Goal: Information Seeking & Learning: Compare options

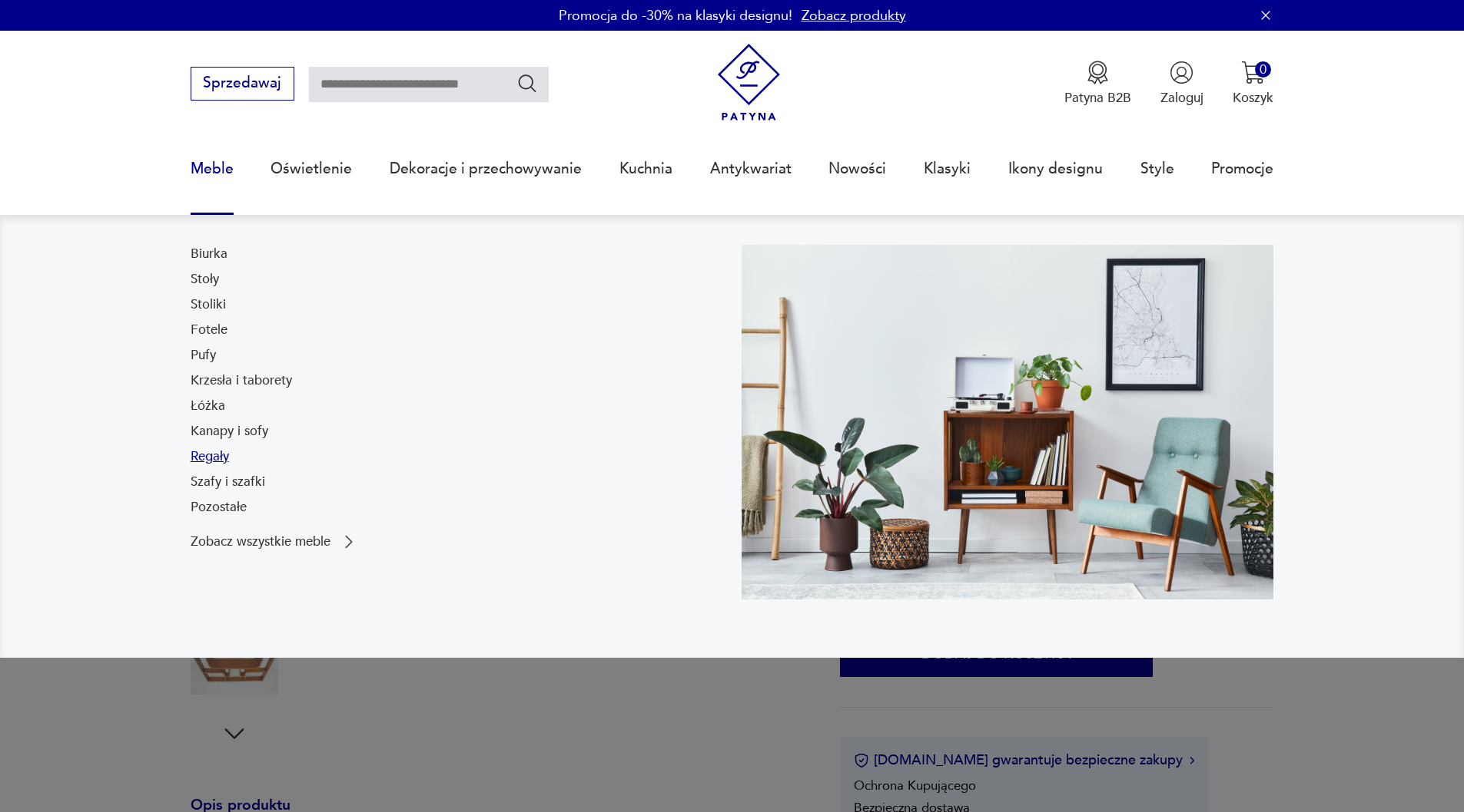
click at [224, 458] on link "Regały" at bounding box center [210, 457] width 38 height 19
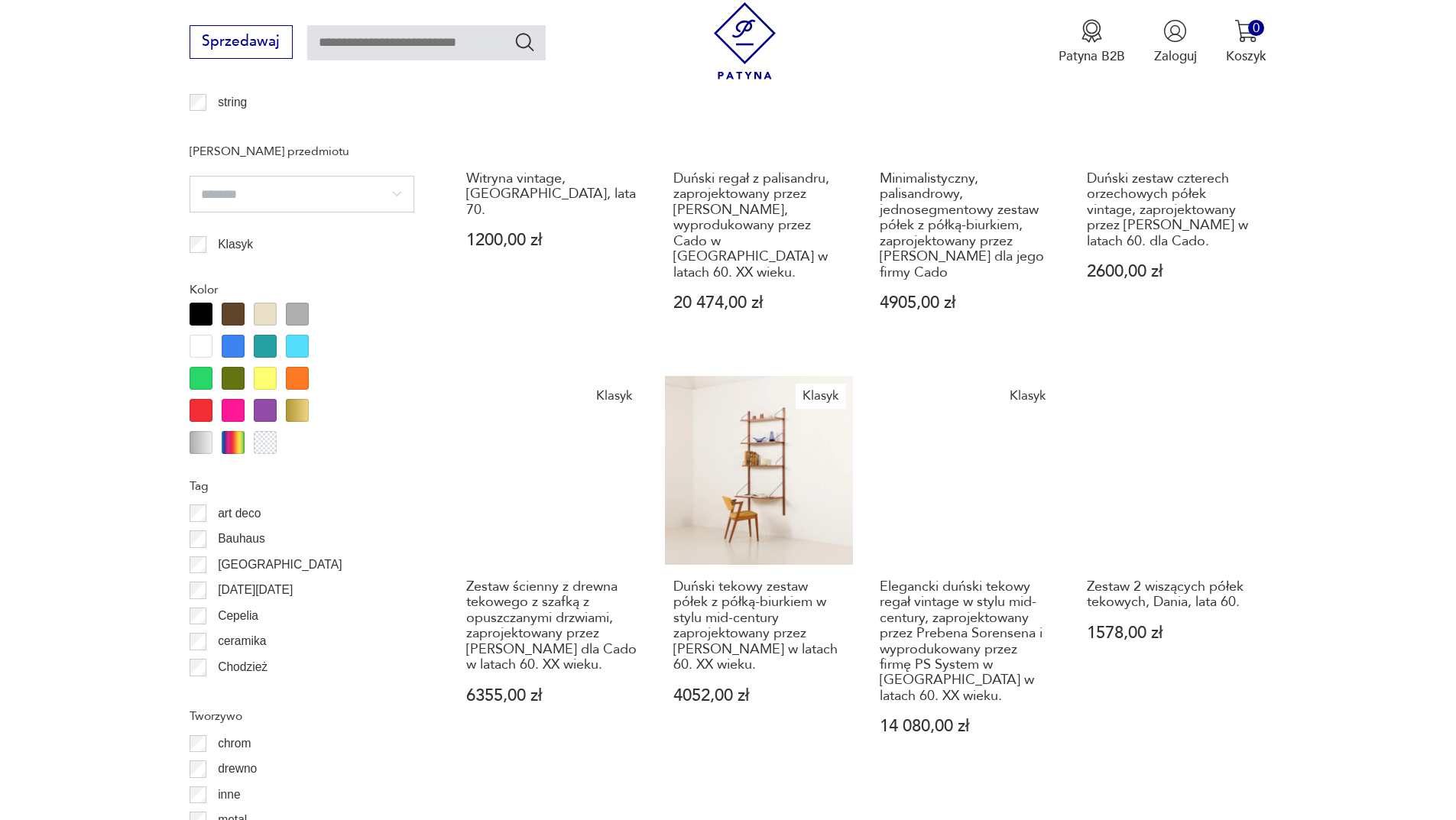
scroll to position [1809, 0]
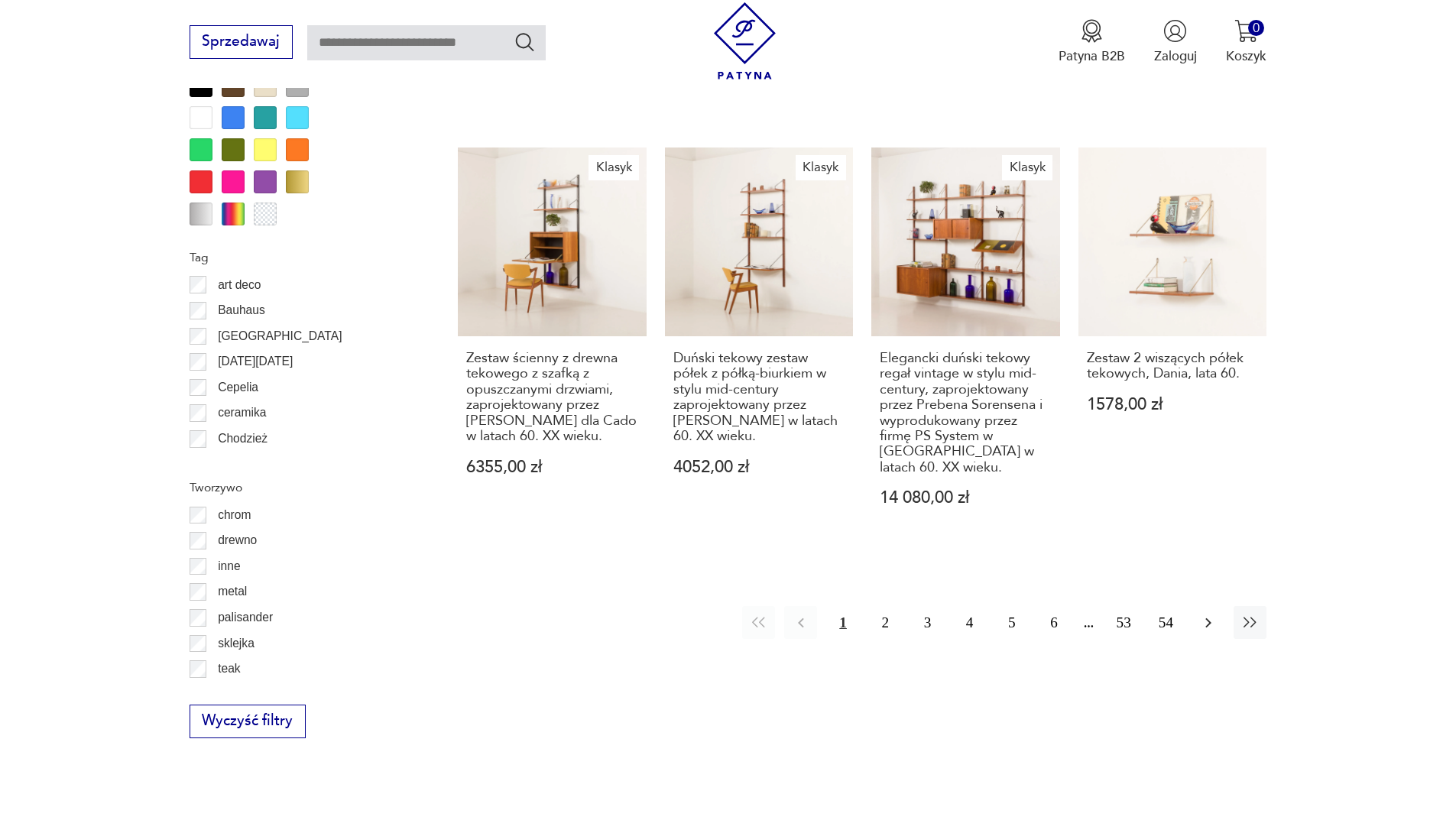
click at [1211, 613] on icon "button" at bounding box center [1208, 623] width 19 height 19
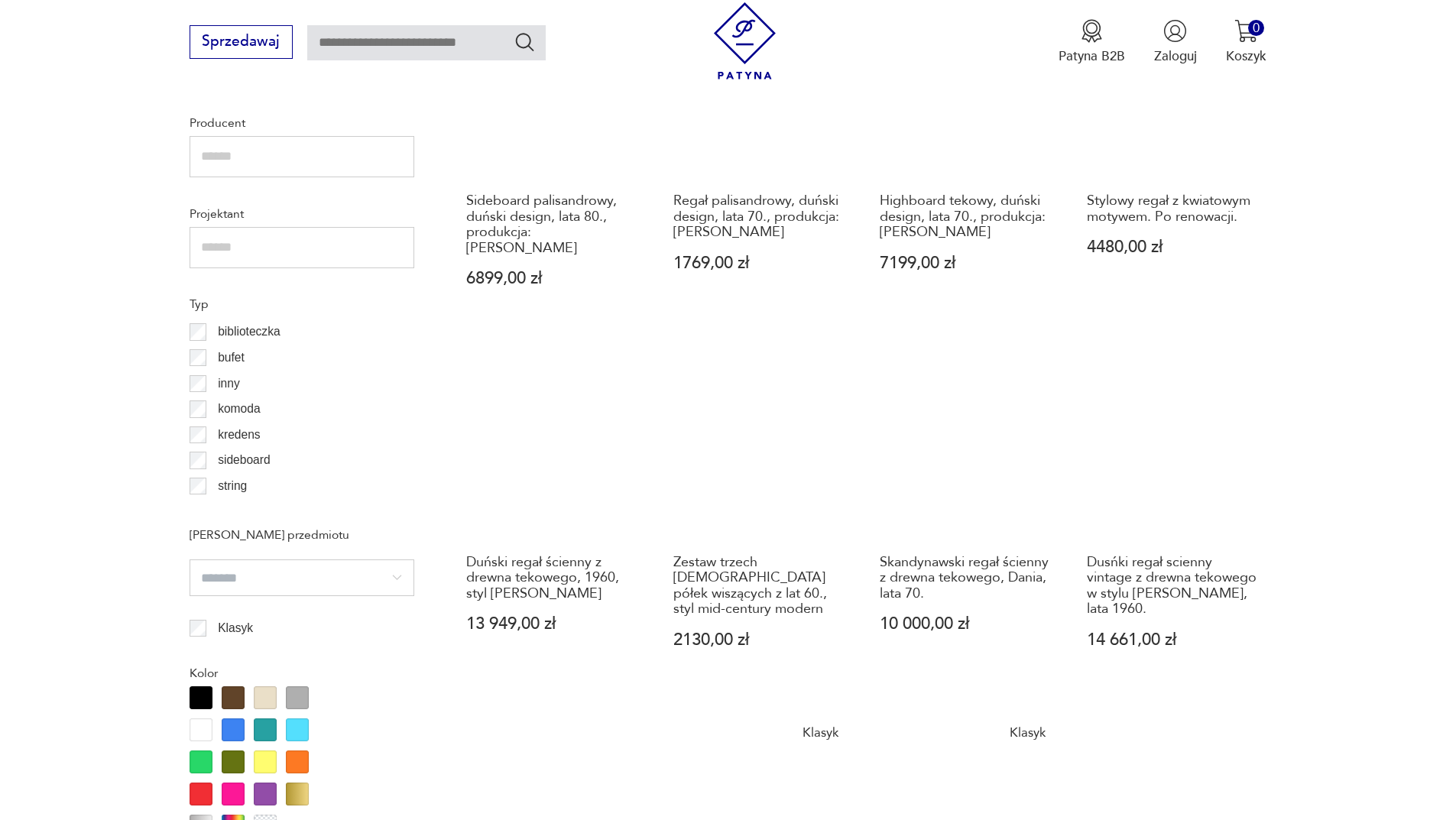
scroll to position [1579, 0]
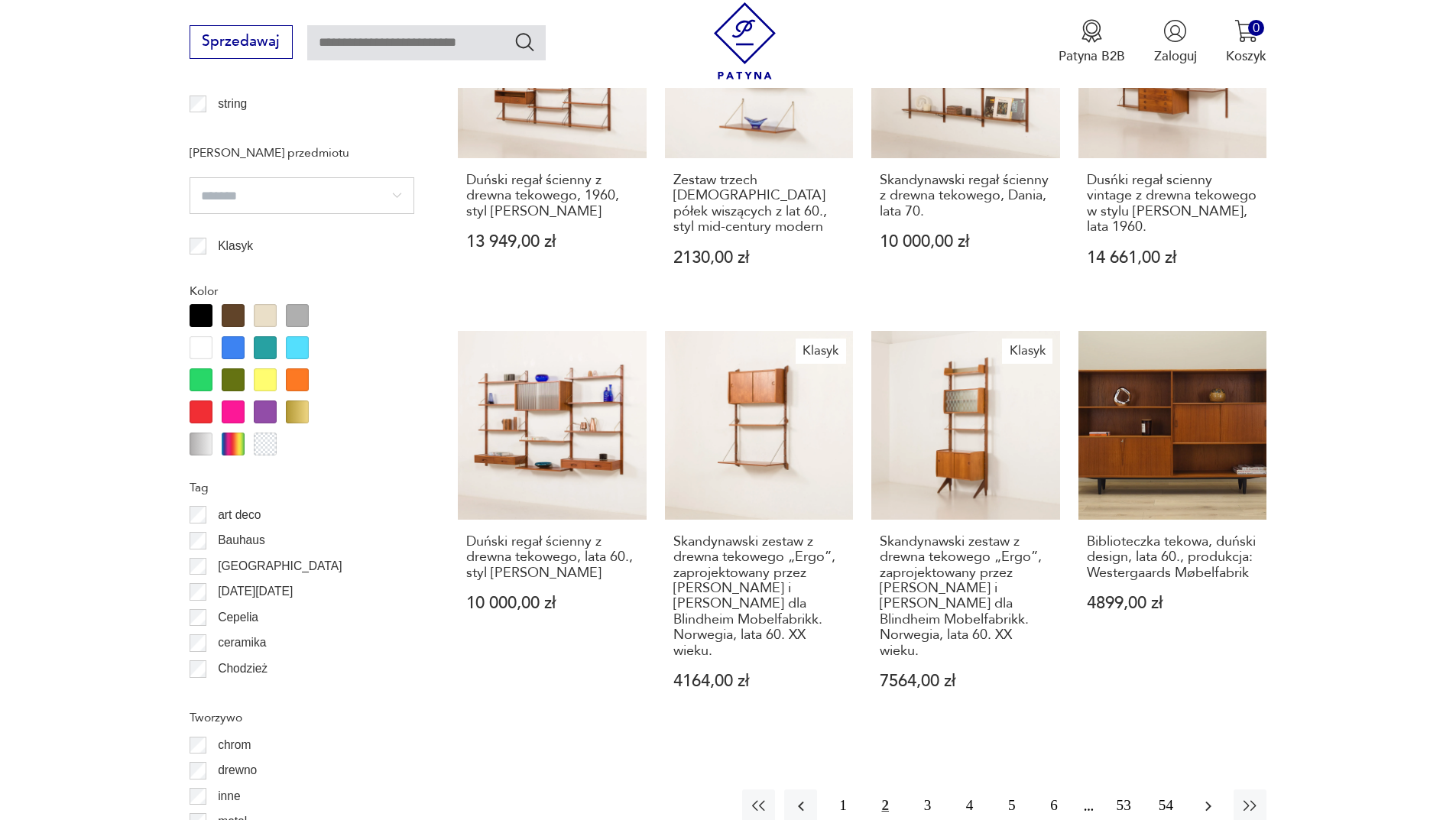
click at [1217, 790] on button "button" at bounding box center [1207, 806] width 33 height 33
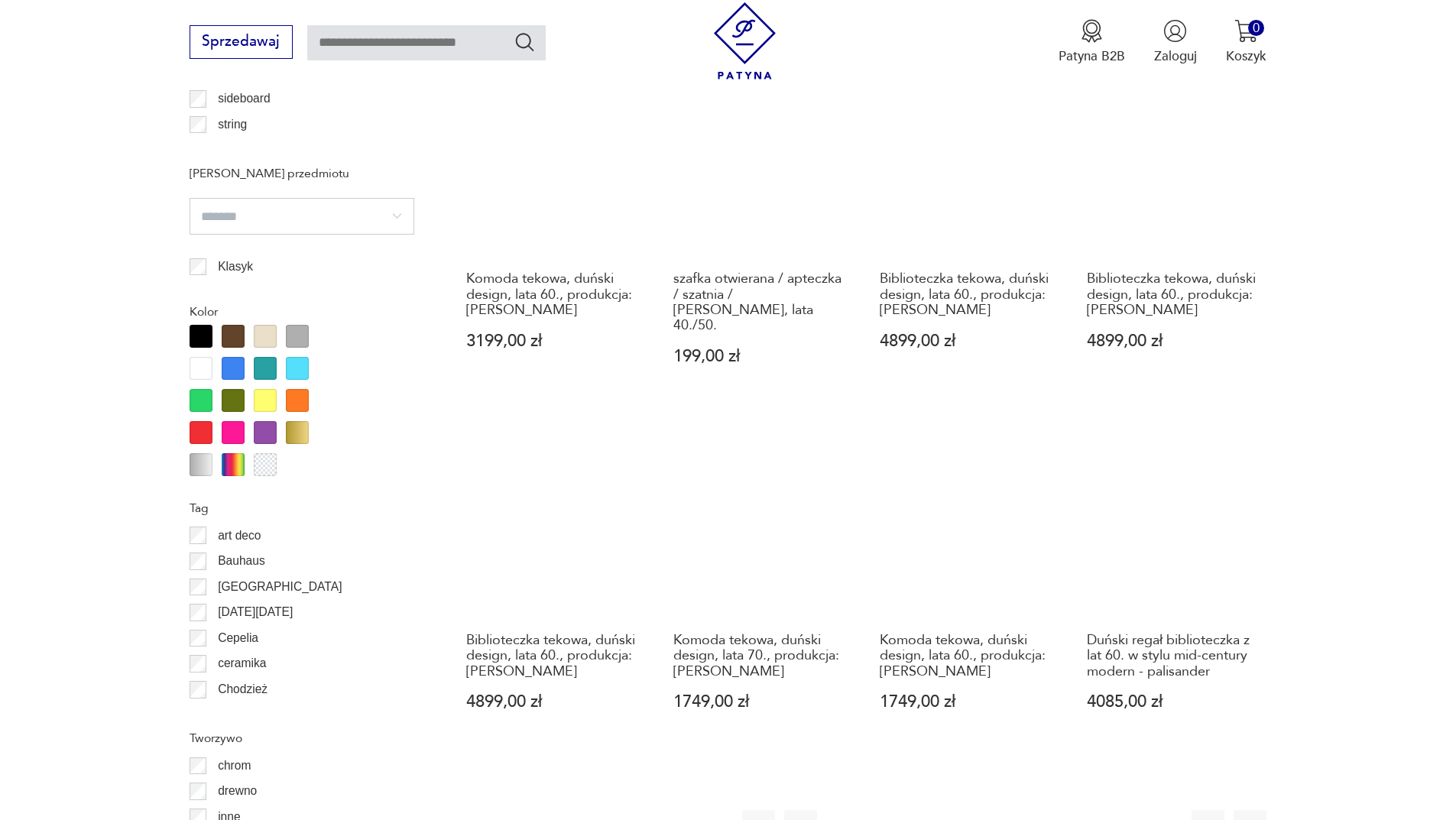
scroll to position [1579, 0]
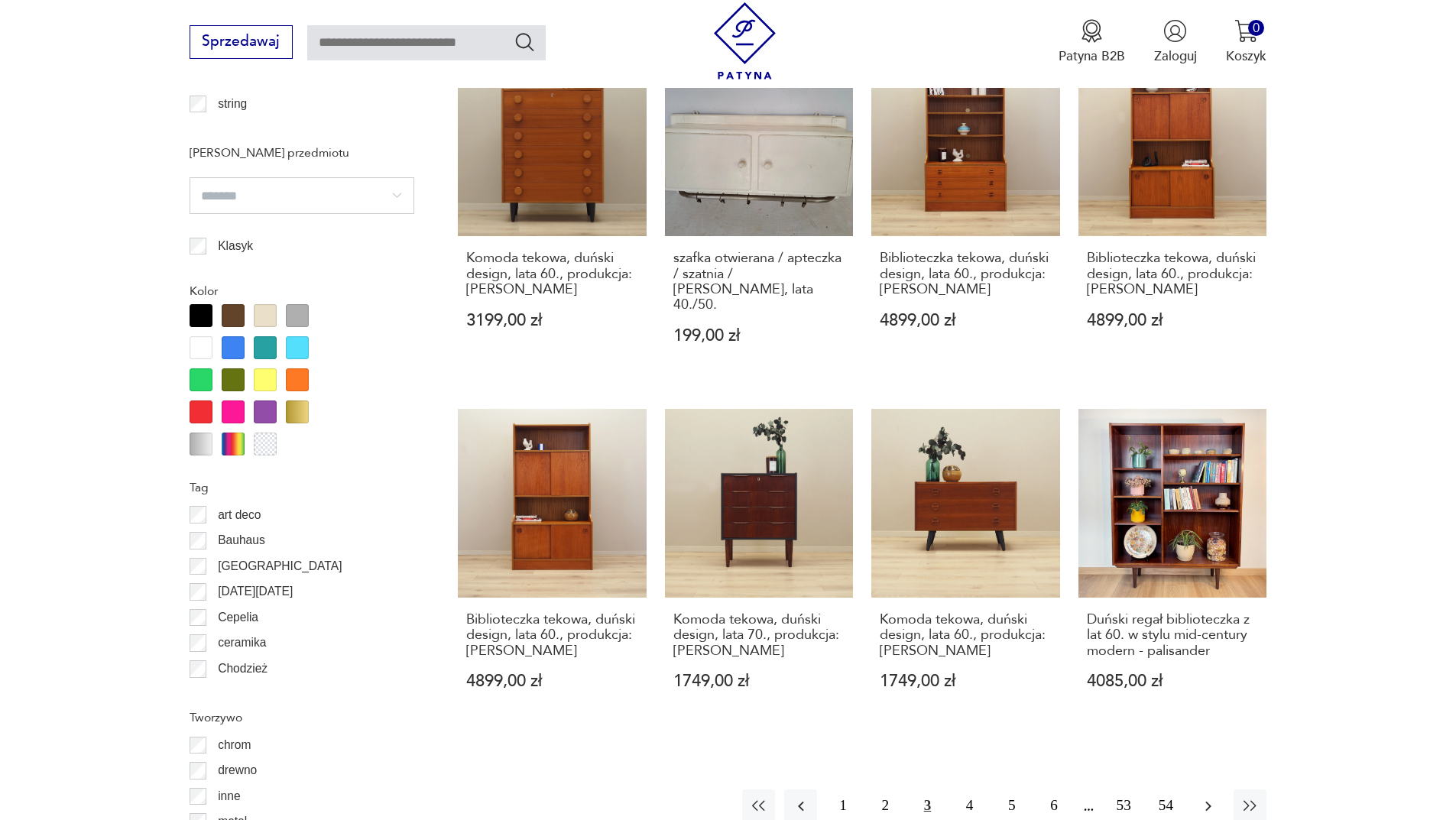
click at [1215, 797] on icon "button" at bounding box center [1208, 806] width 19 height 19
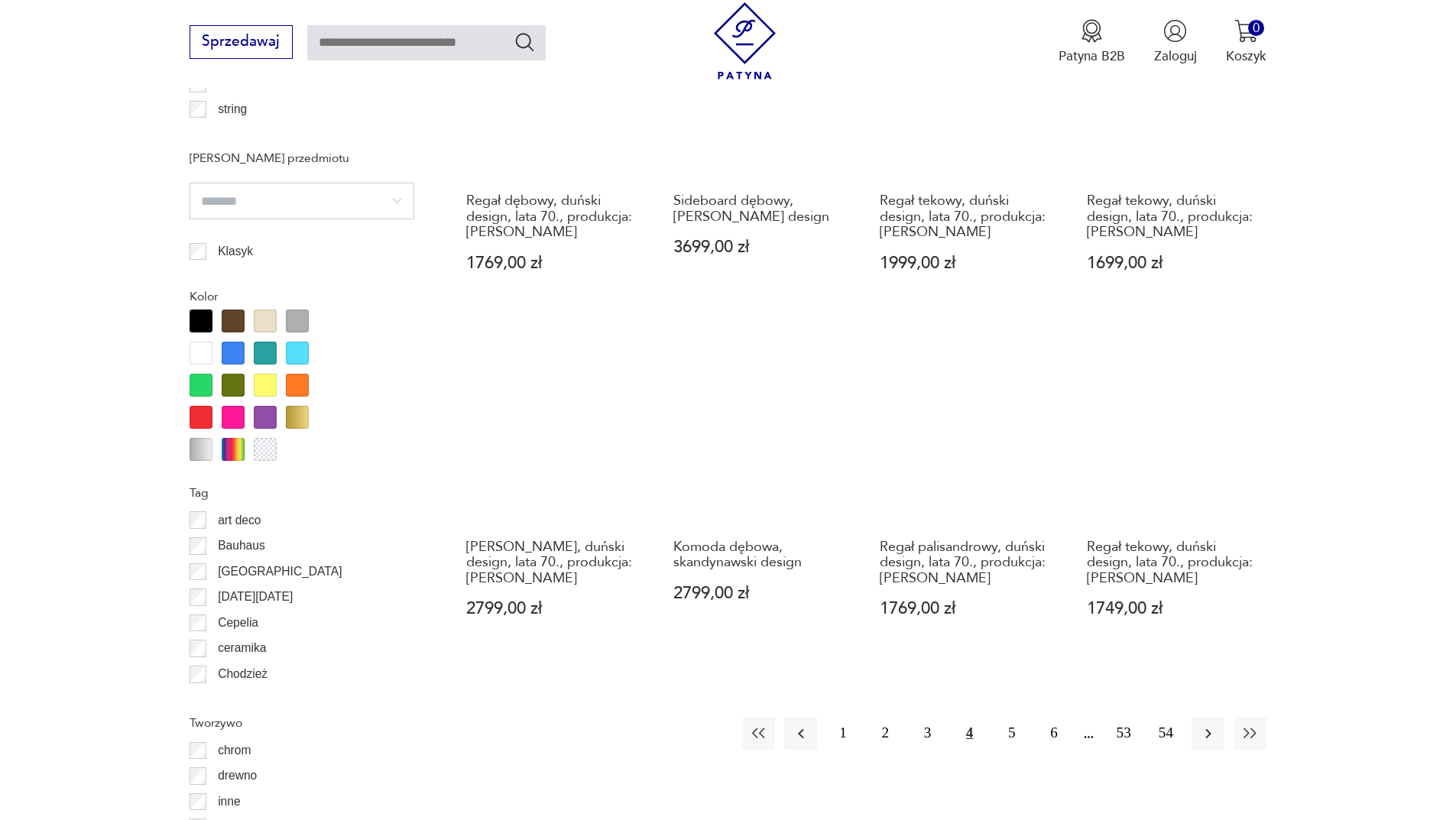
scroll to position [1579, 0]
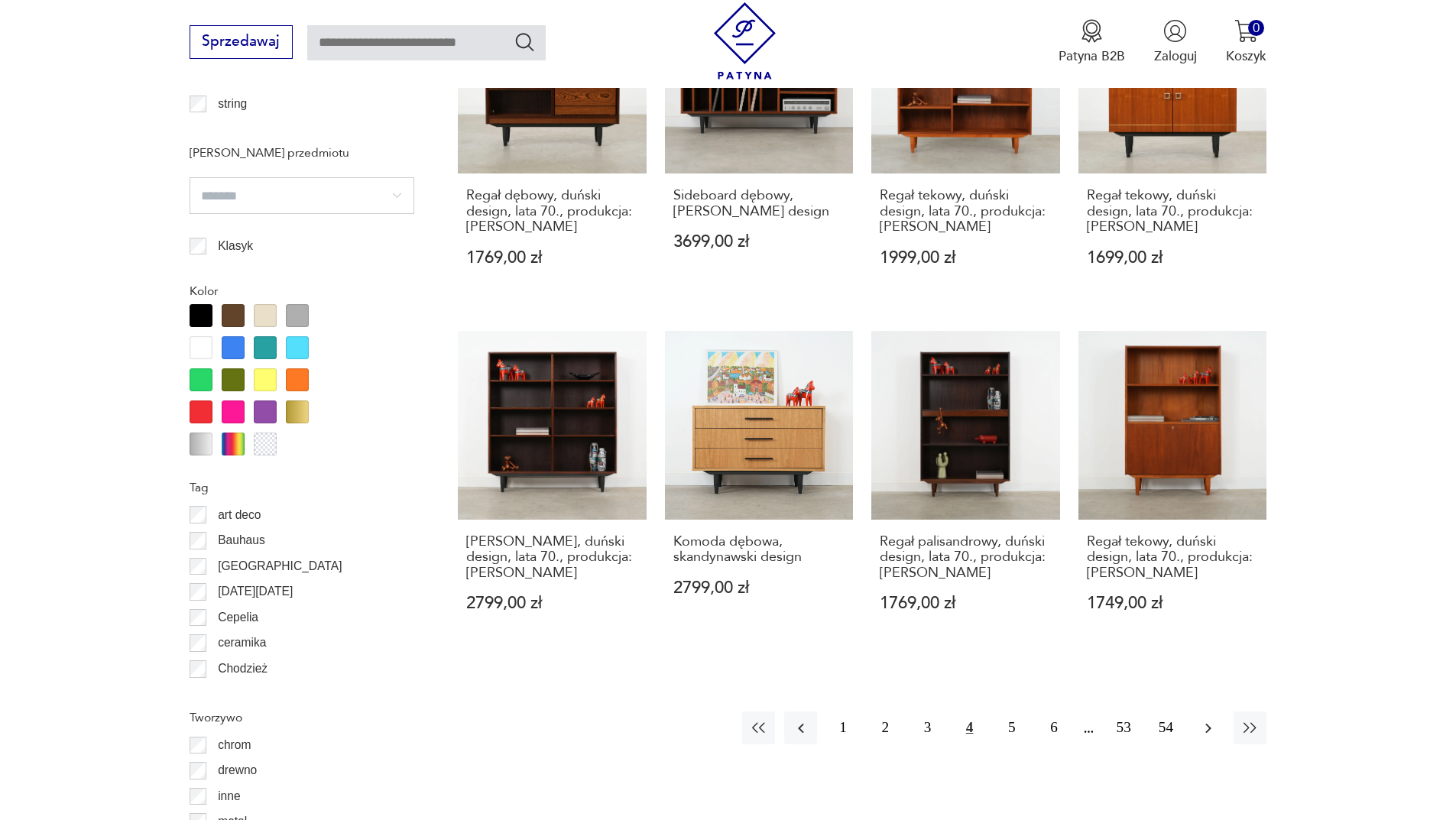
click at [1216, 723] on icon "button" at bounding box center [1208, 729] width 19 height 19
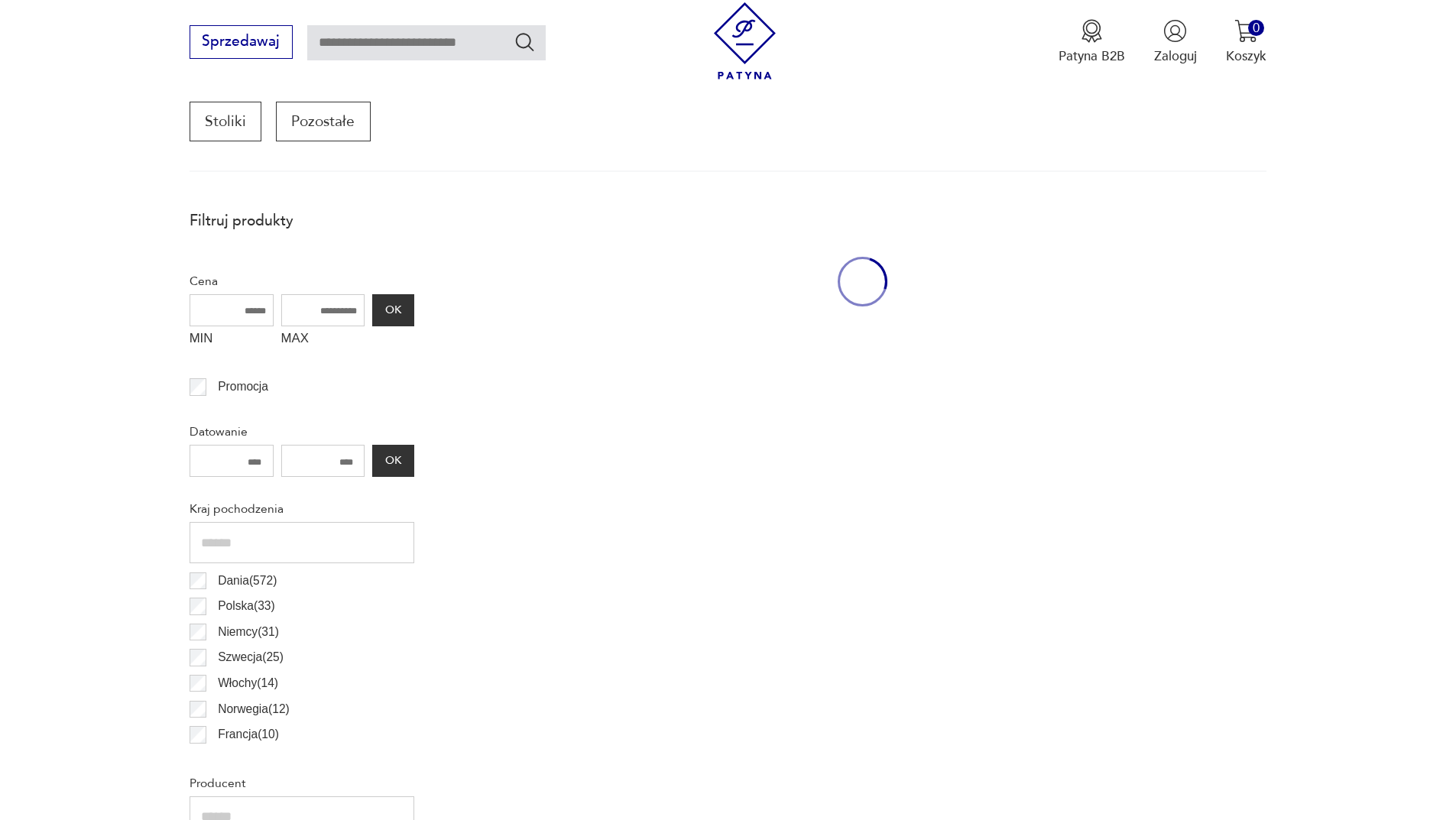
scroll to position [509, 0]
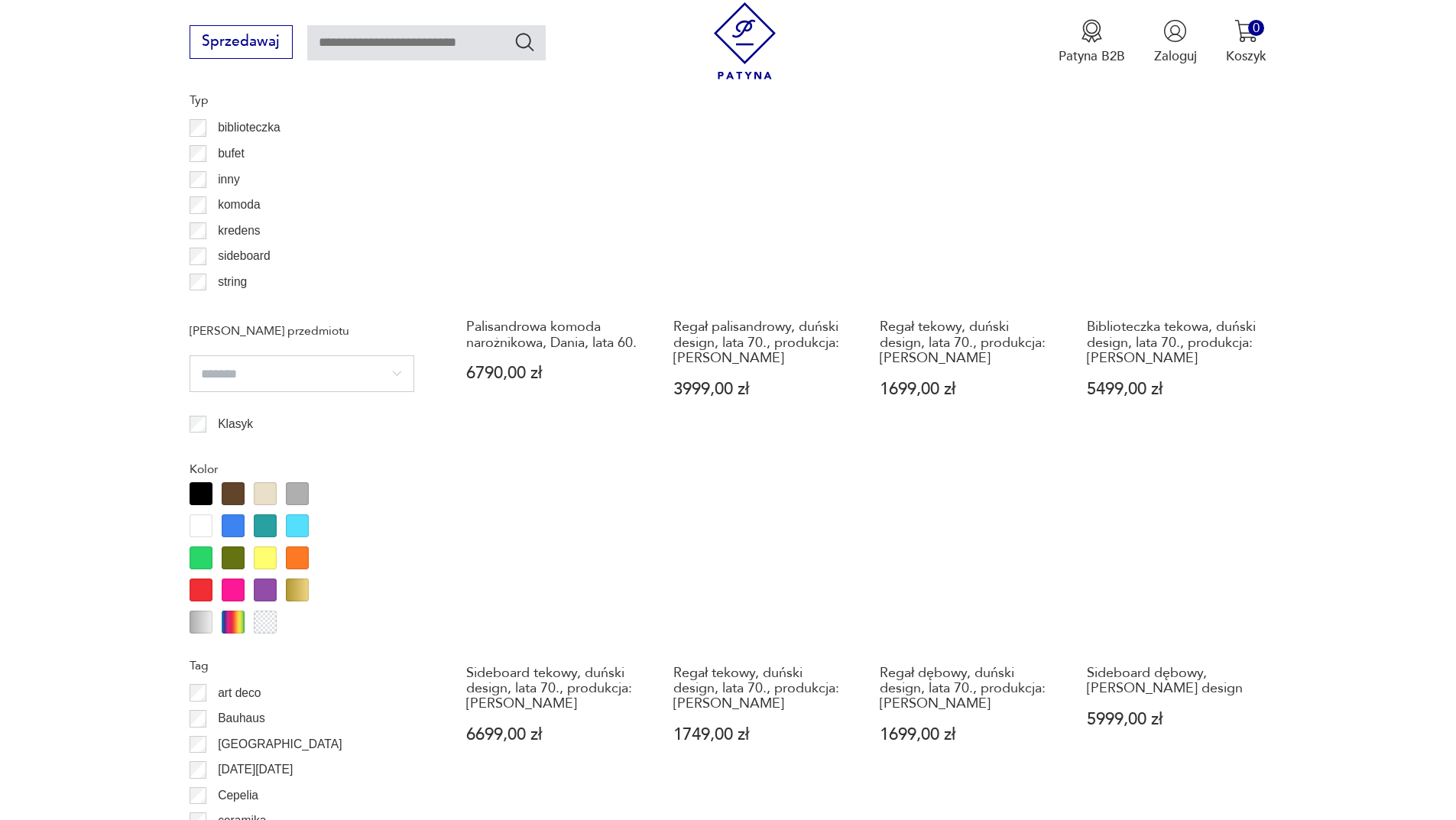
scroll to position [1655, 0]
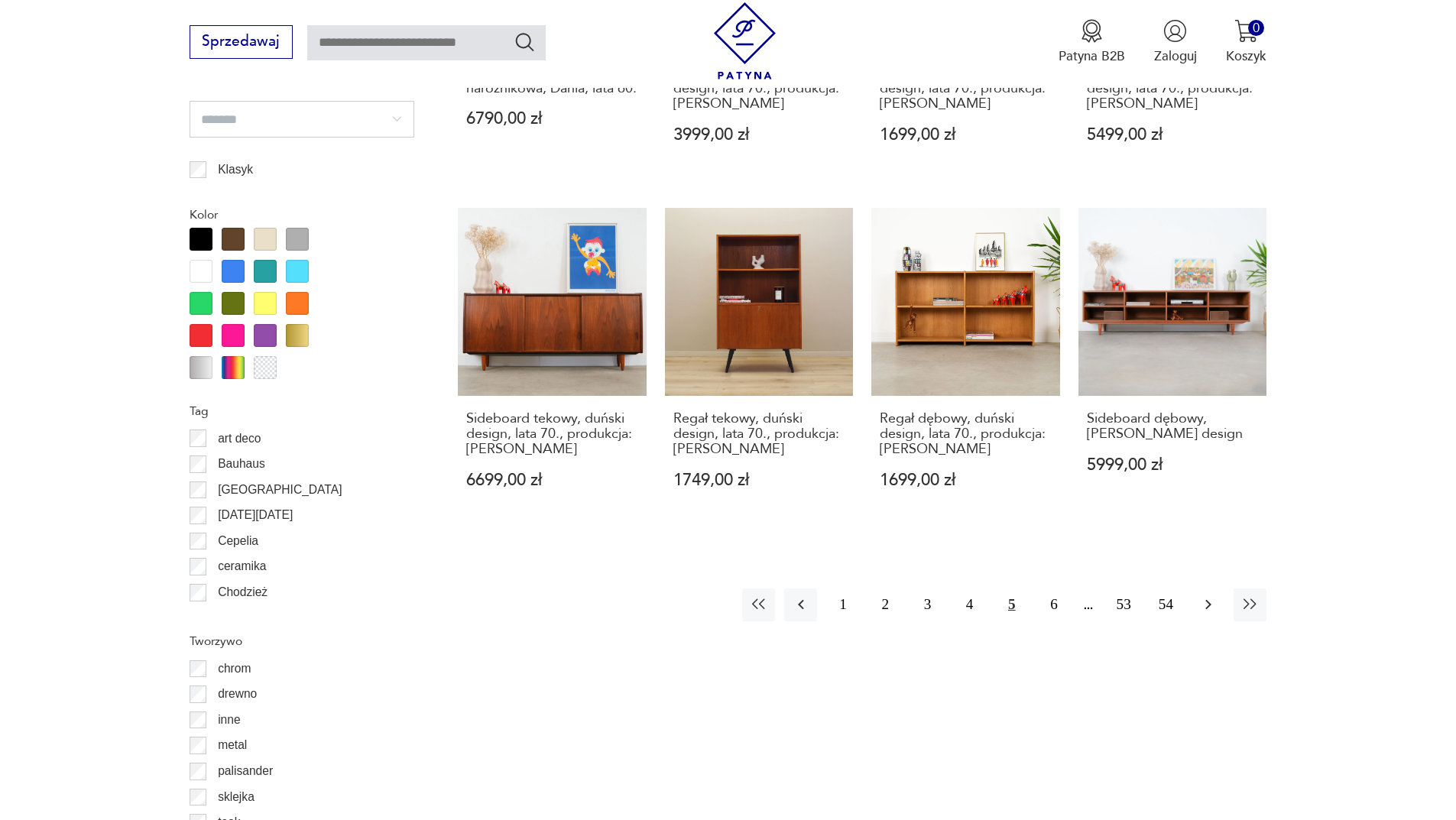
click at [1204, 596] on icon "button" at bounding box center [1208, 605] width 19 height 19
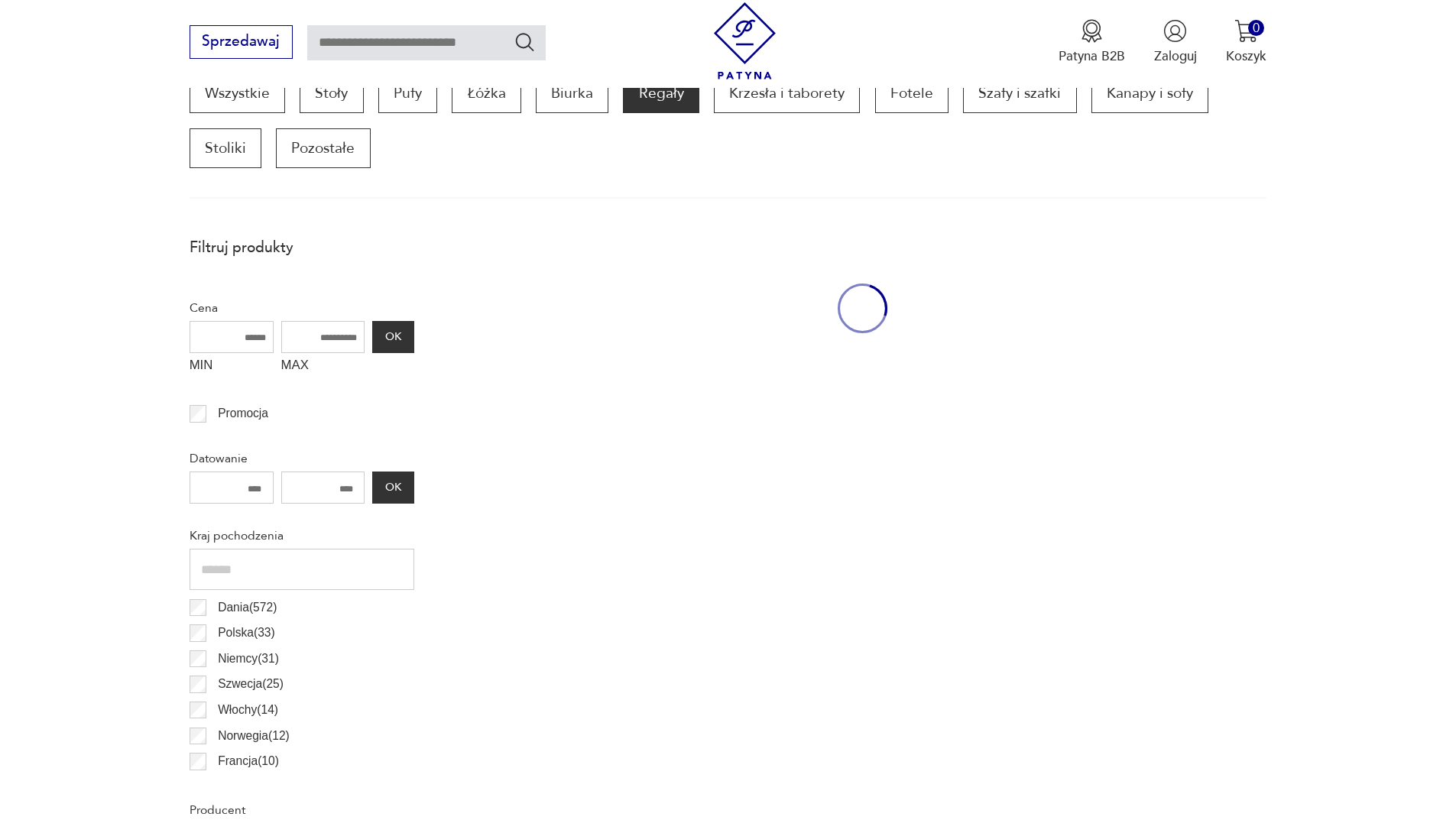
scroll to position [509, 0]
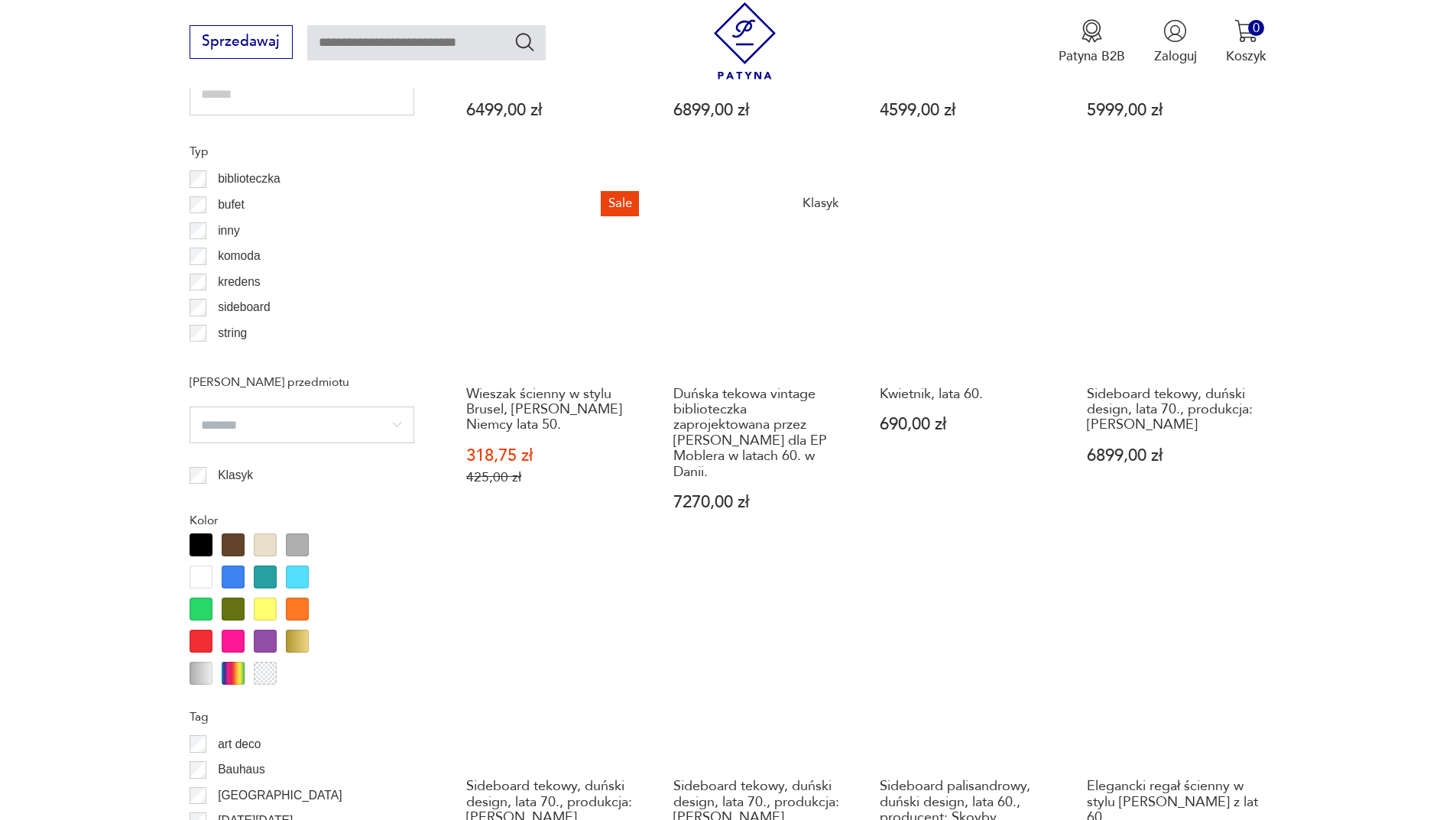
scroll to position [1655, 0]
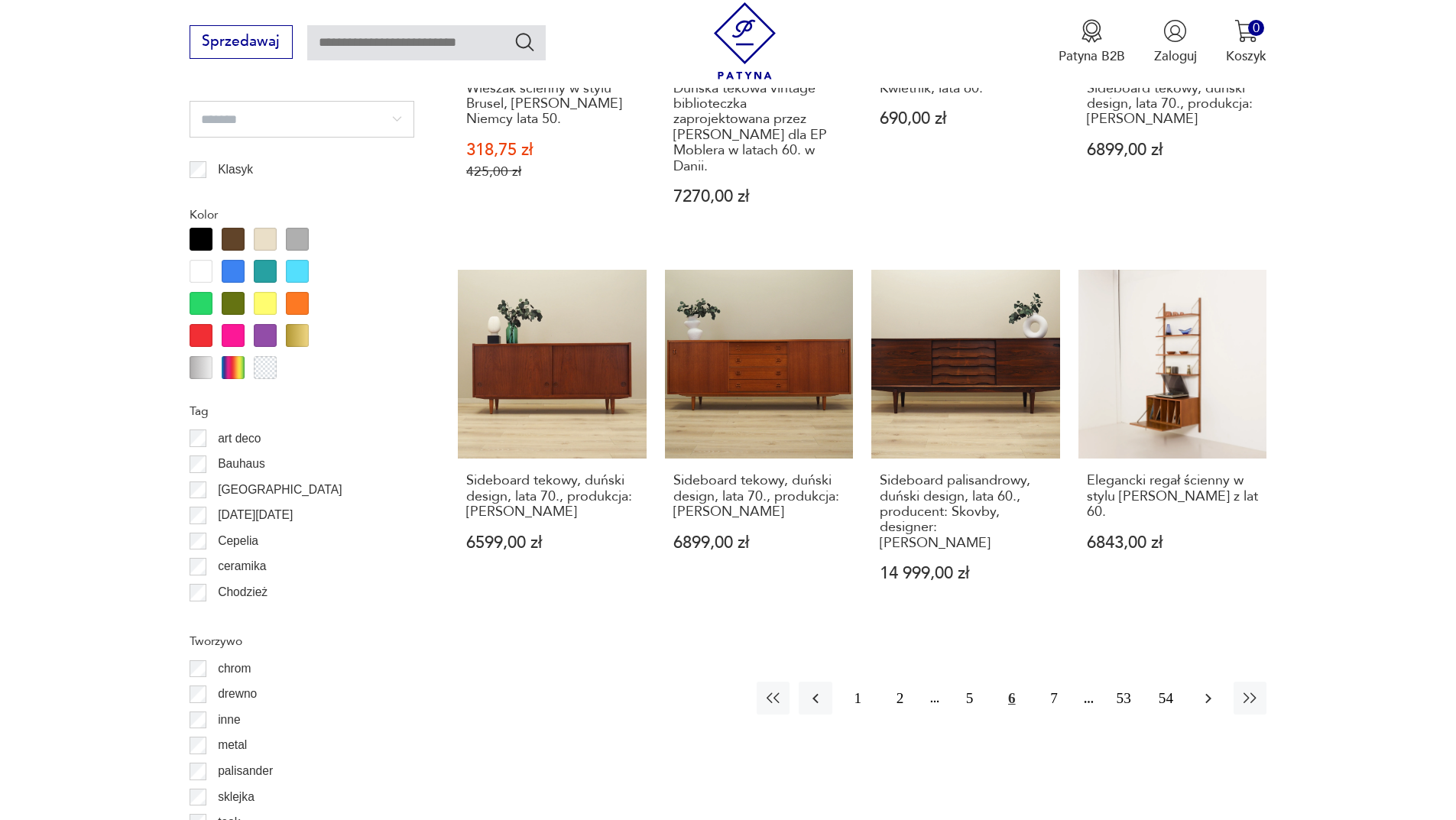
click at [1207, 690] on icon "button" at bounding box center [1208, 699] width 19 height 19
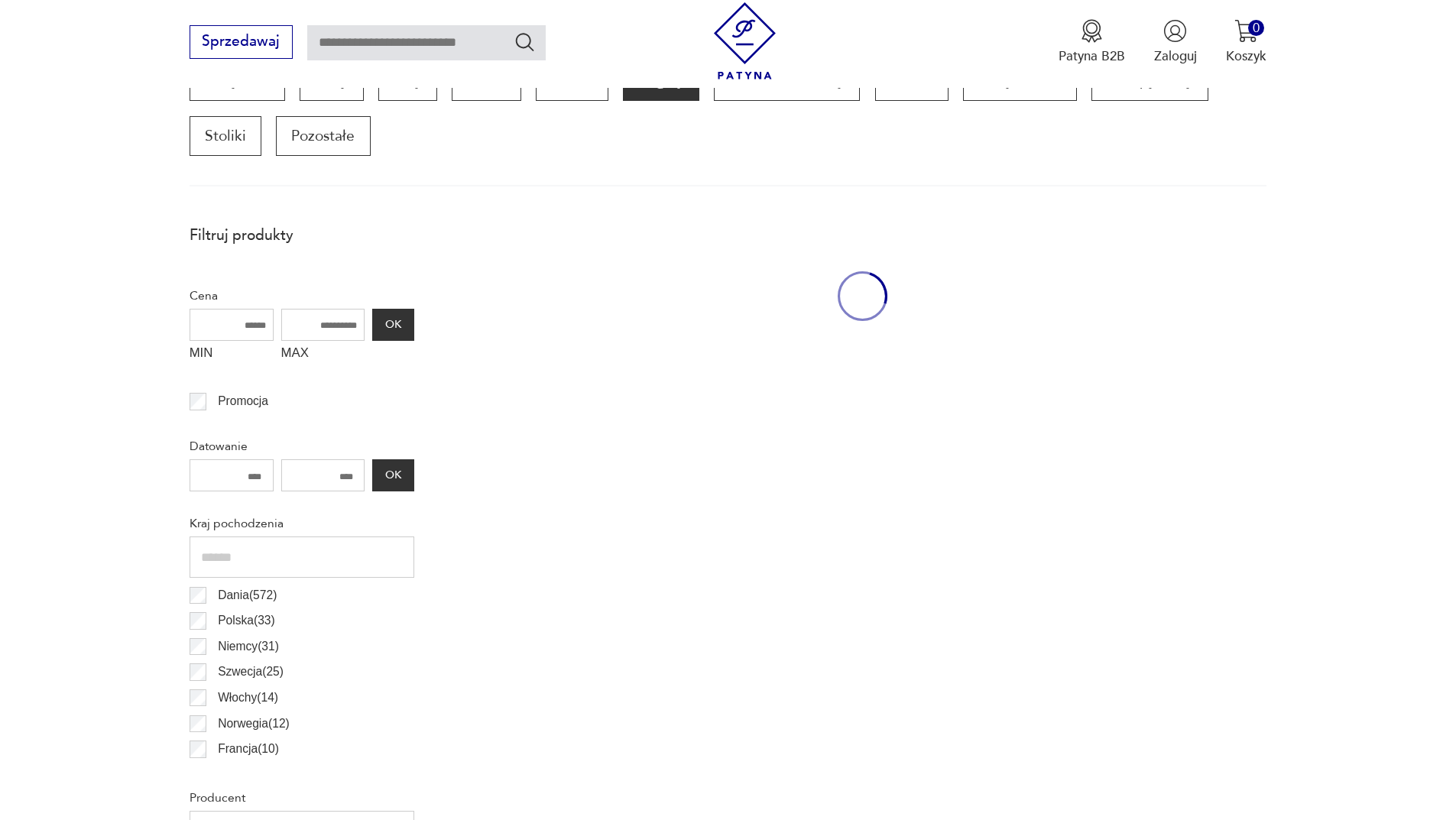
scroll to position [509, 0]
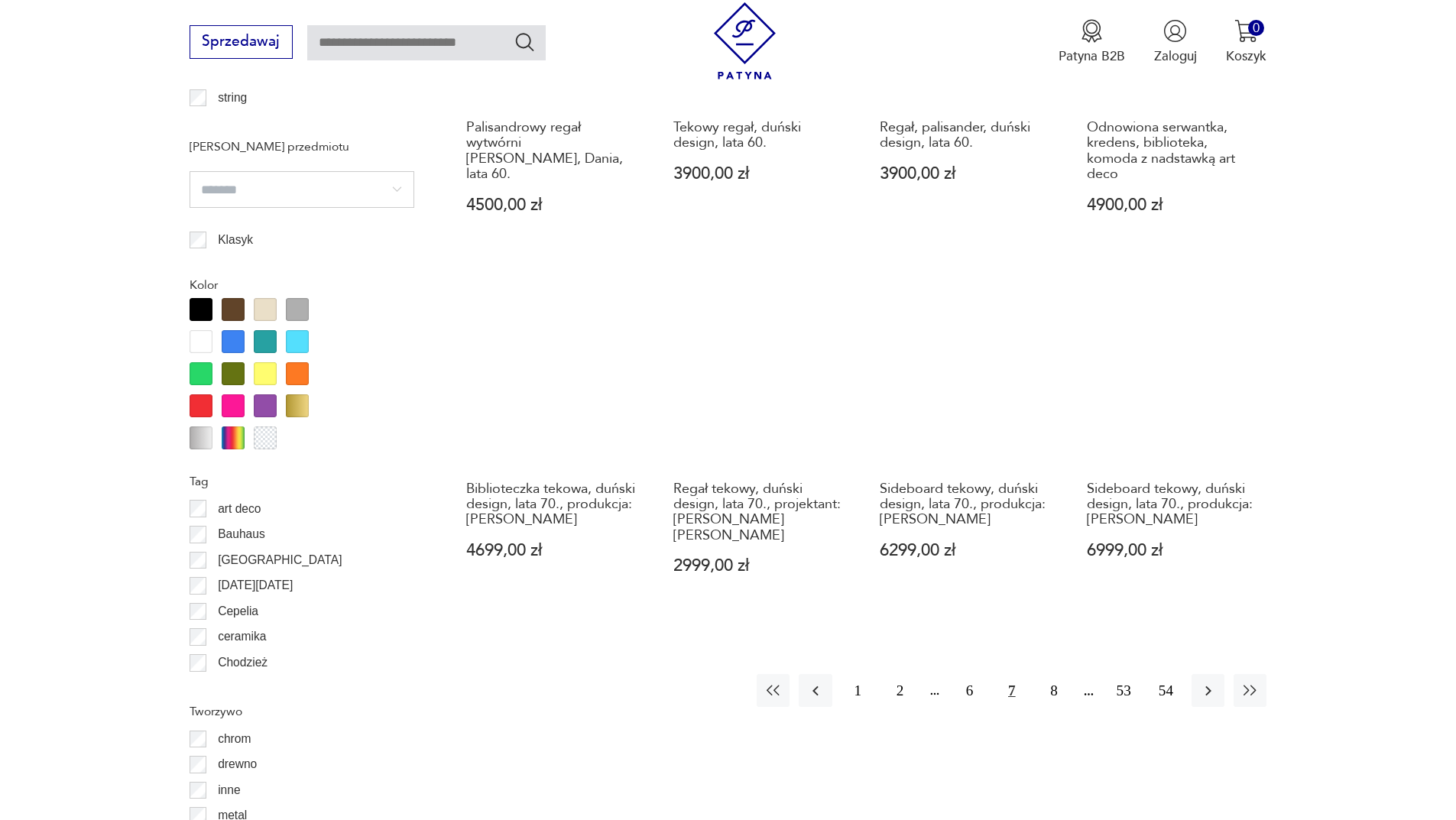
scroll to position [1731, 0]
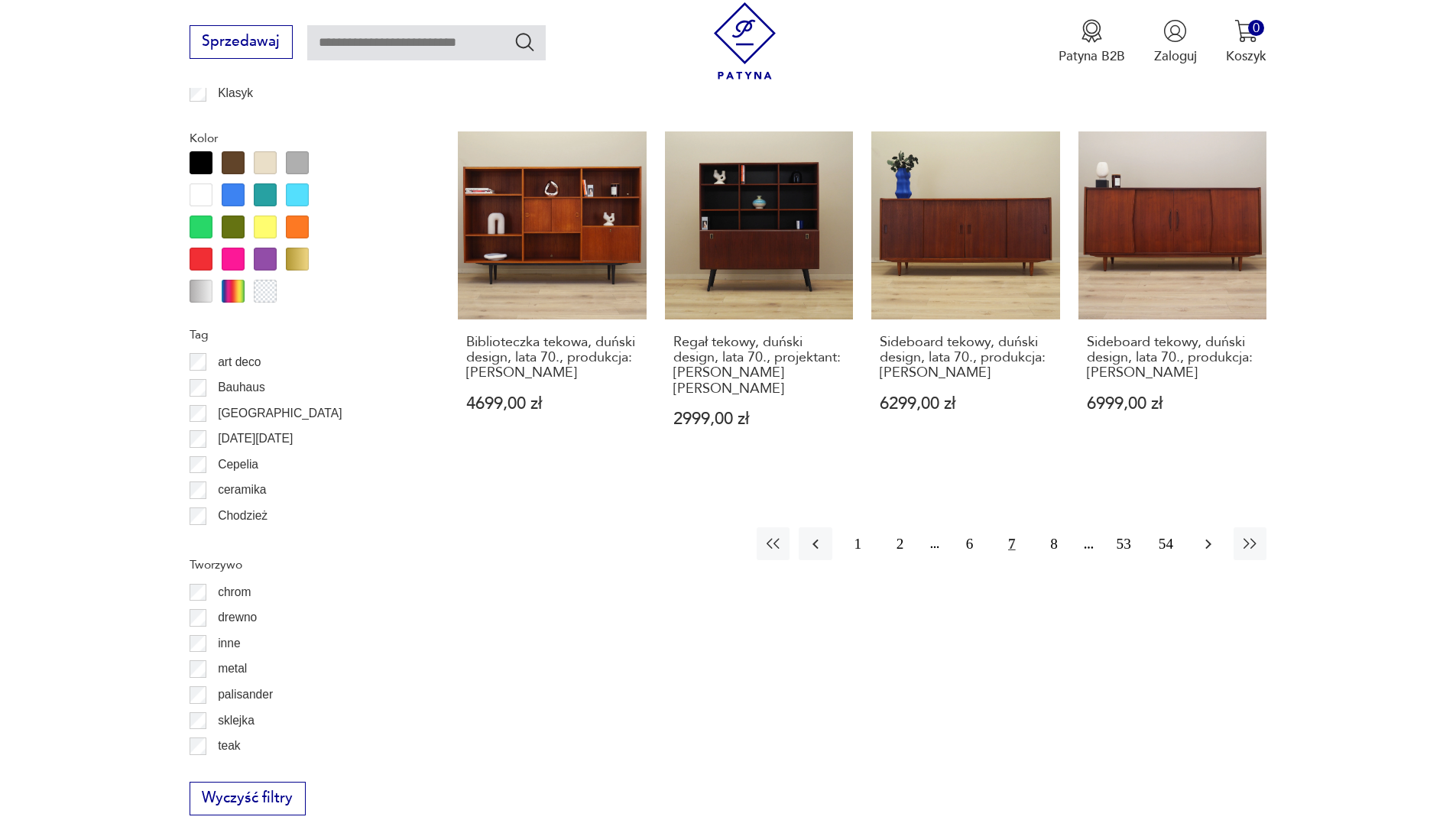
click at [1215, 527] on button "button" at bounding box center [1207, 543] width 33 height 33
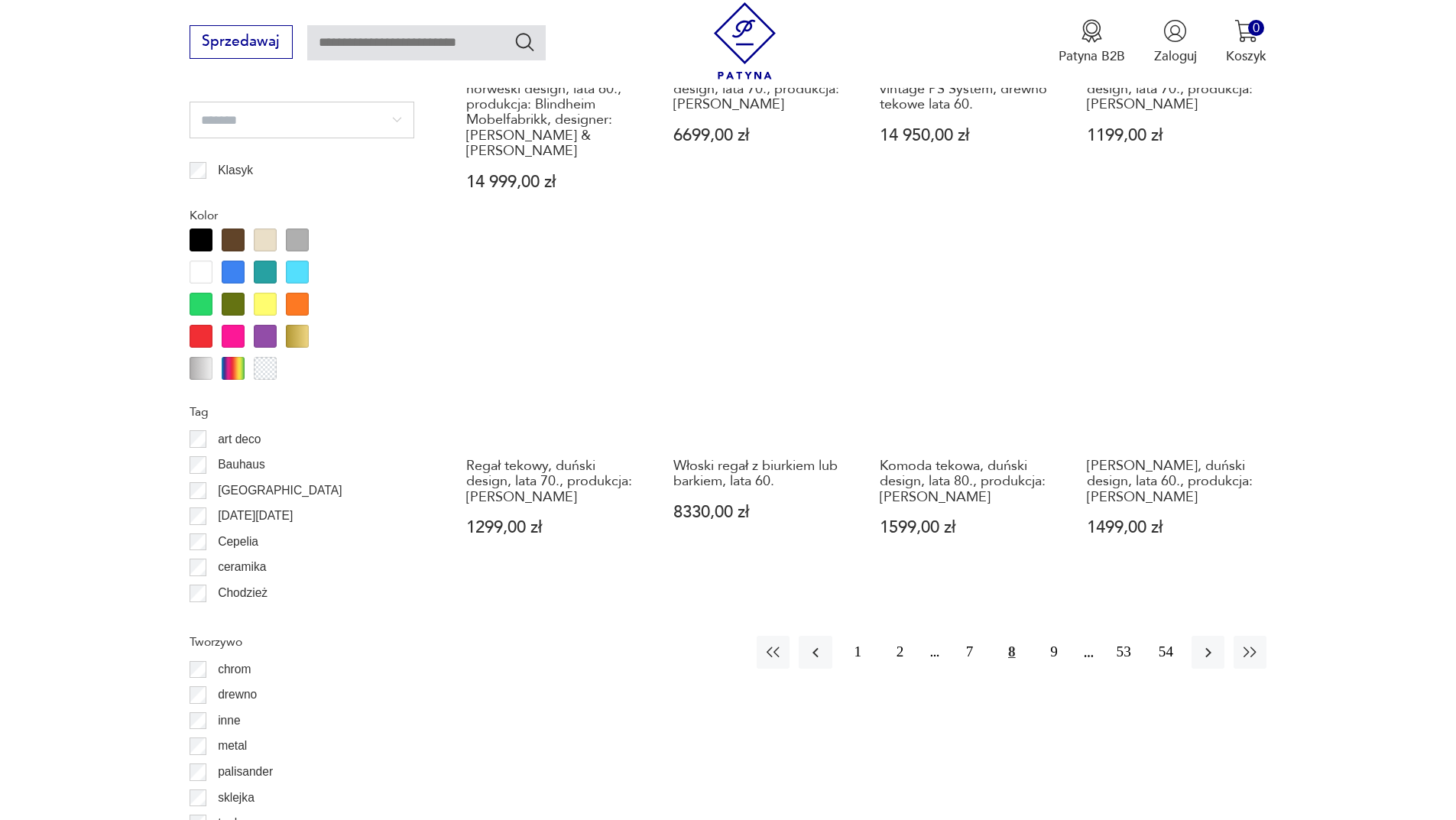
scroll to position [1655, 0]
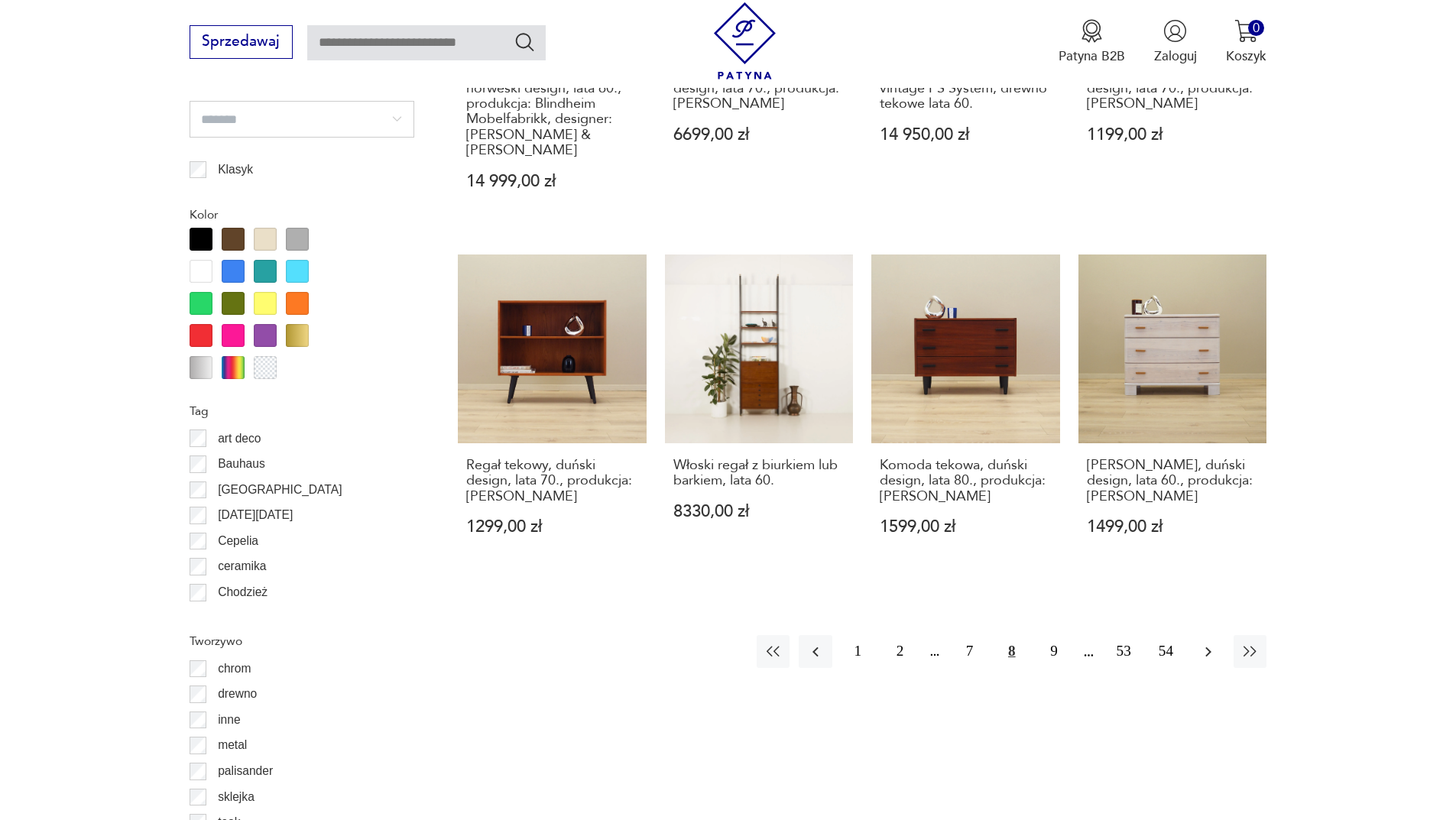
click at [1203, 664] on button "button" at bounding box center [1207, 651] width 33 height 33
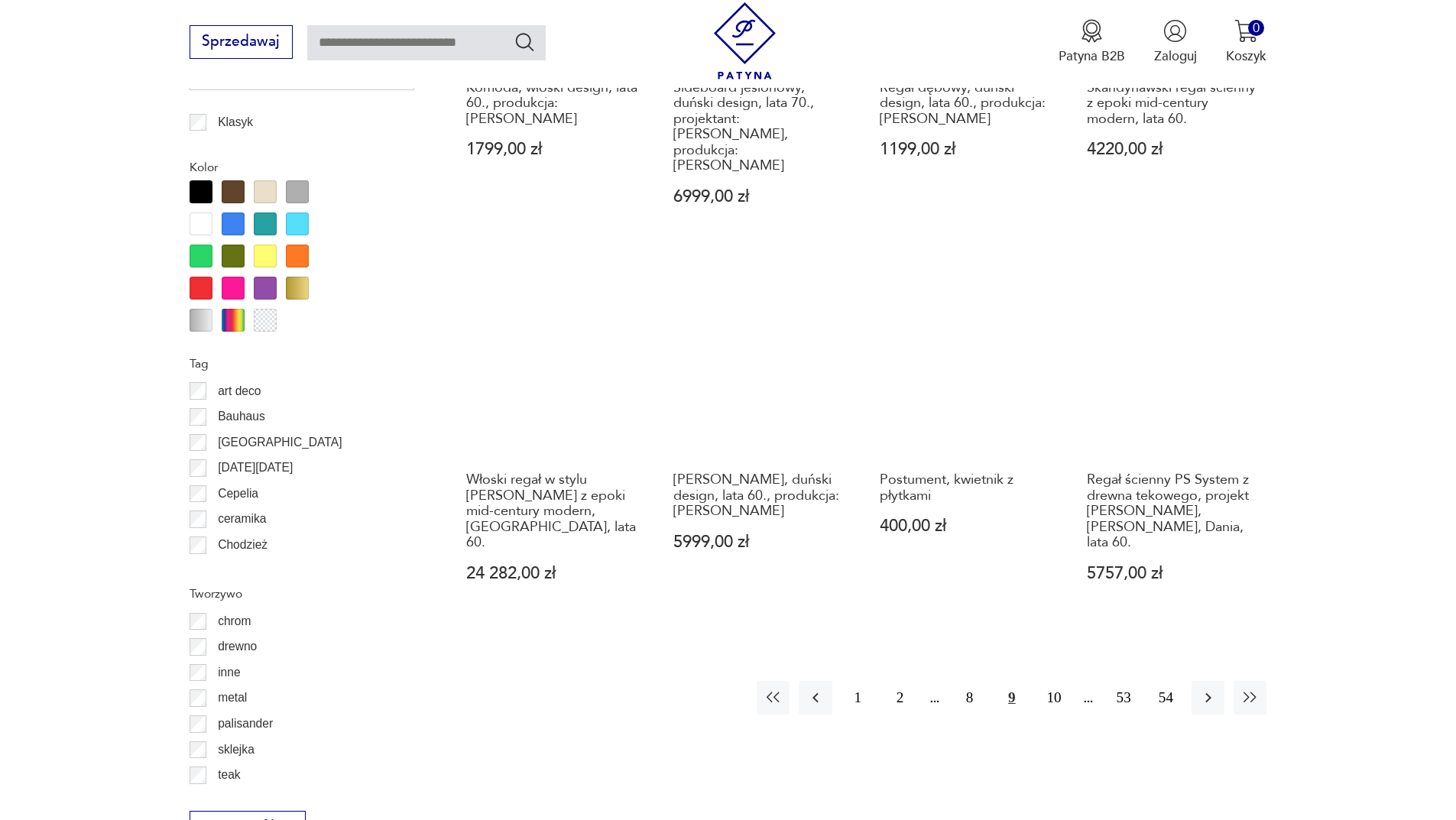
scroll to position [1731, 0]
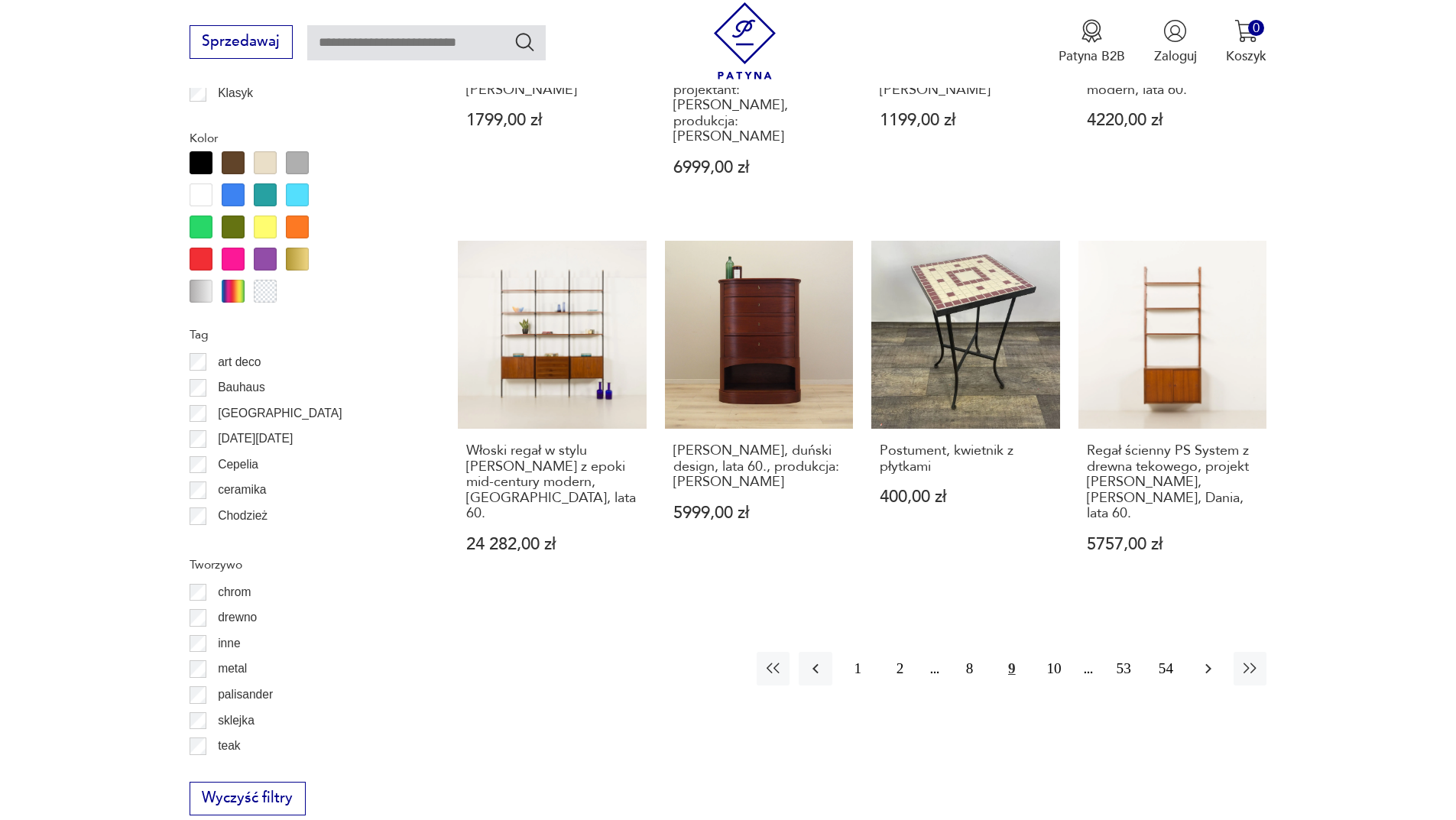
click at [1206, 660] on icon "button" at bounding box center [1208, 669] width 19 height 19
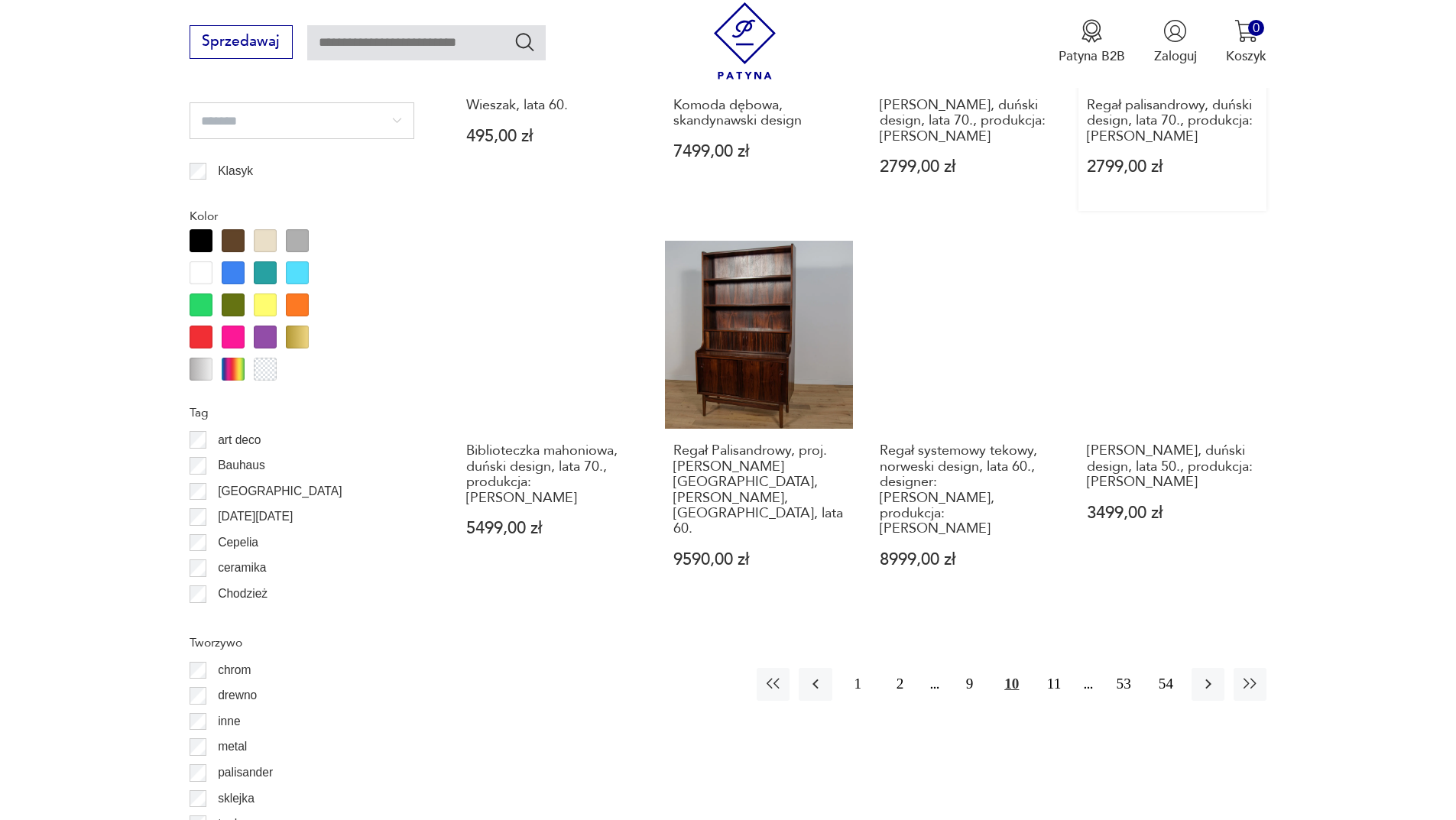
scroll to position [1655, 0]
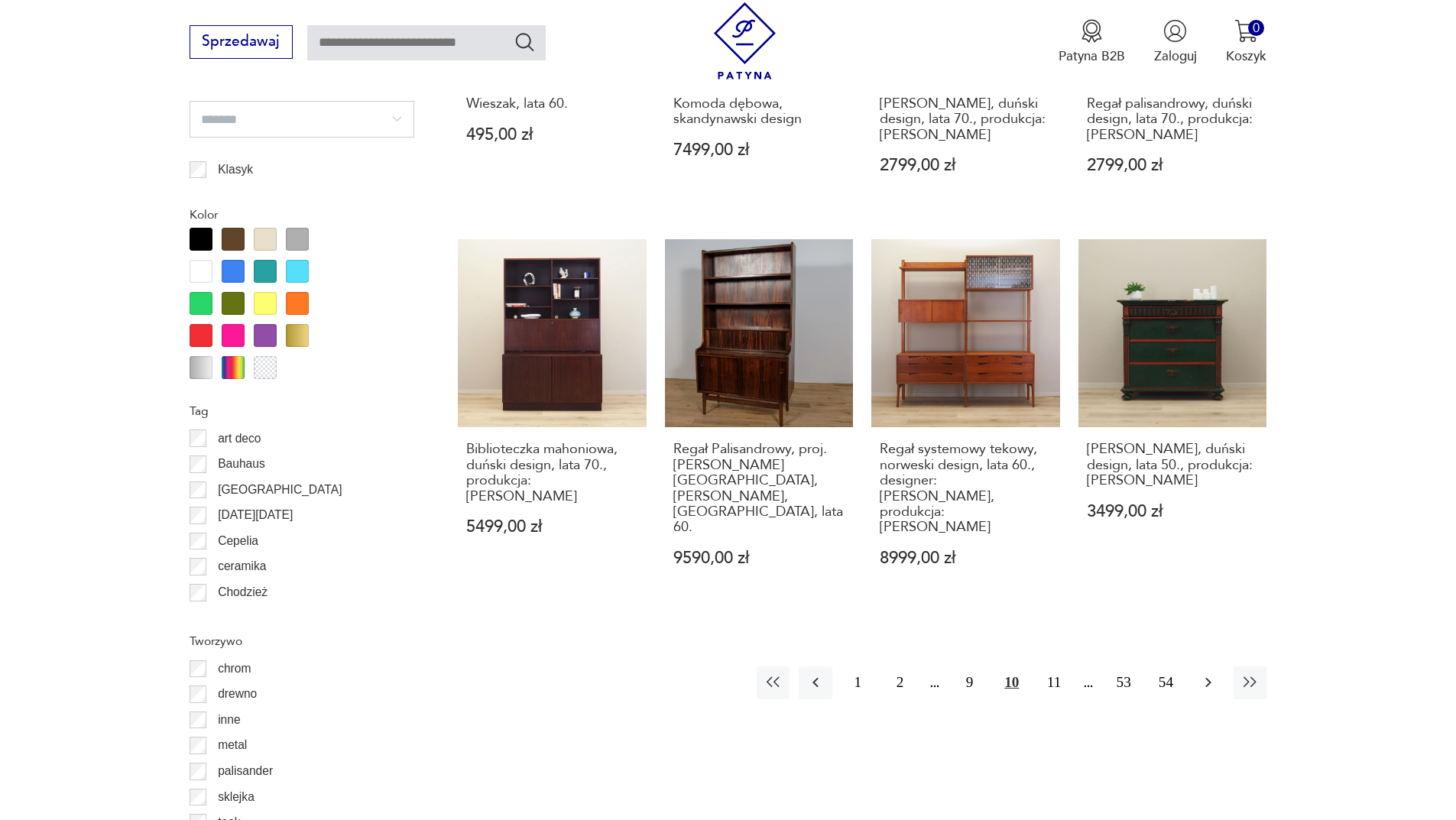
click at [1198, 667] on button "button" at bounding box center [1207, 683] width 33 height 33
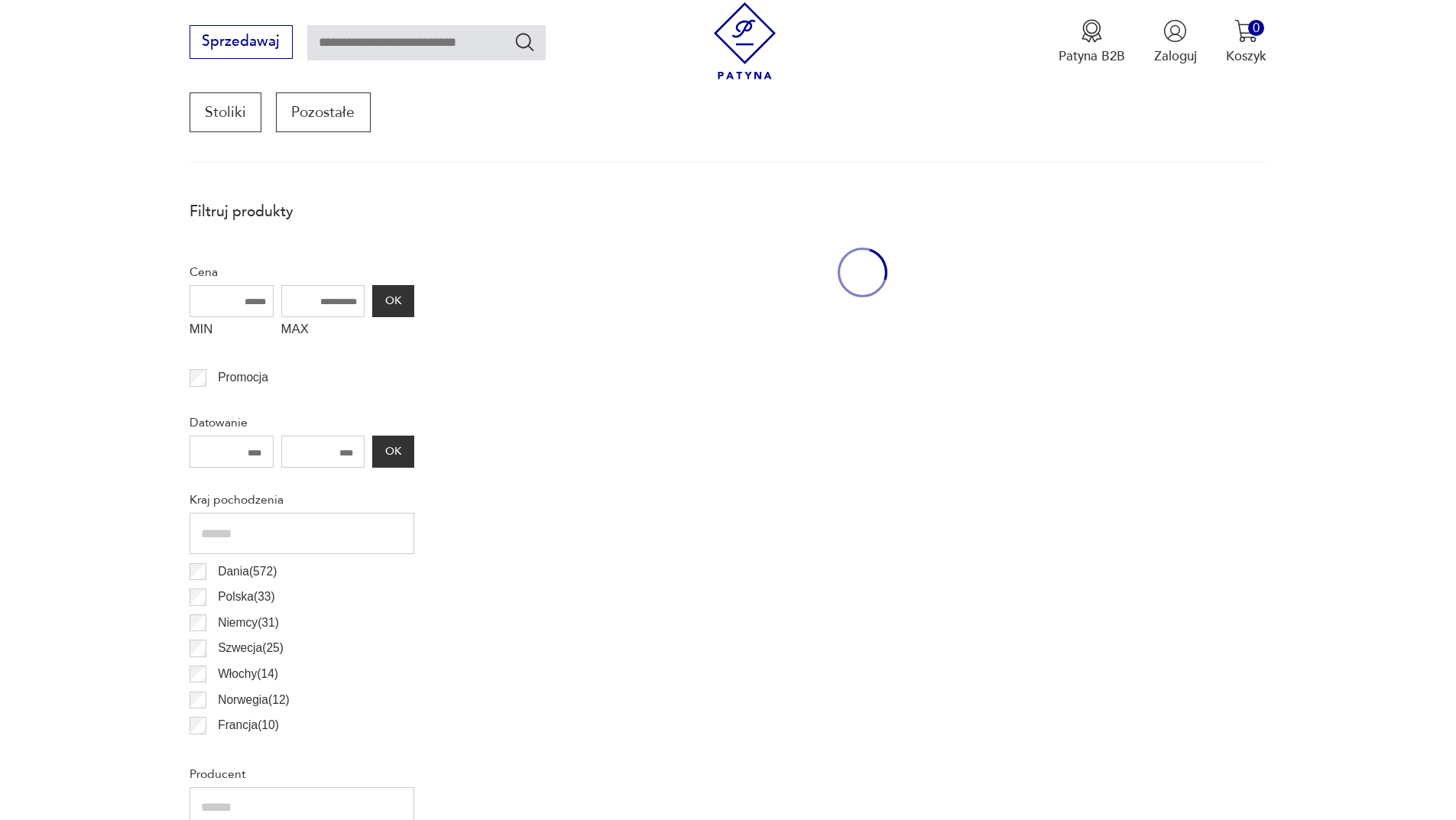
scroll to position [509, 0]
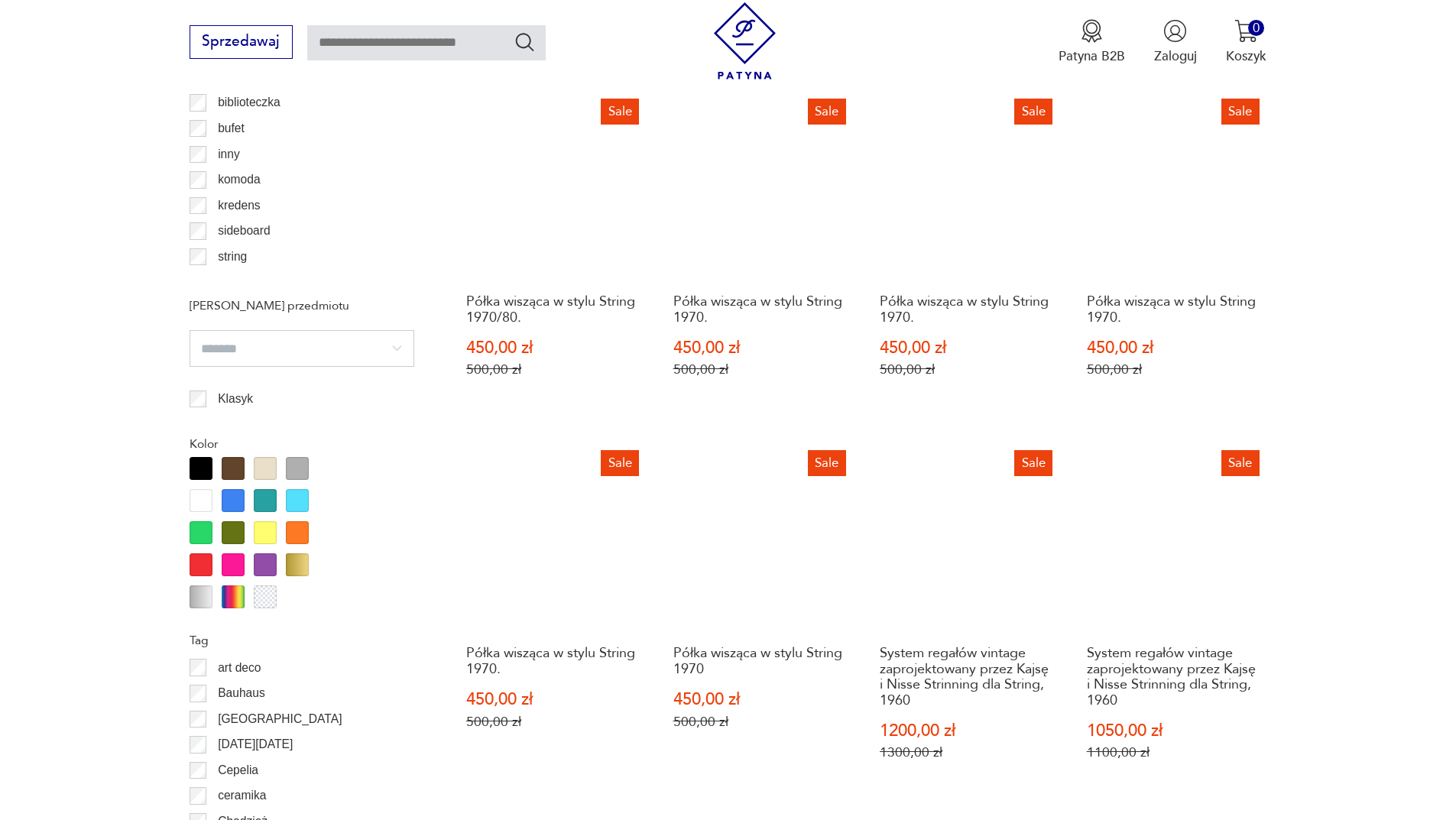
scroll to position [1961, 0]
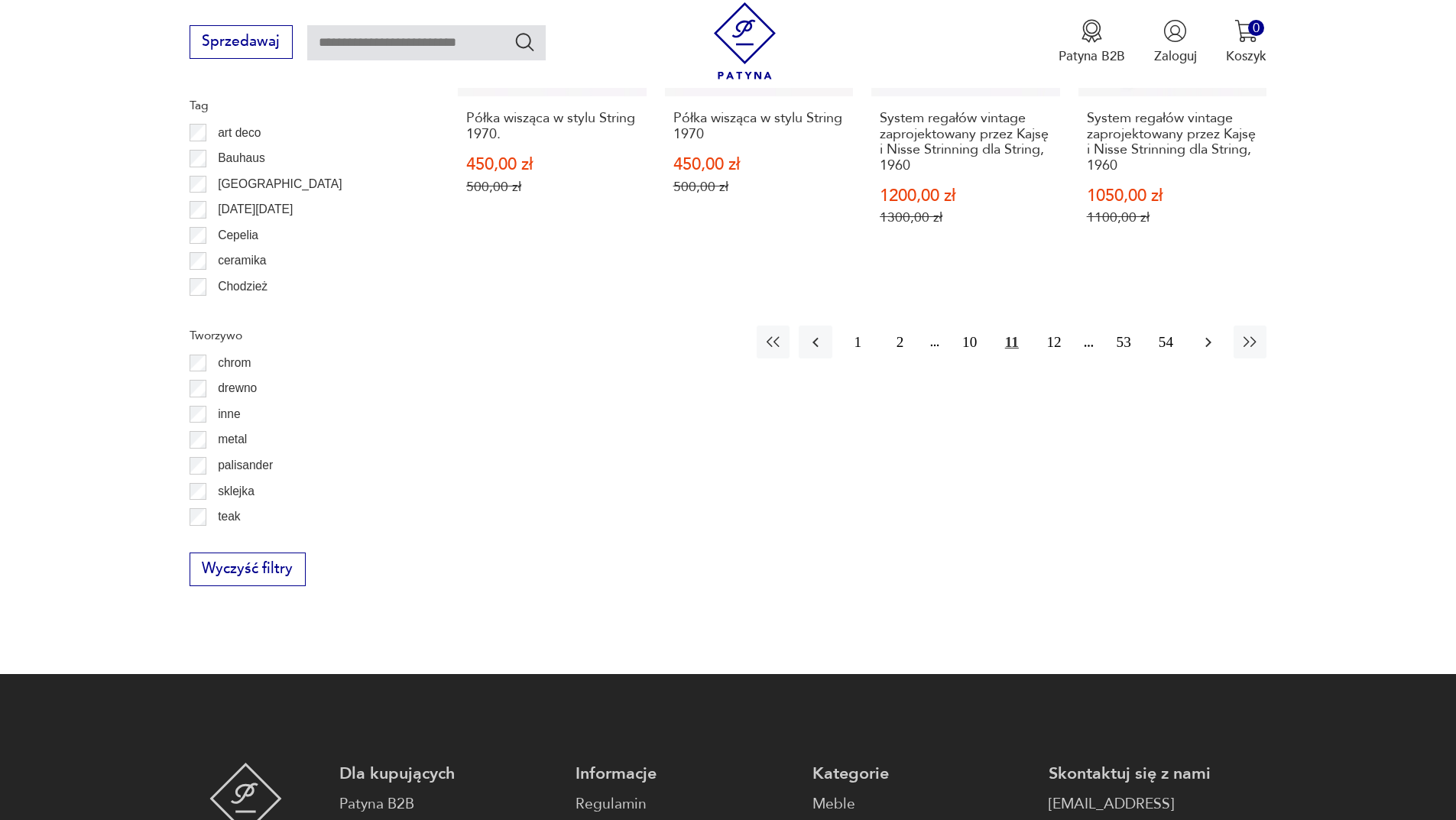
click at [1205, 333] on icon "button" at bounding box center [1208, 342] width 19 height 19
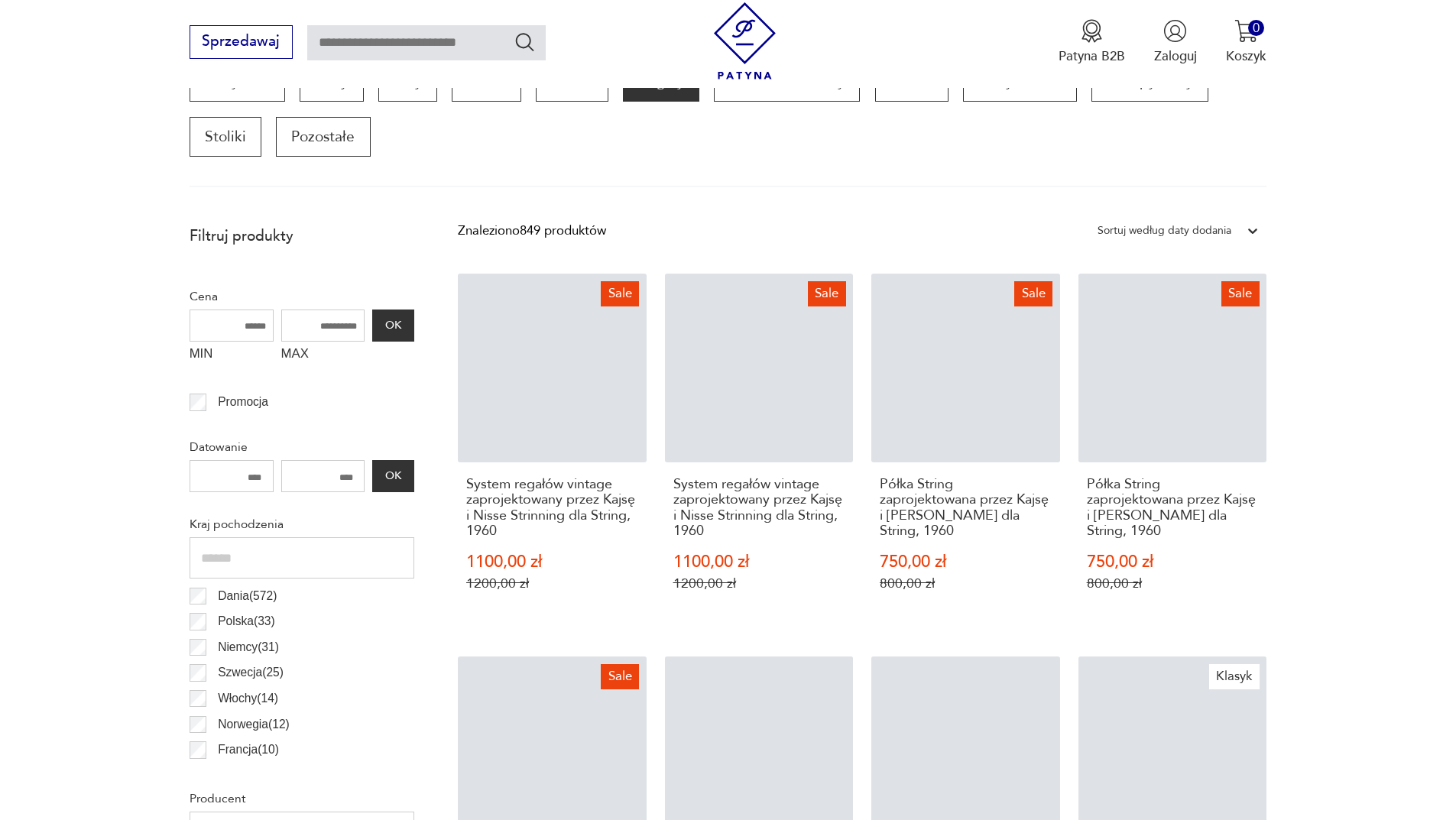
scroll to position [509, 0]
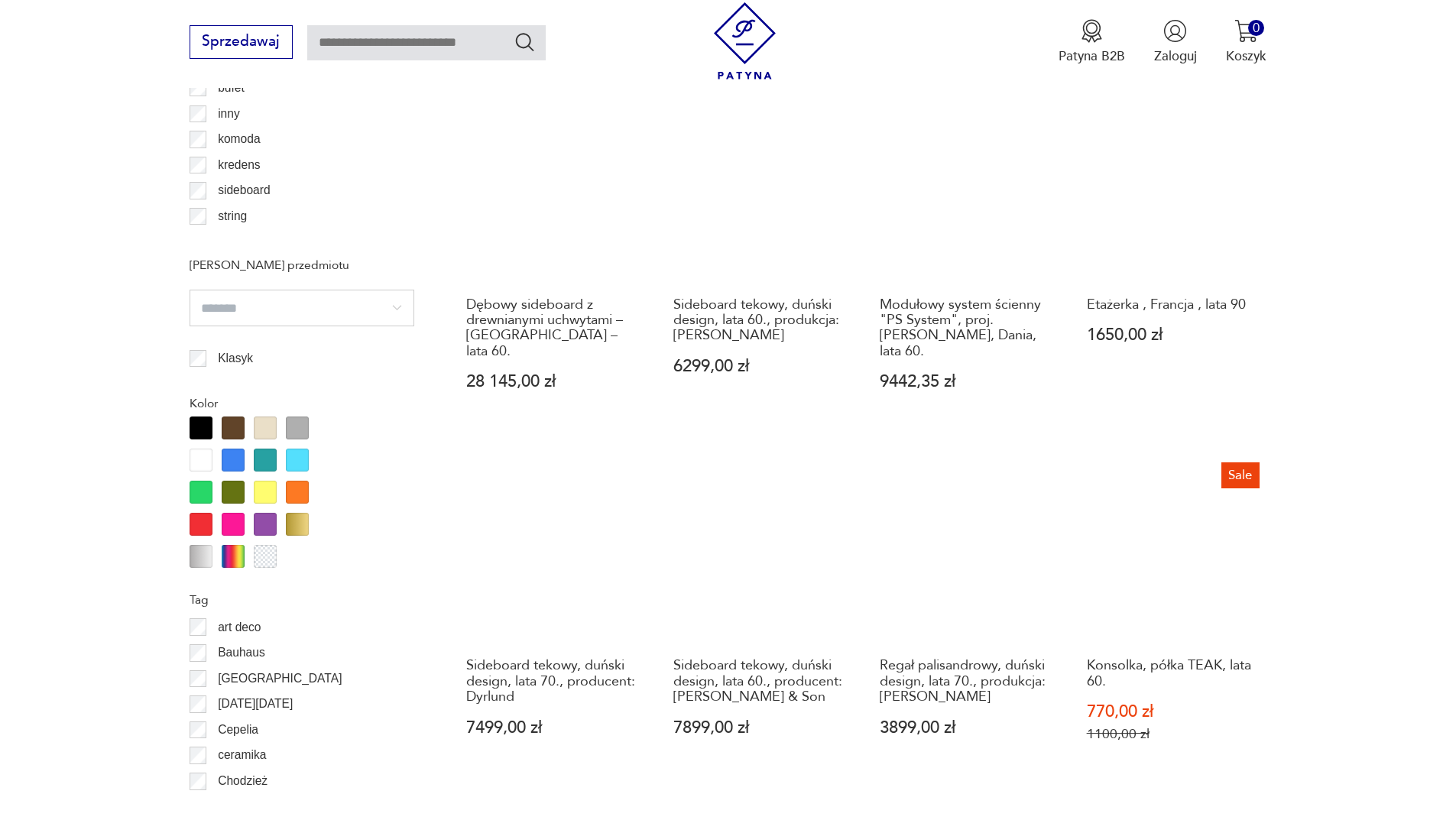
scroll to position [1655, 0]
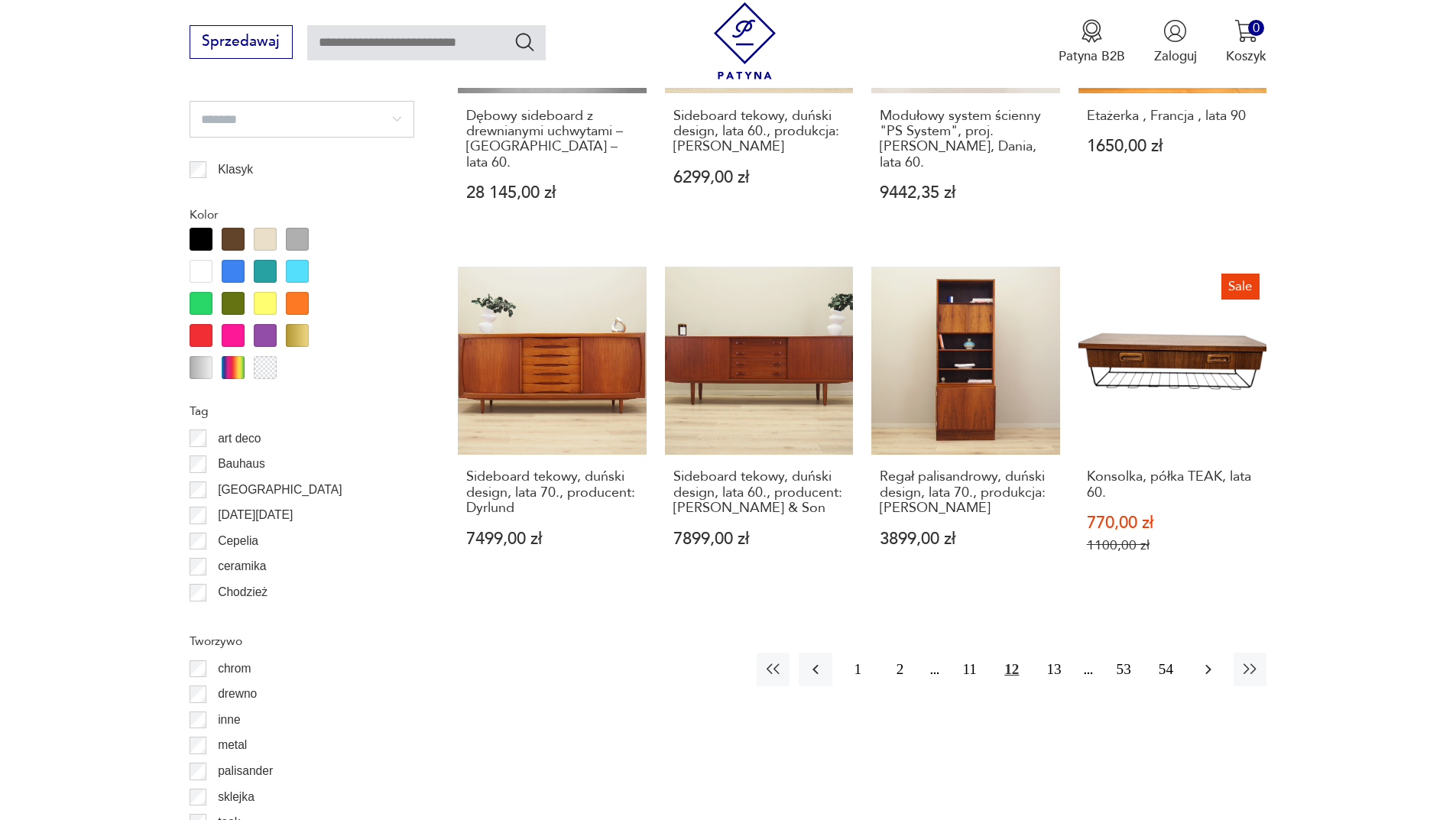
click at [1217, 660] on button "button" at bounding box center [1207, 668] width 33 height 33
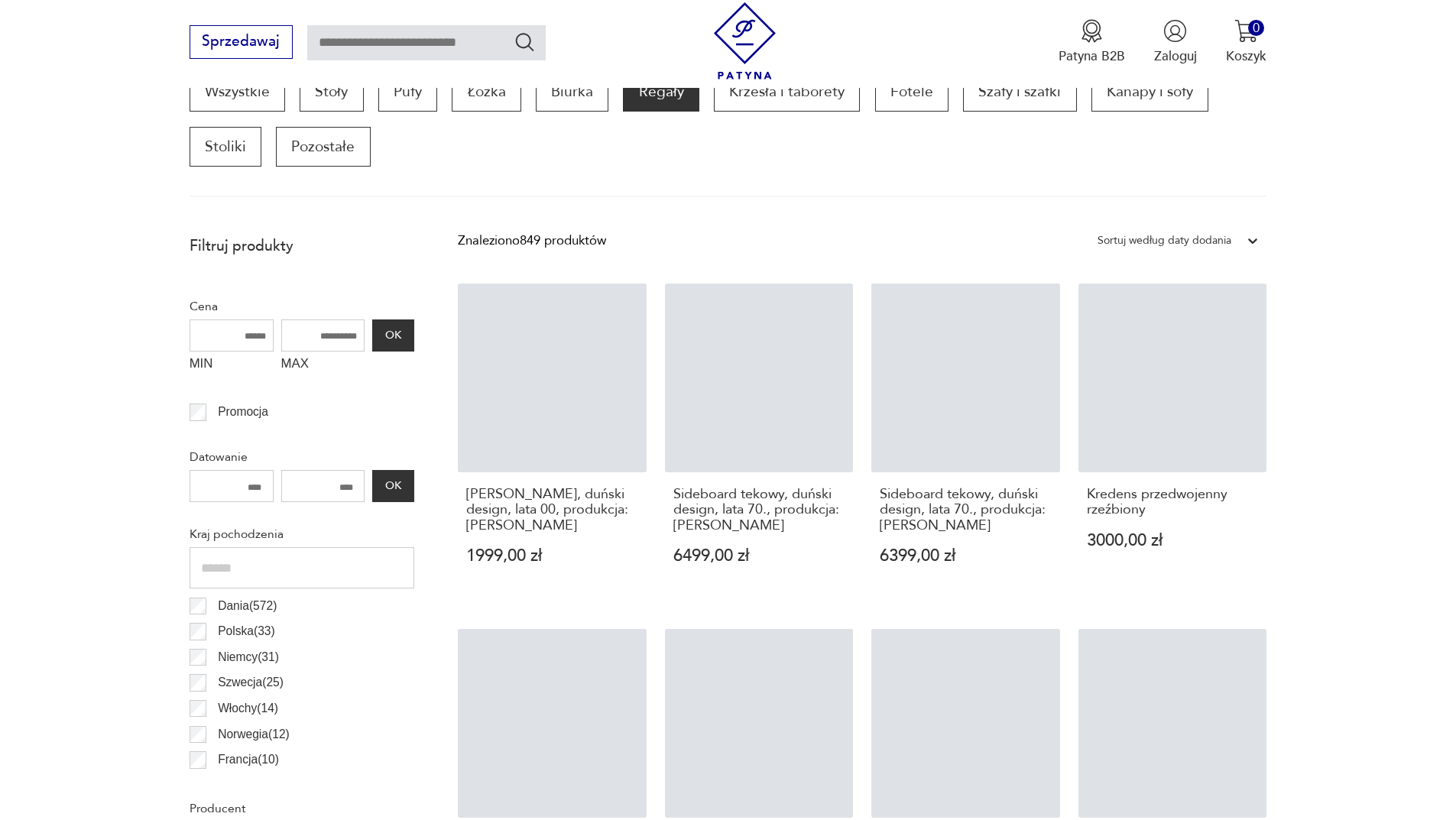
scroll to position [509, 0]
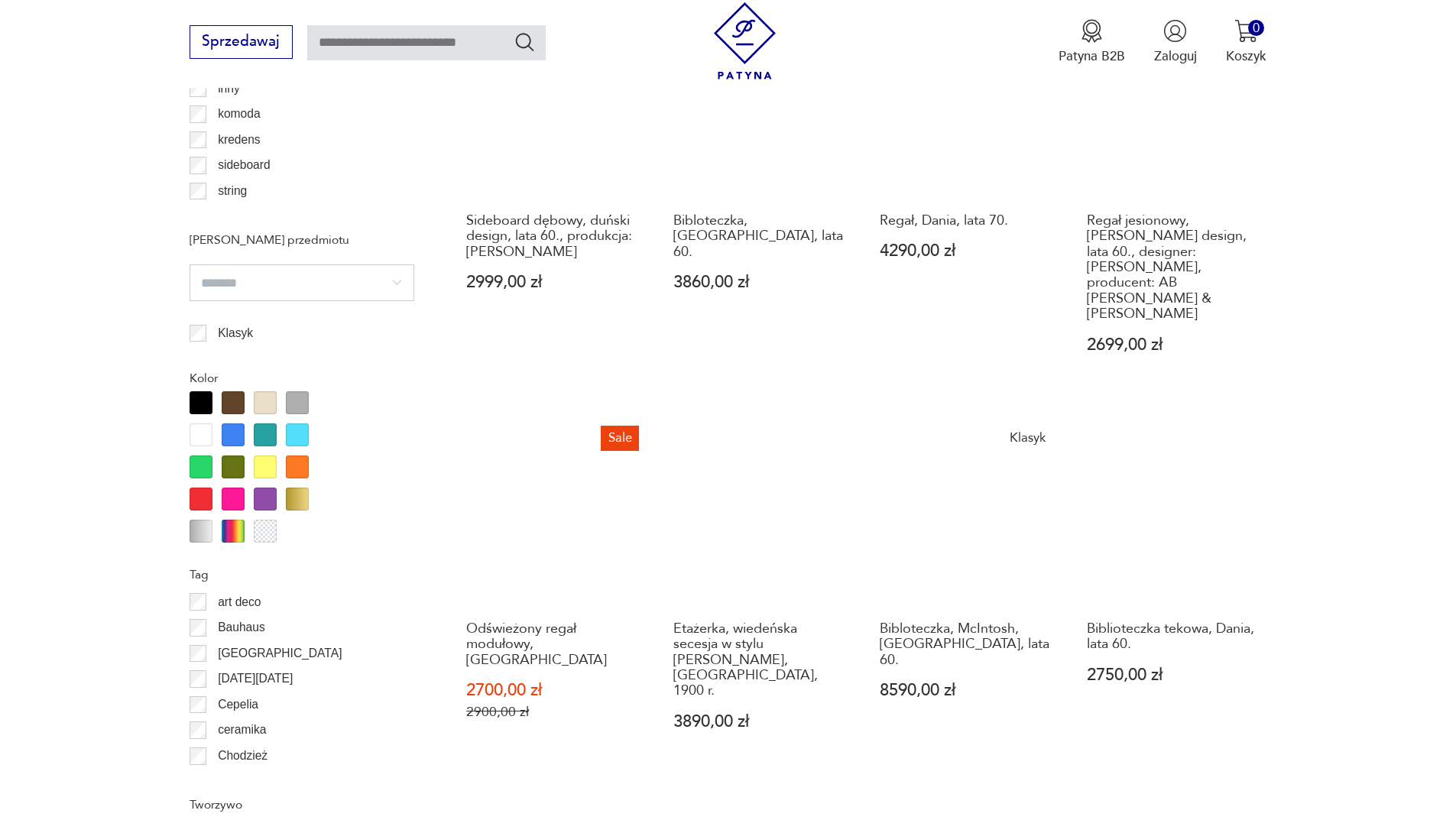
scroll to position [1503, 0]
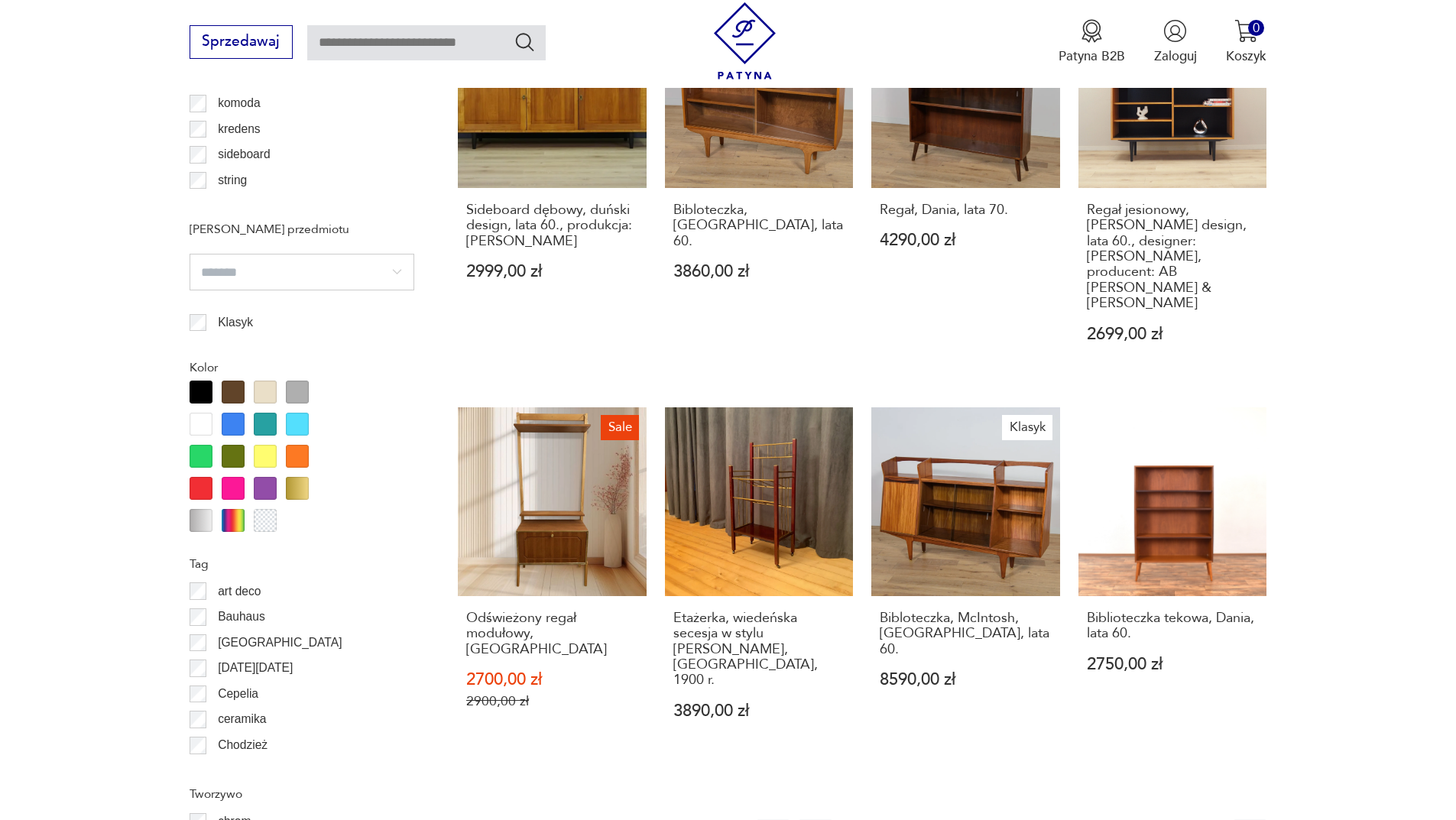
click at [1204, 819] on icon "button" at bounding box center [1208, 835] width 19 height 19
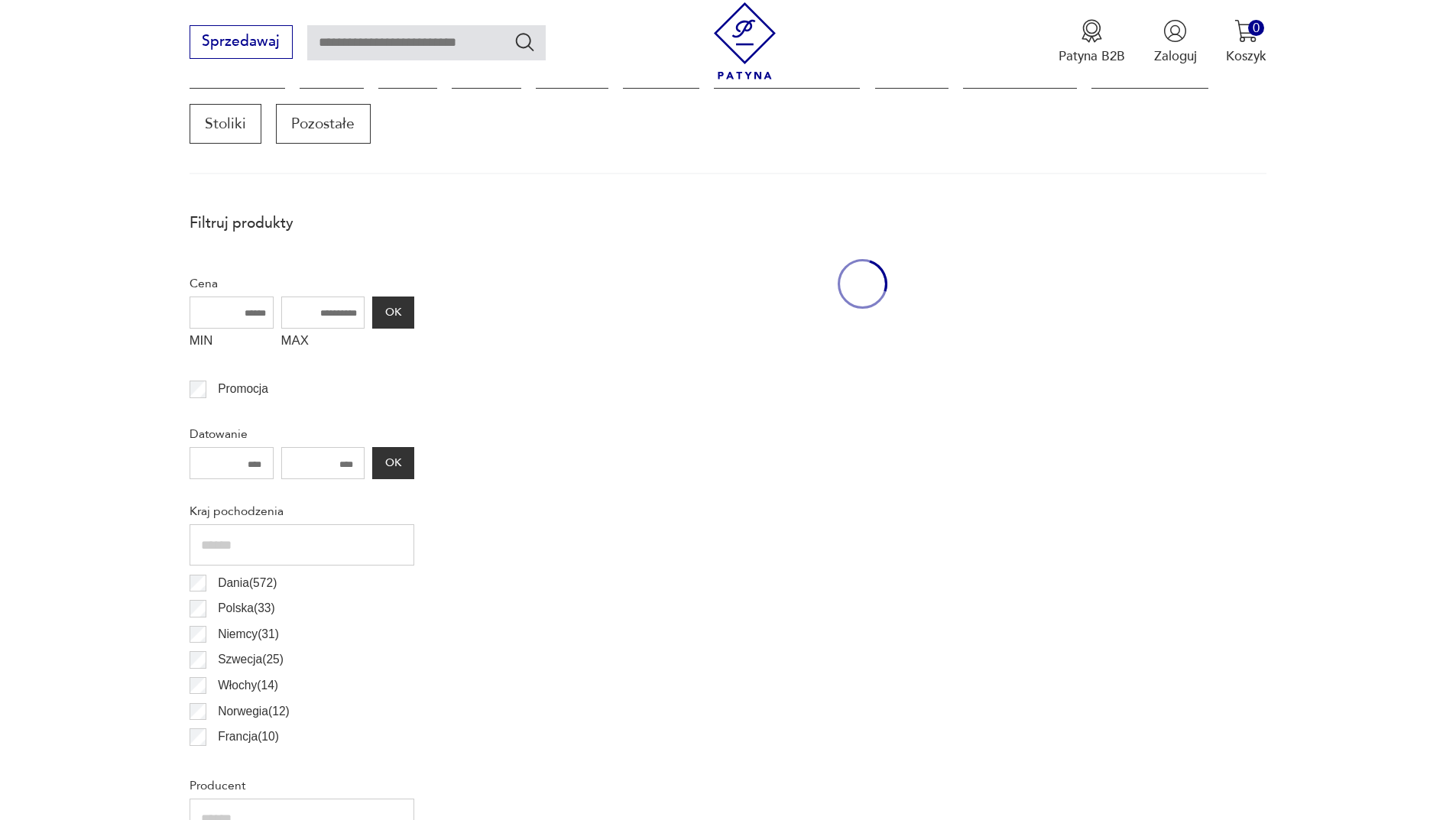
scroll to position [509, 0]
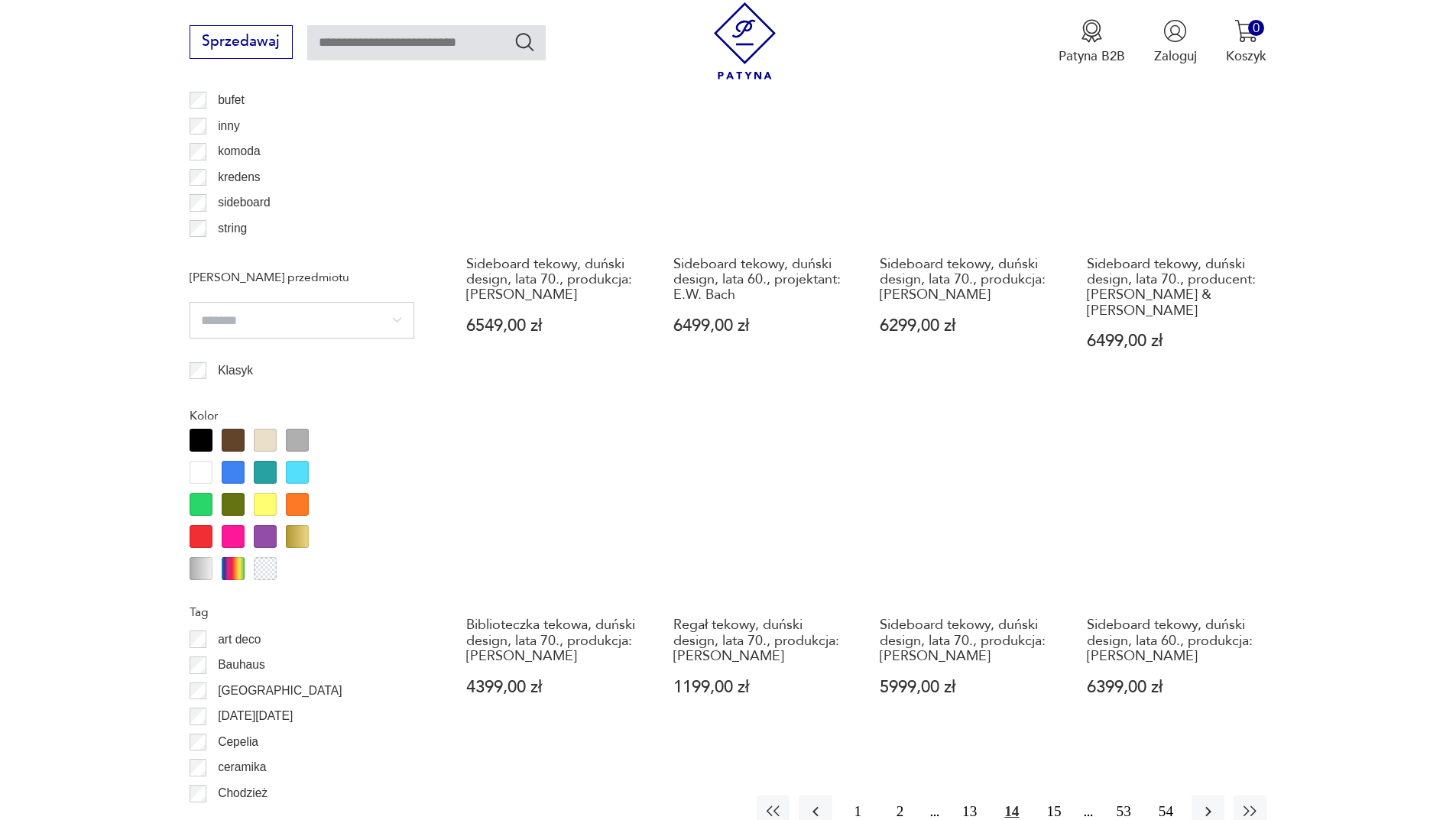
scroll to position [1655, 0]
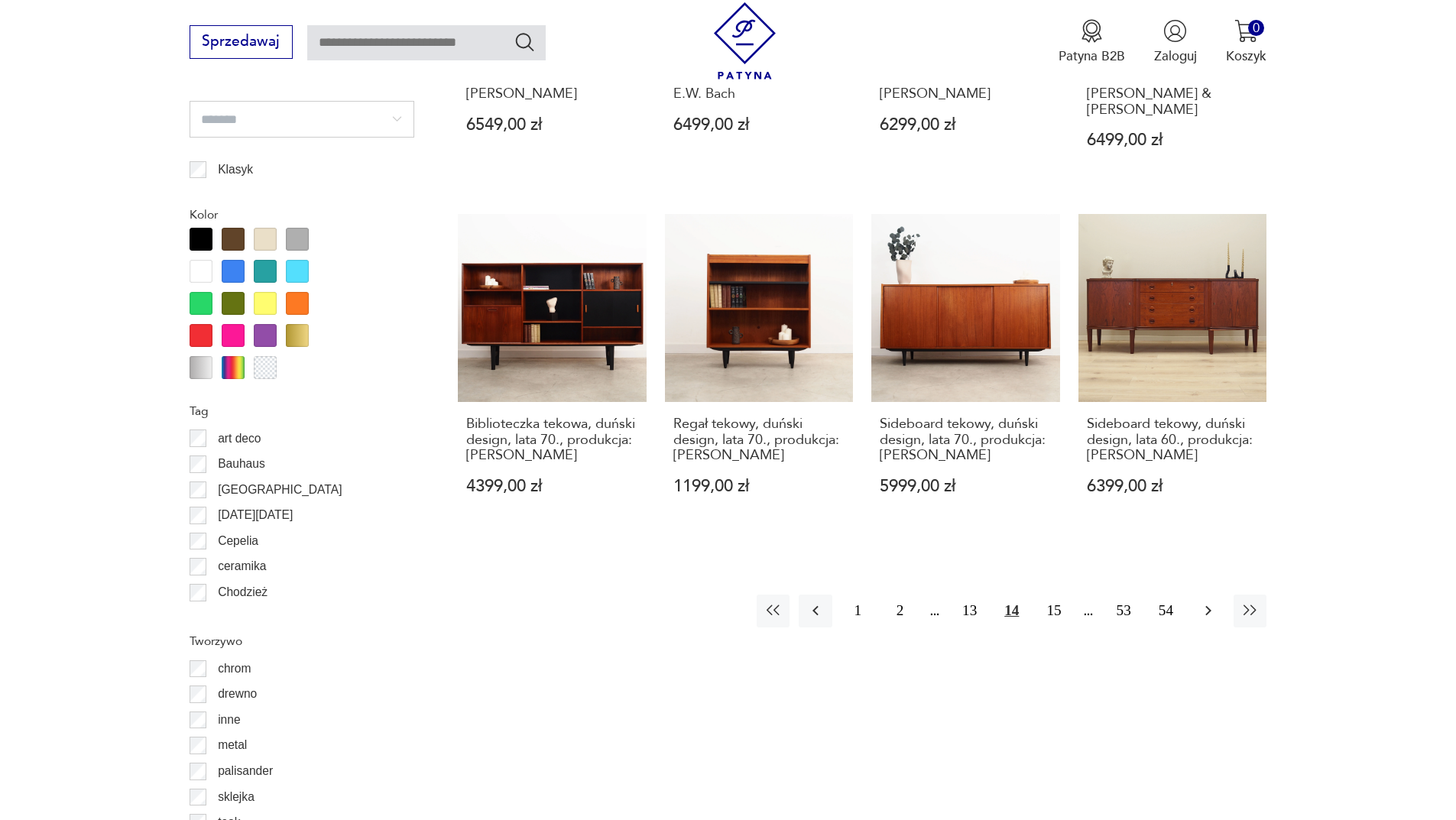
click at [1210, 612] on icon "button" at bounding box center [1208, 611] width 19 height 19
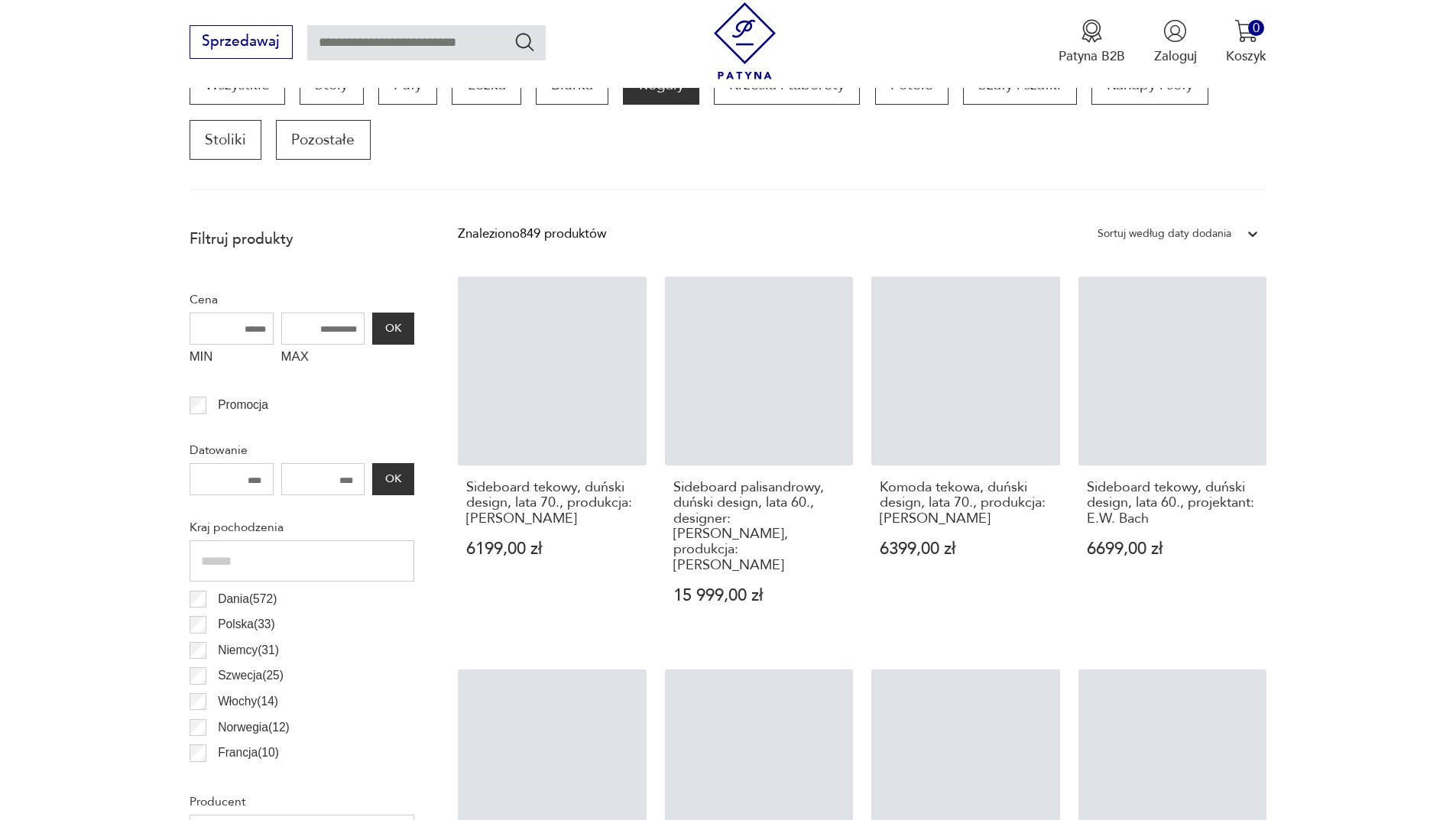
scroll to position [509, 0]
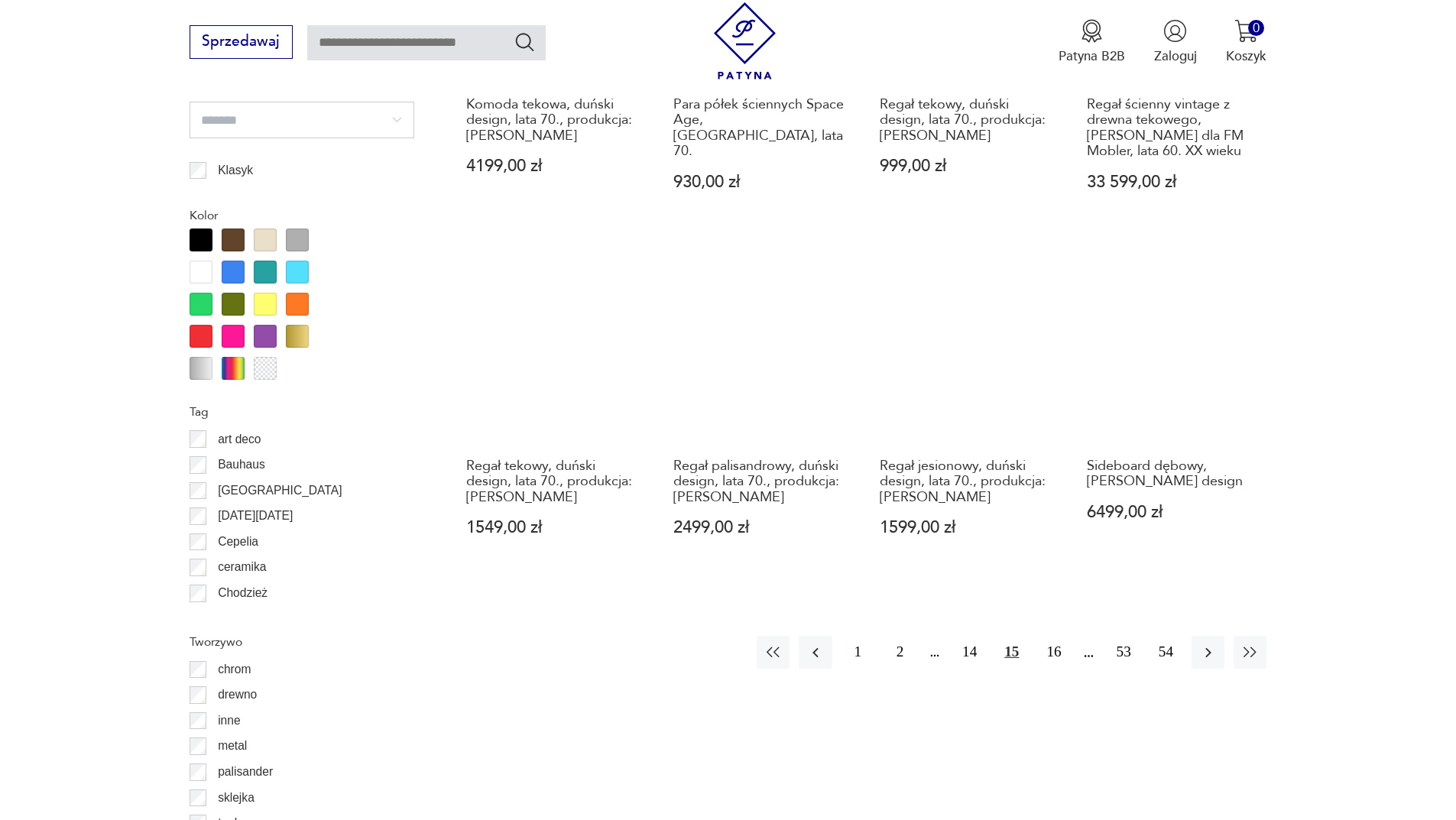
scroll to position [1655, 0]
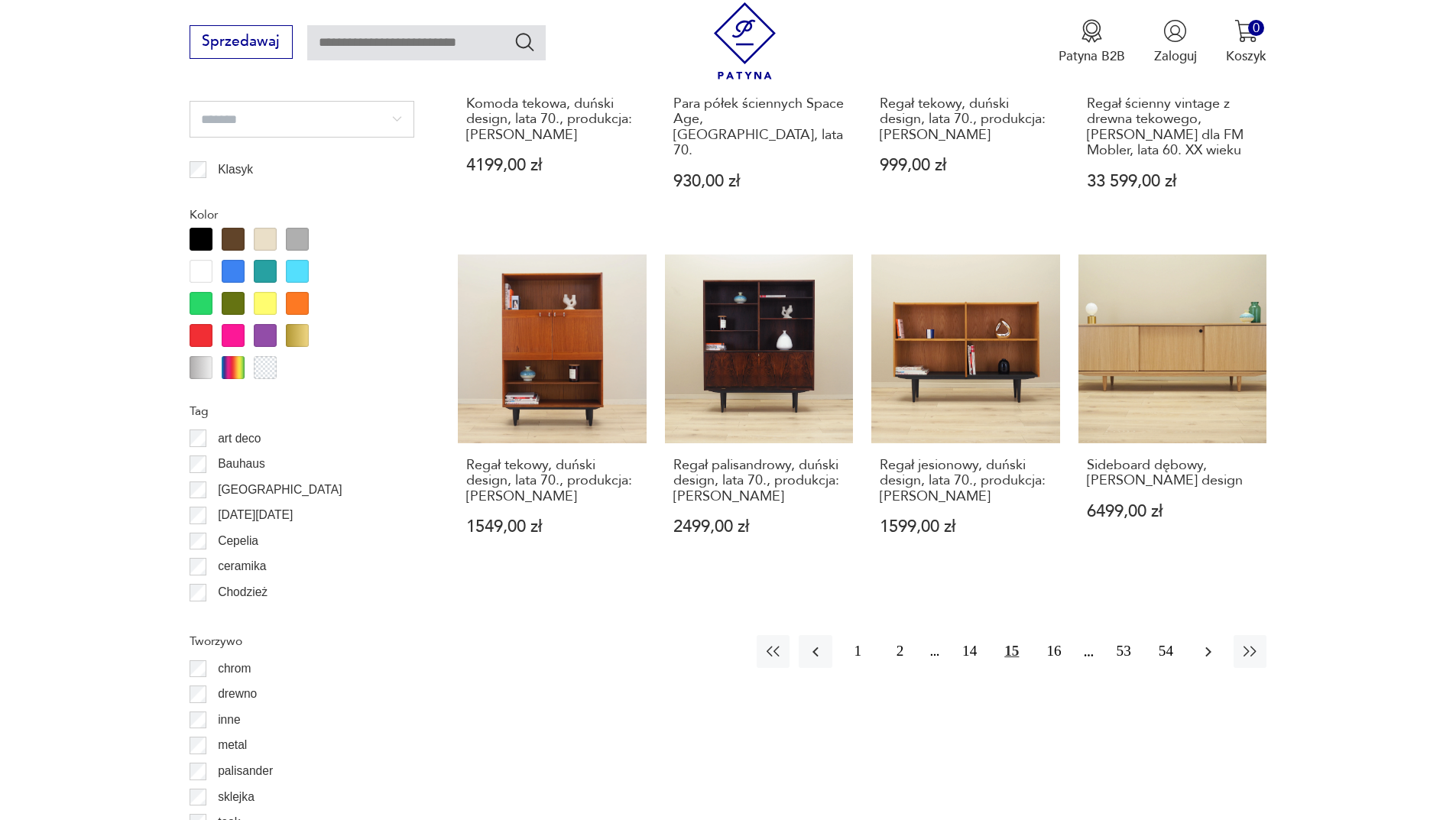
click at [1214, 643] on icon "button" at bounding box center [1208, 652] width 19 height 19
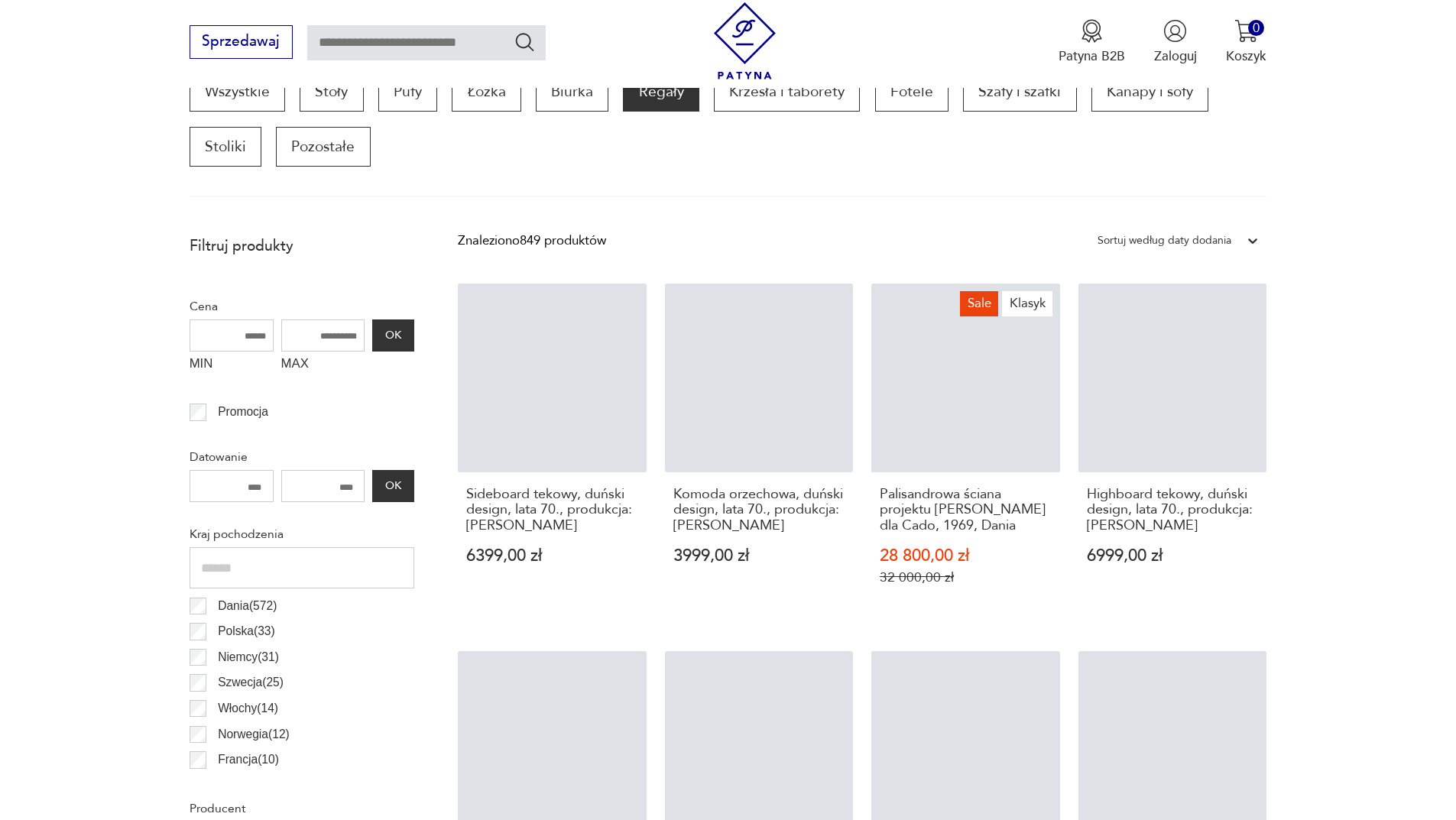
scroll to position [509, 0]
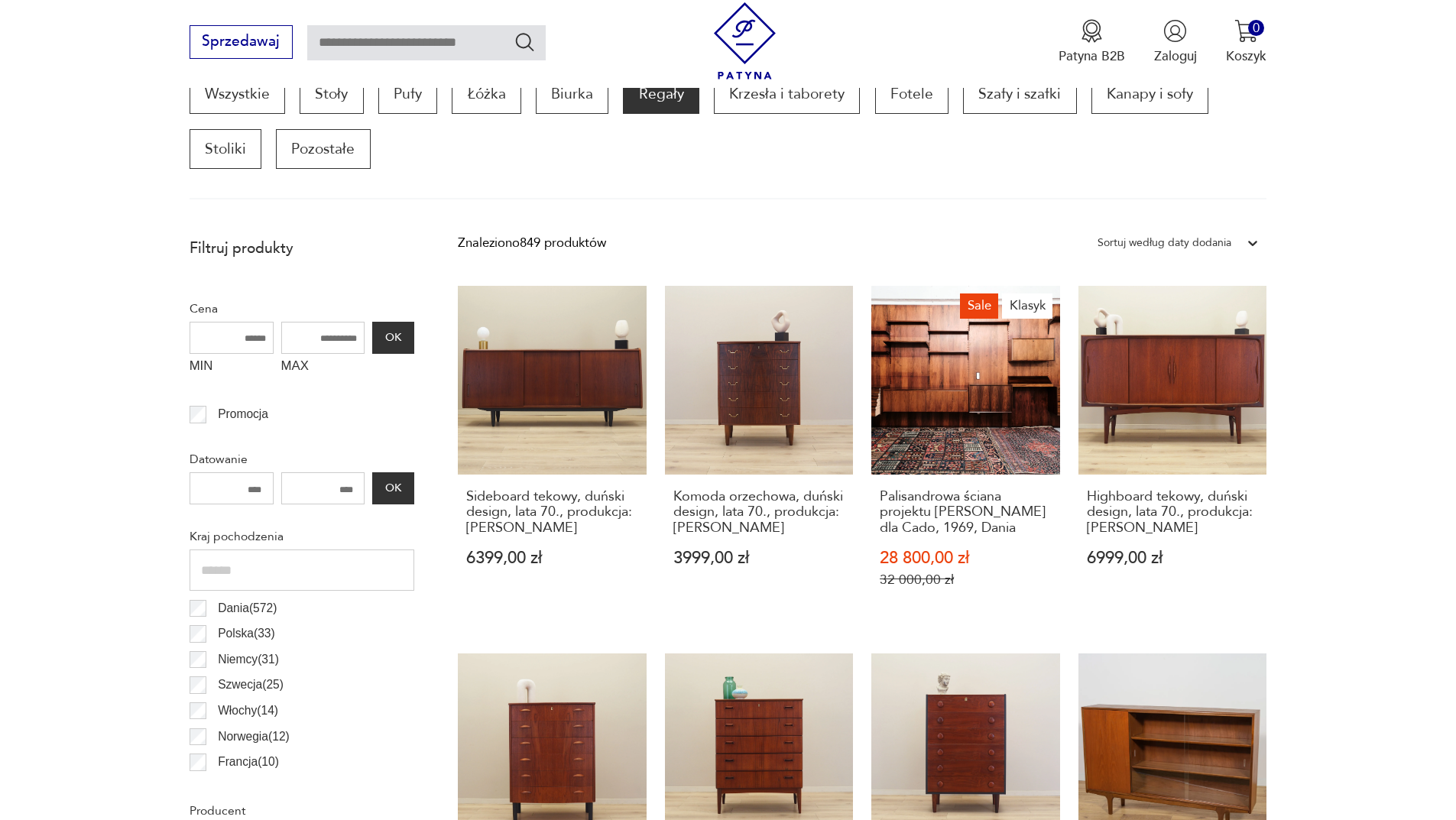
click at [1194, 363] on link "Highboard tekowy, duński design, lata 70., produkcja: [PERSON_NAME] 6999,00 zł" at bounding box center [1172, 454] width 189 height 338
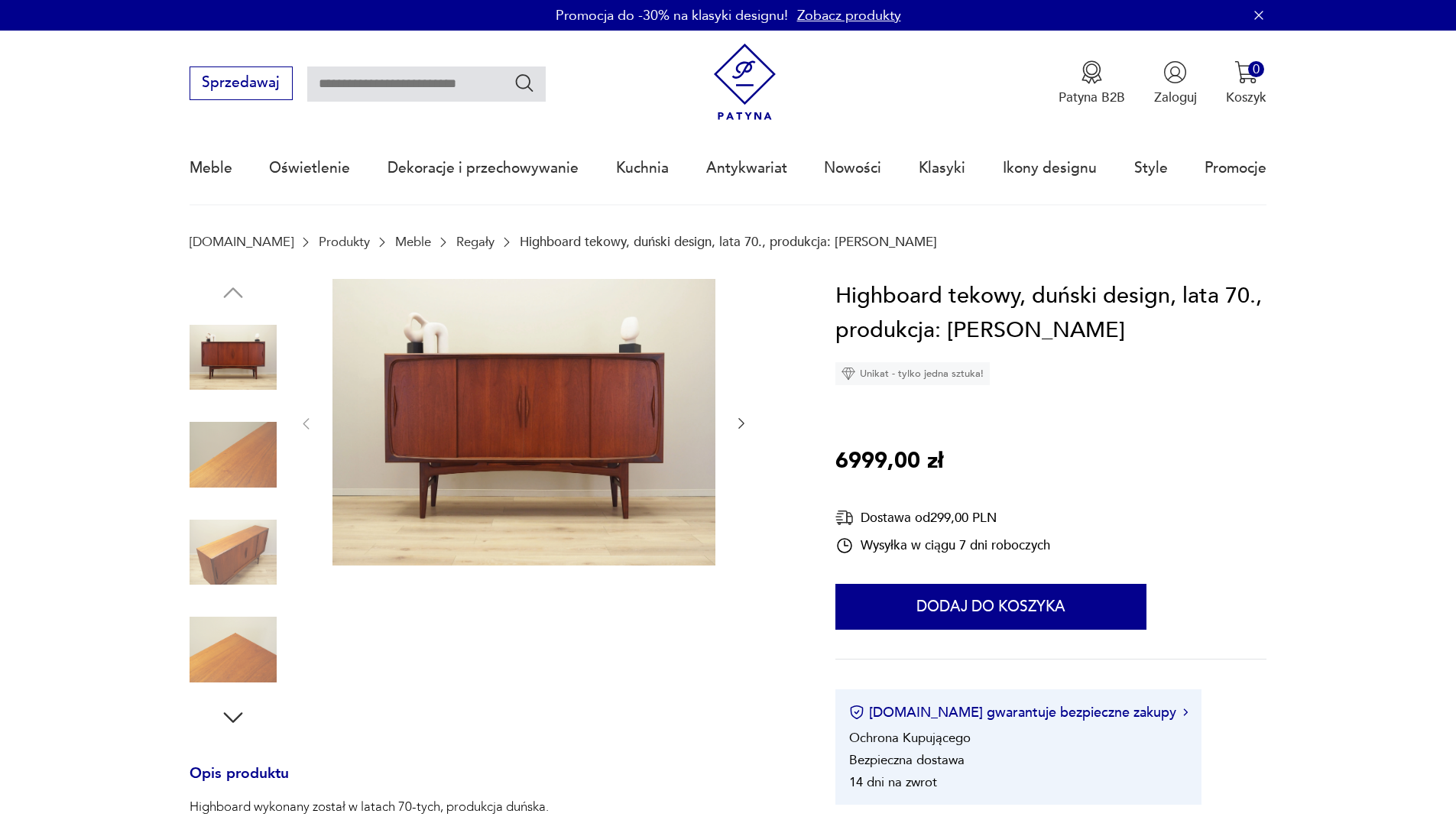
click at [742, 425] on icon "button" at bounding box center [740, 424] width 6 height 11
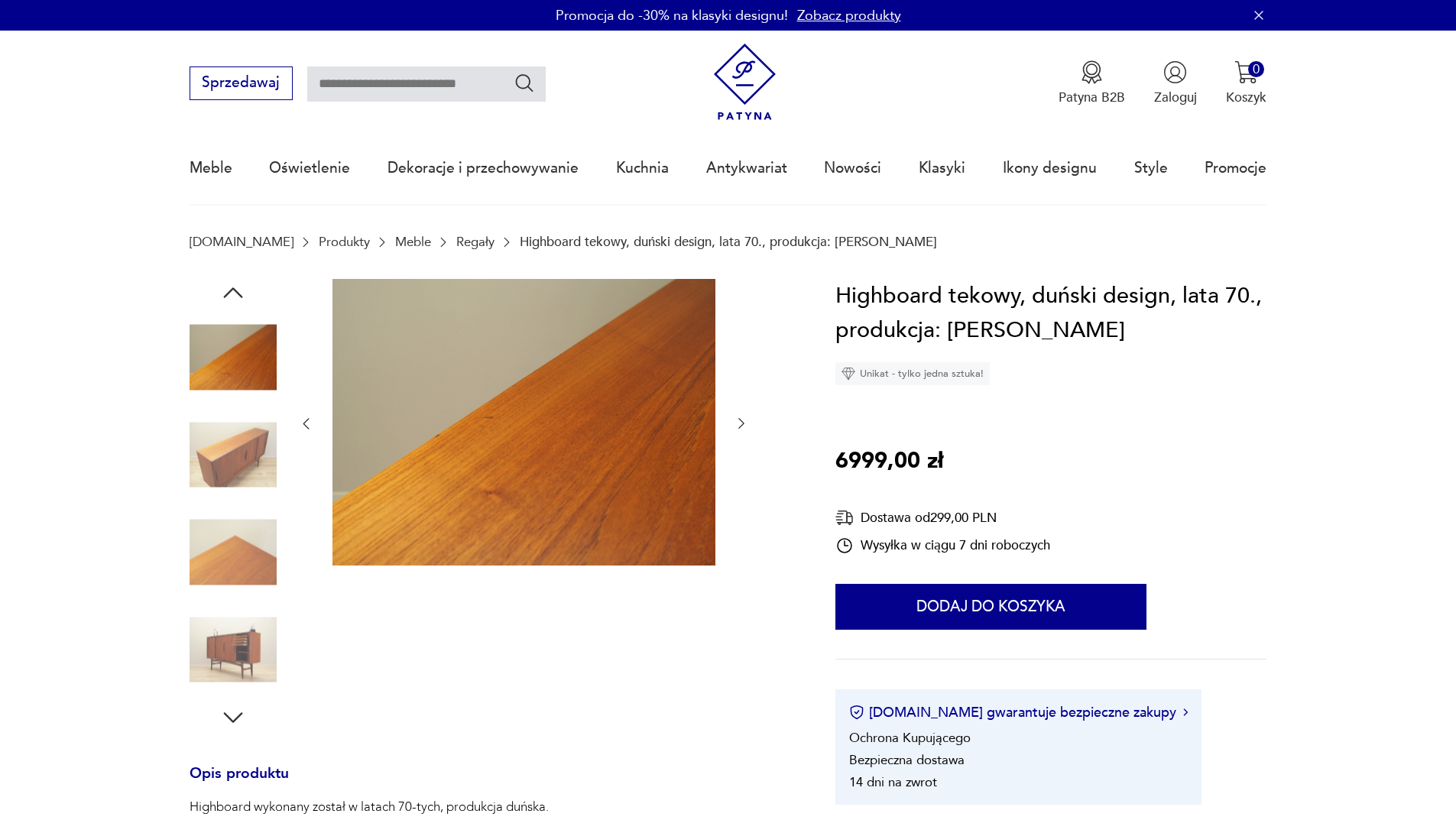
click at [742, 425] on icon "button" at bounding box center [740, 424] width 6 height 11
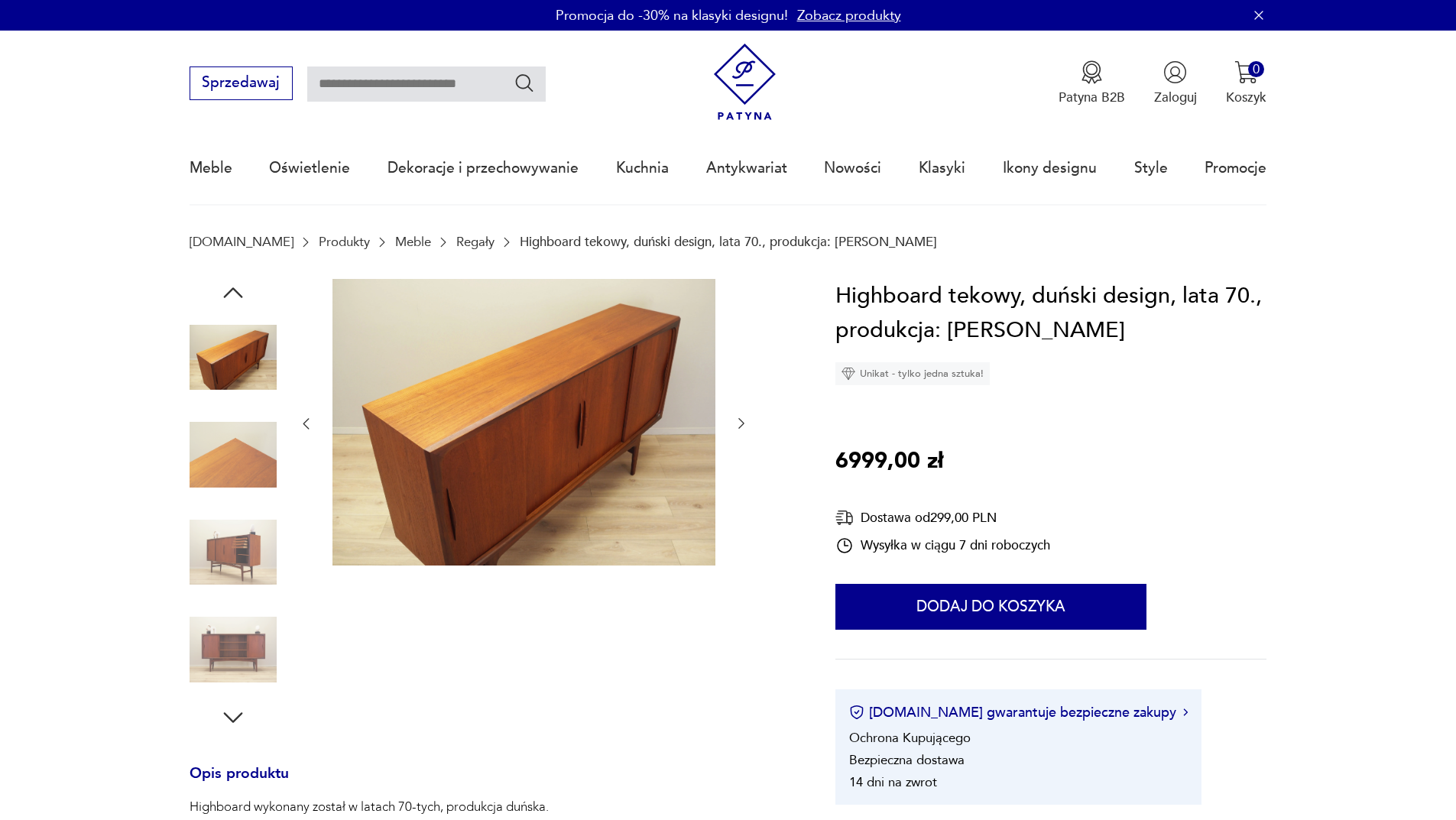
click at [742, 425] on icon "button" at bounding box center [740, 424] width 6 height 11
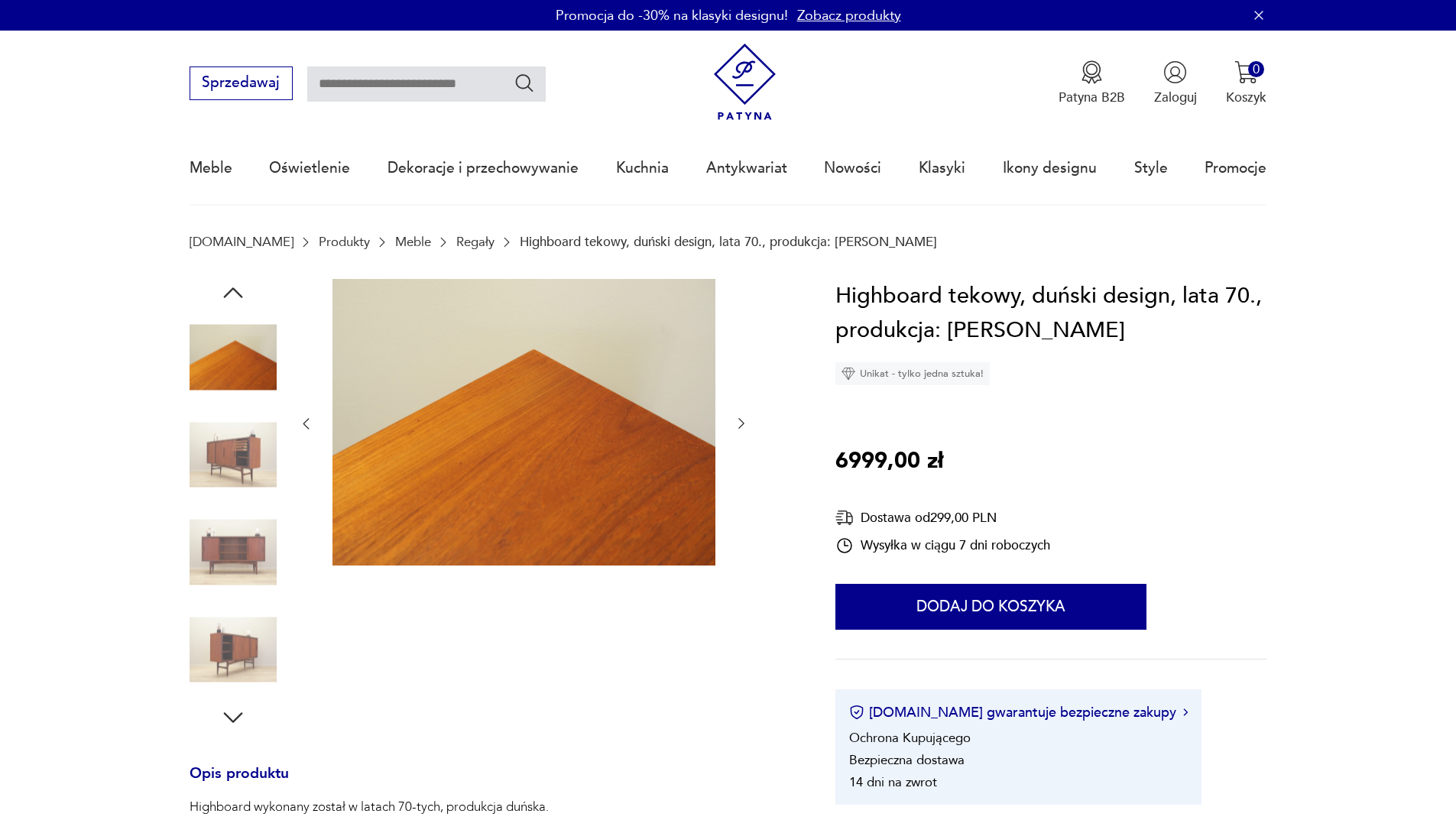
click at [742, 425] on icon "button" at bounding box center [740, 424] width 6 height 11
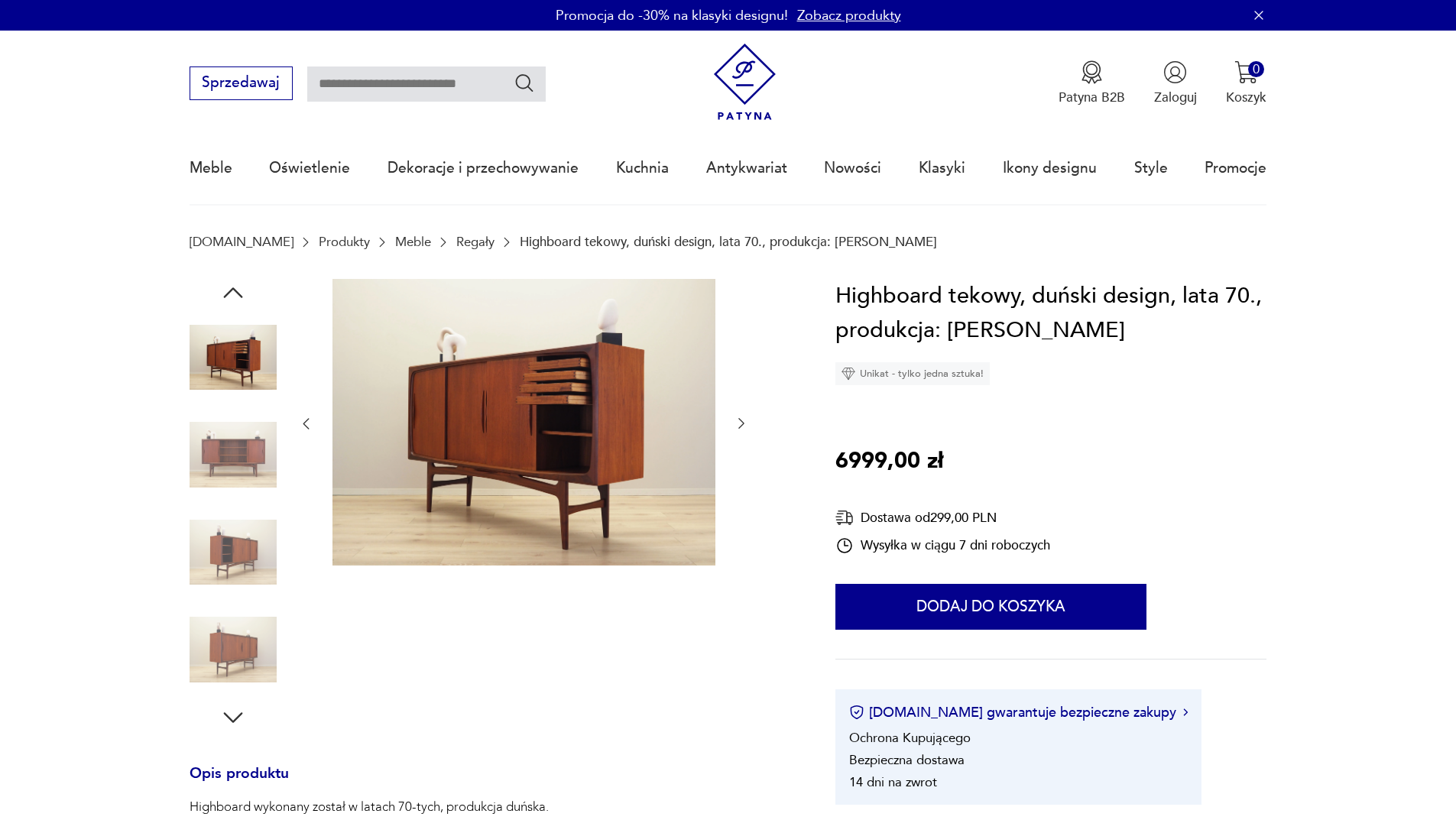
click at [742, 425] on icon "button" at bounding box center [740, 424] width 6 height 11
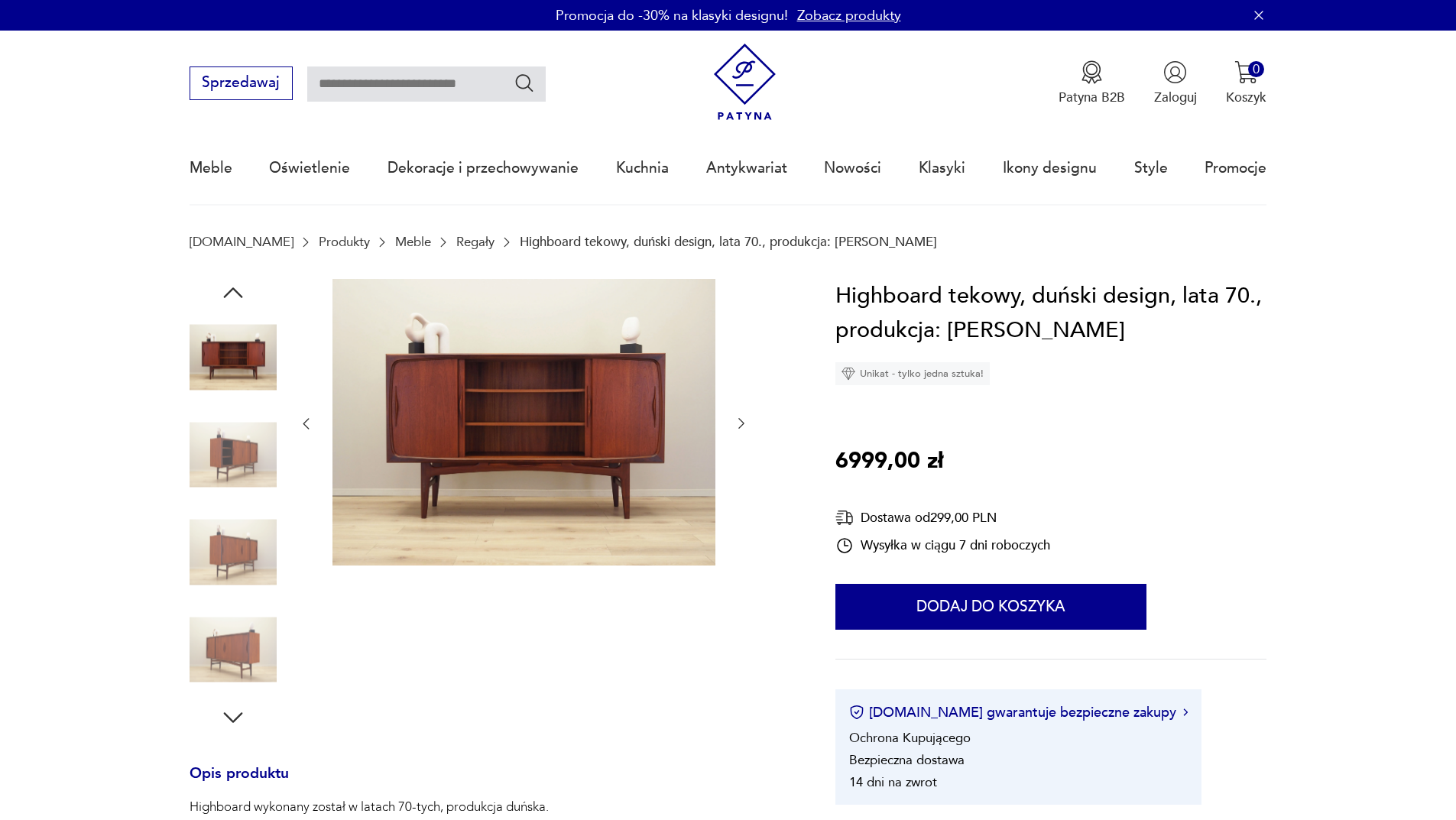
click at [742, 425] on icon "button" at bounding box center [740, 424] width 6 height 11
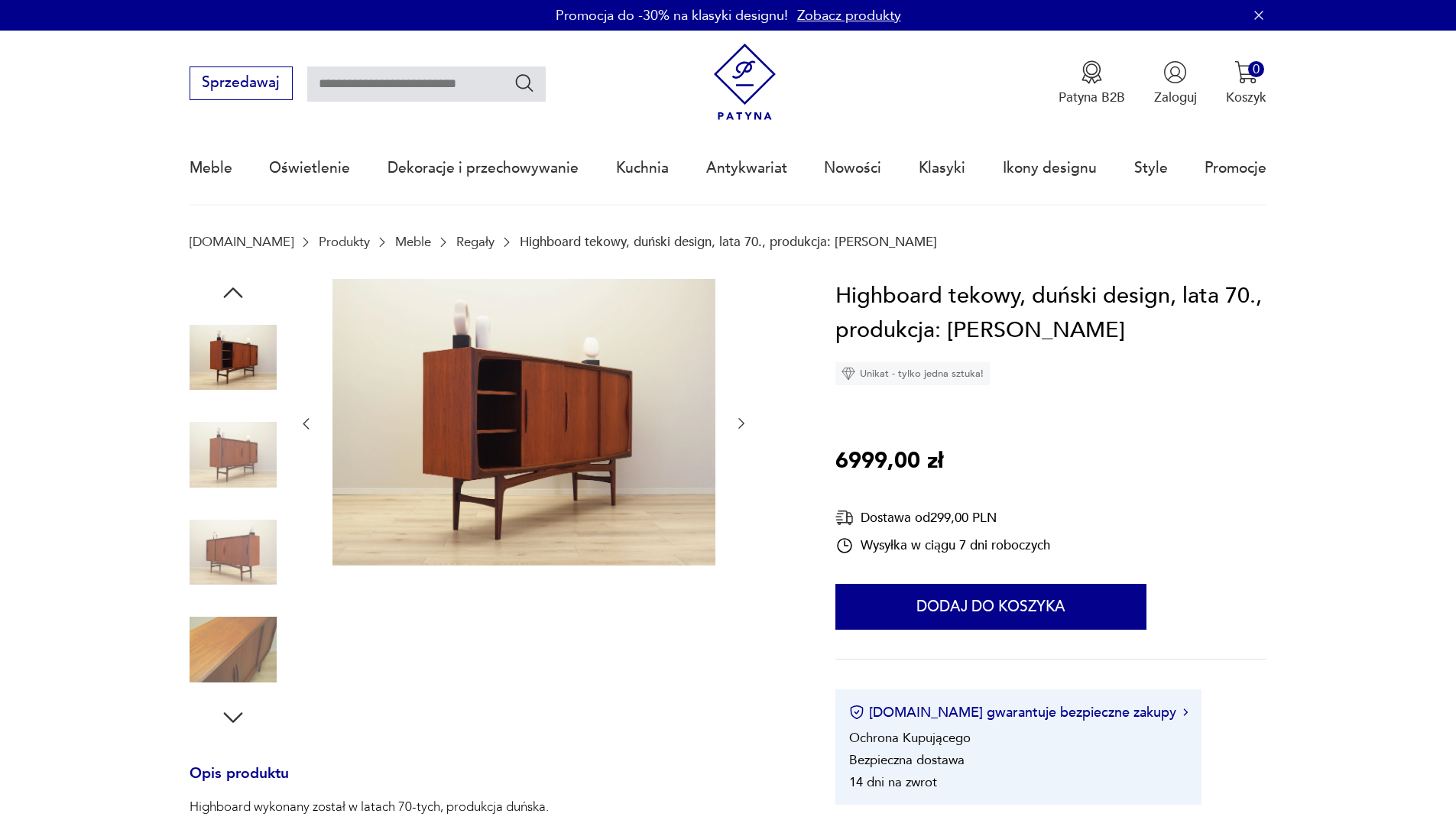
click at [742, 425] on icon "button" at bounding box center [740, 424] width 6 height 11
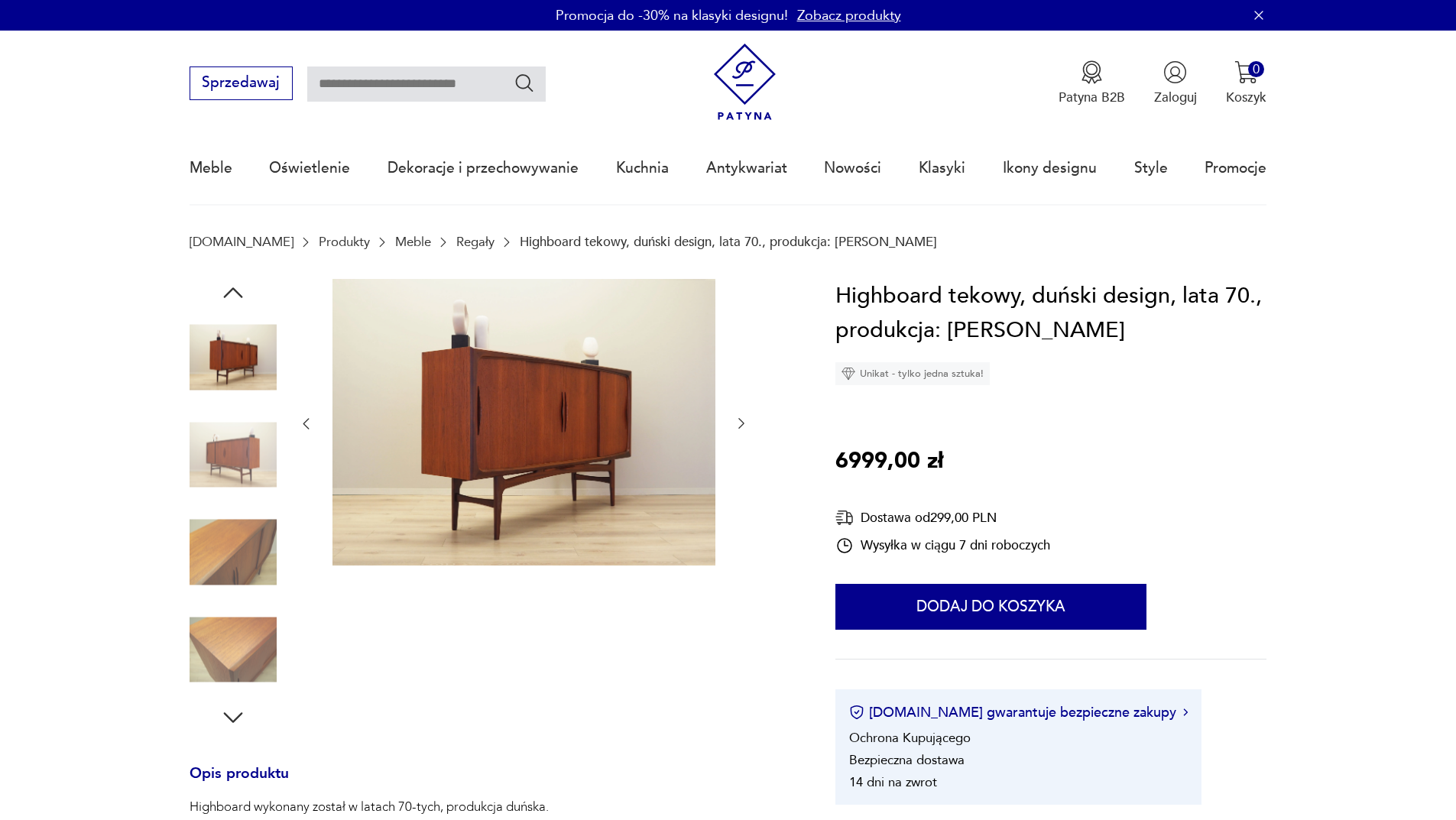
click at [742, 425] on icon "button" at bounding box center [740, 424] width 6 height 11
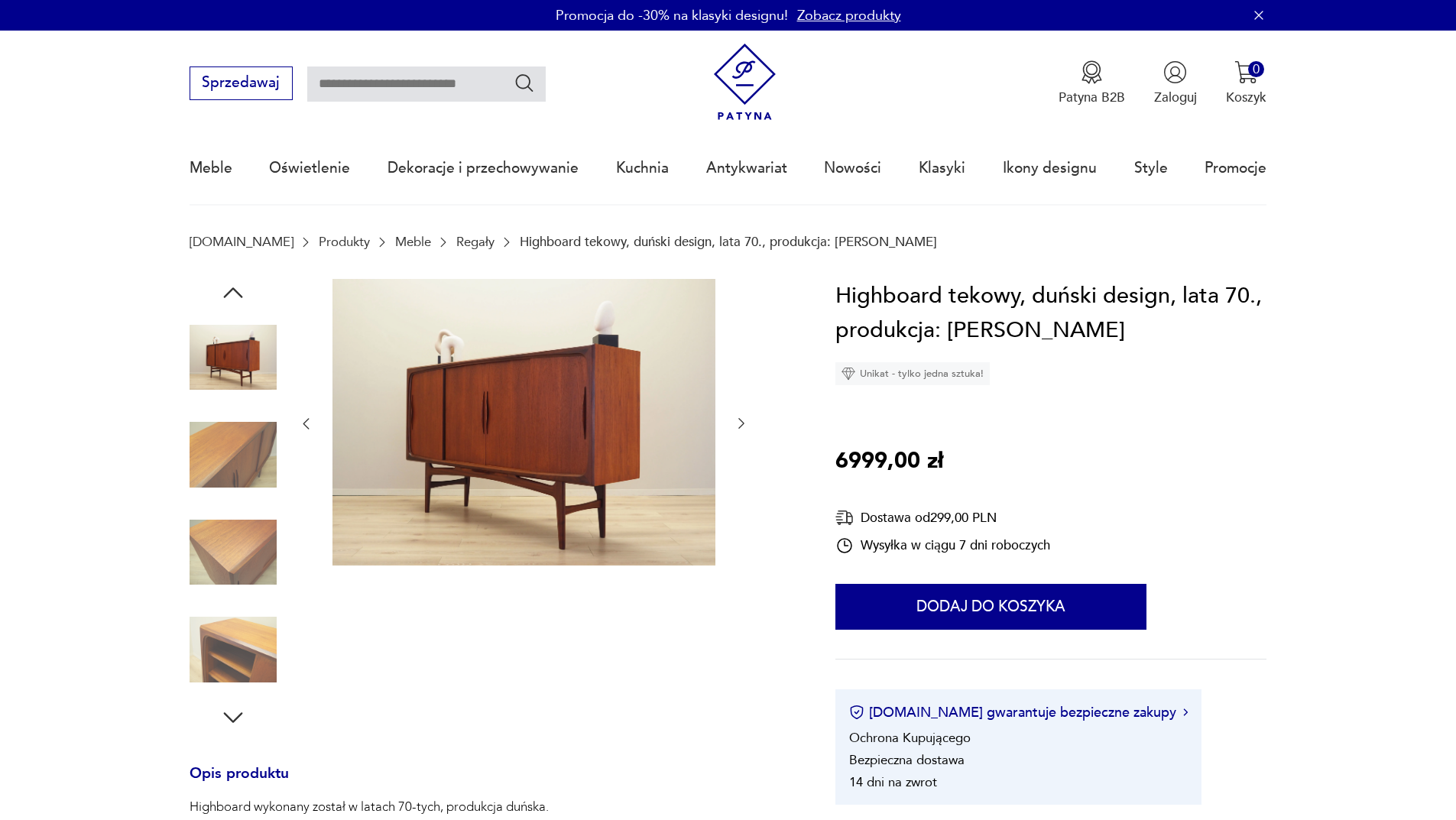
click at [742, 425] on icon "button" at bounding box center [740, 424] width 6 height 11
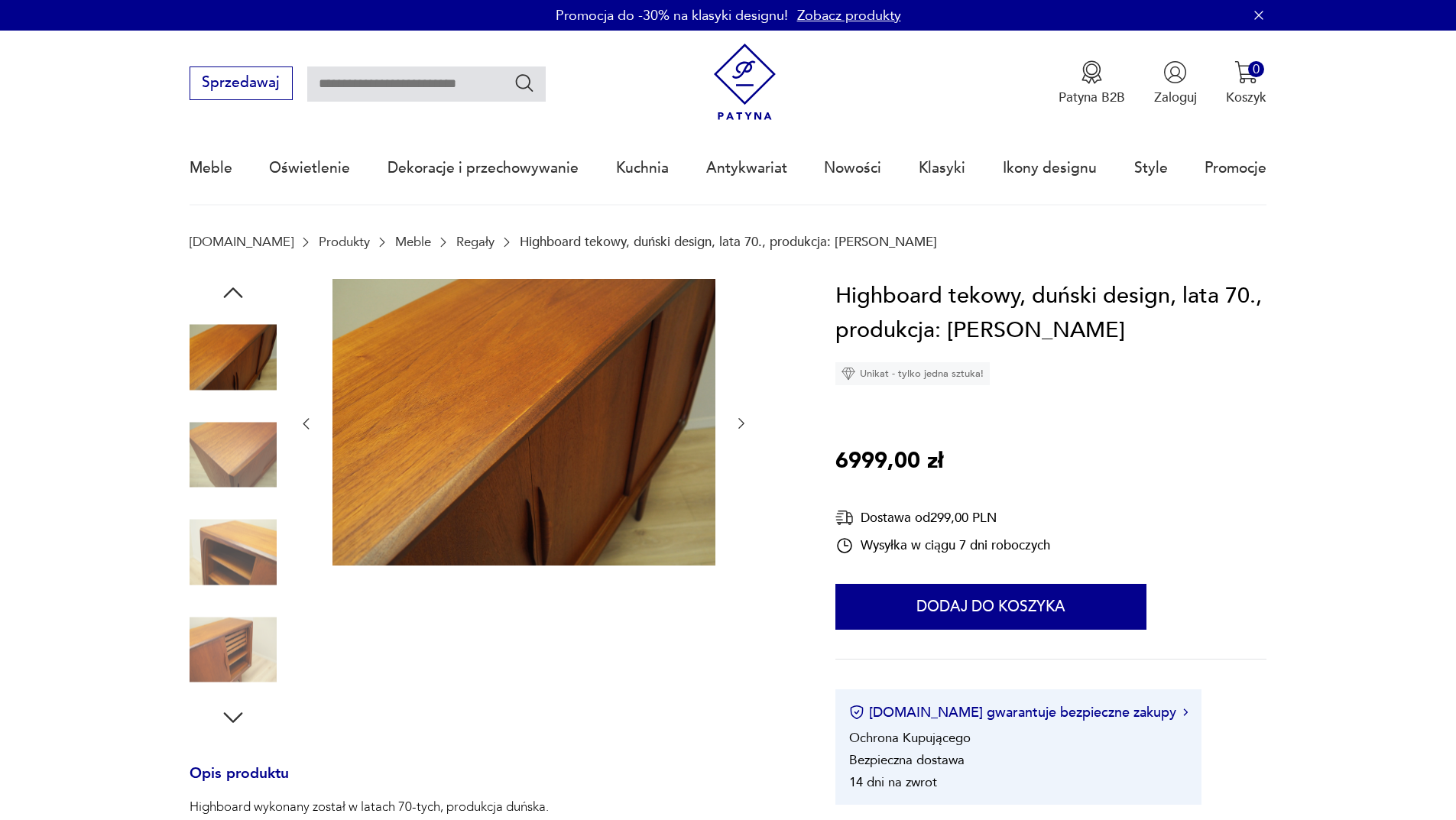
click at [742, 425] on icon "button" at bounding box center [740, 424] width 6 height 11
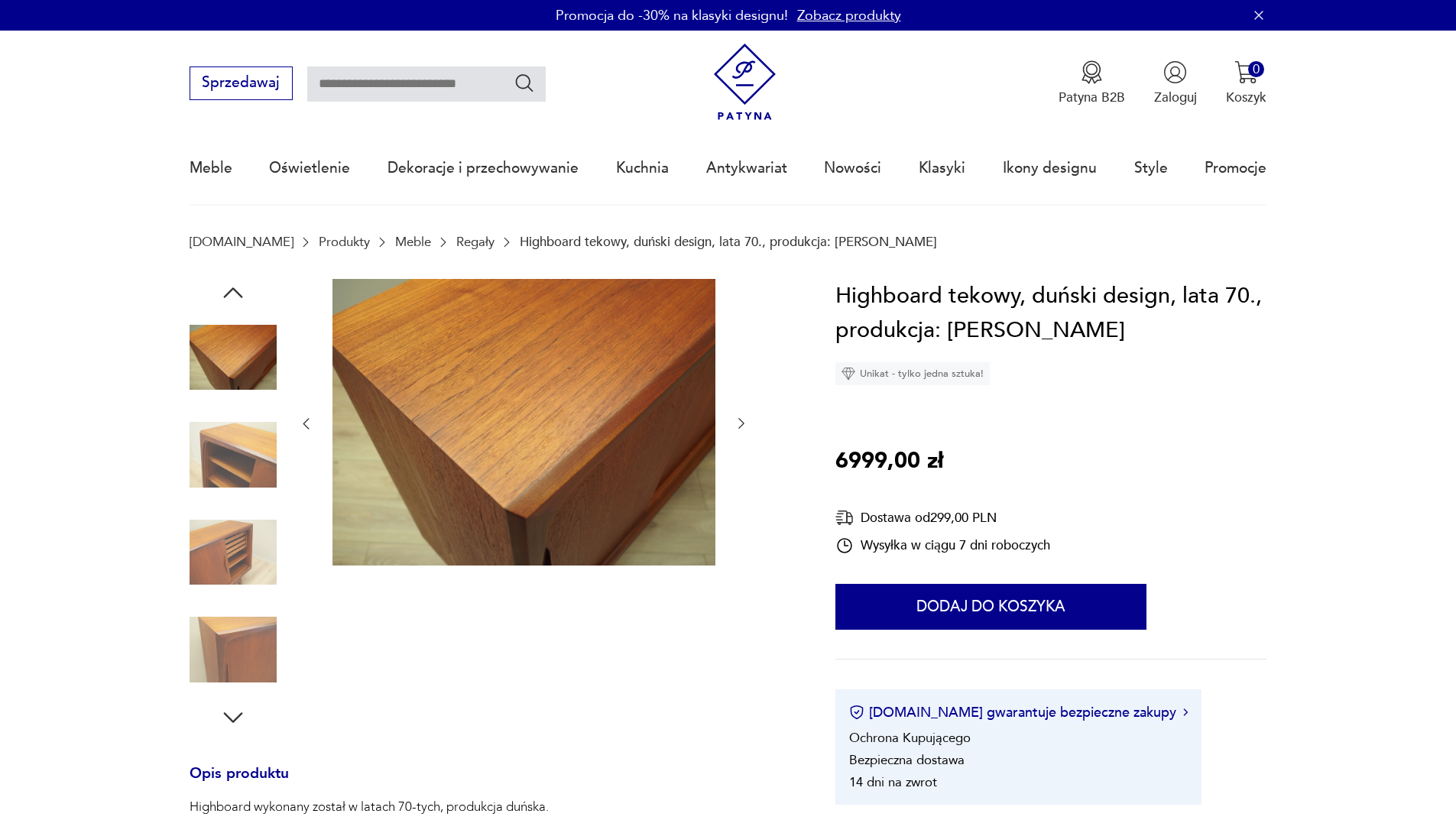
click at [742, 425] on icon "button" at bounding box center [740, 424] width 6 height 11
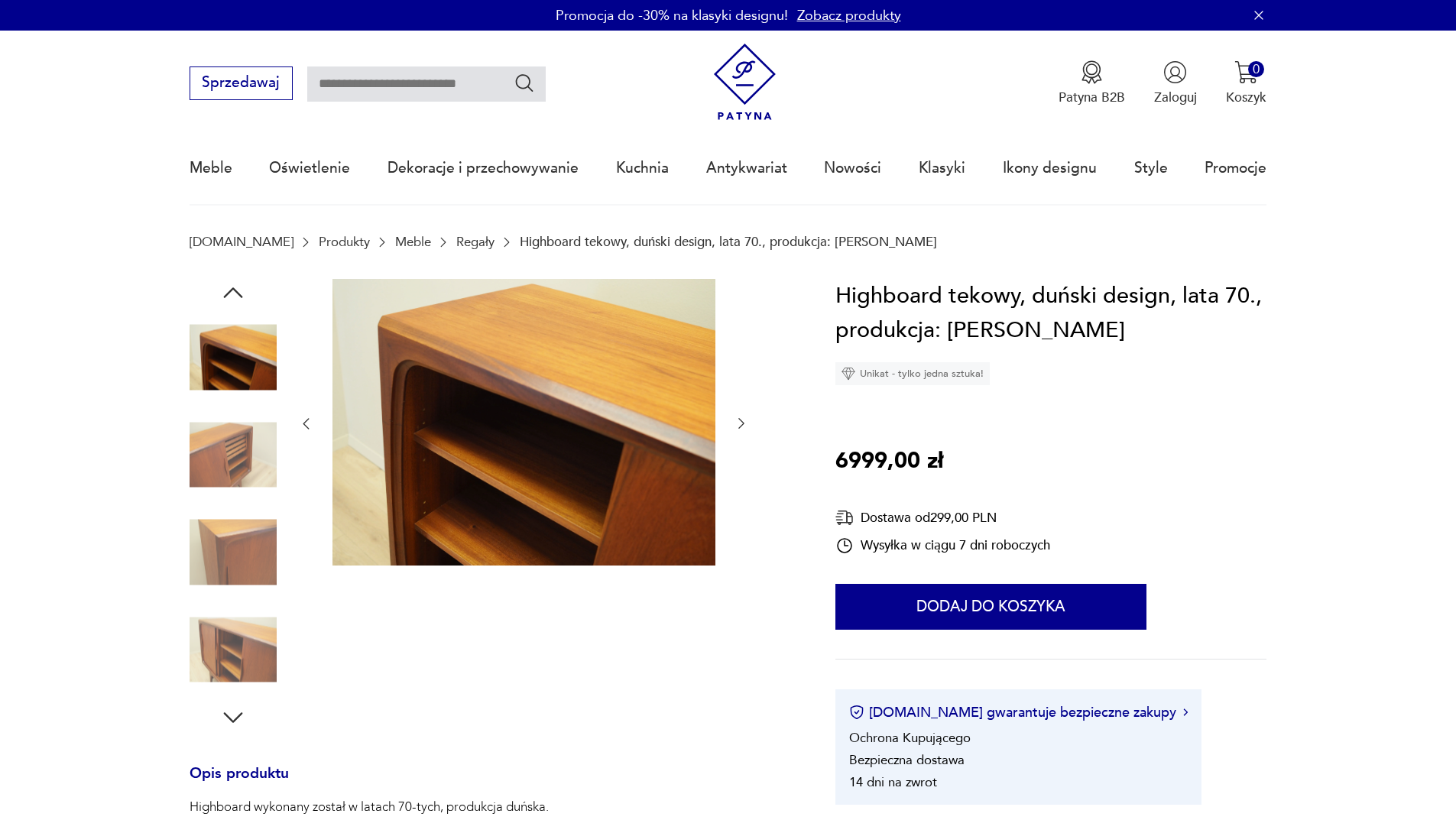
click at [742, 425] on icon "button" at bounding box center [740, 424] width 6 height 11
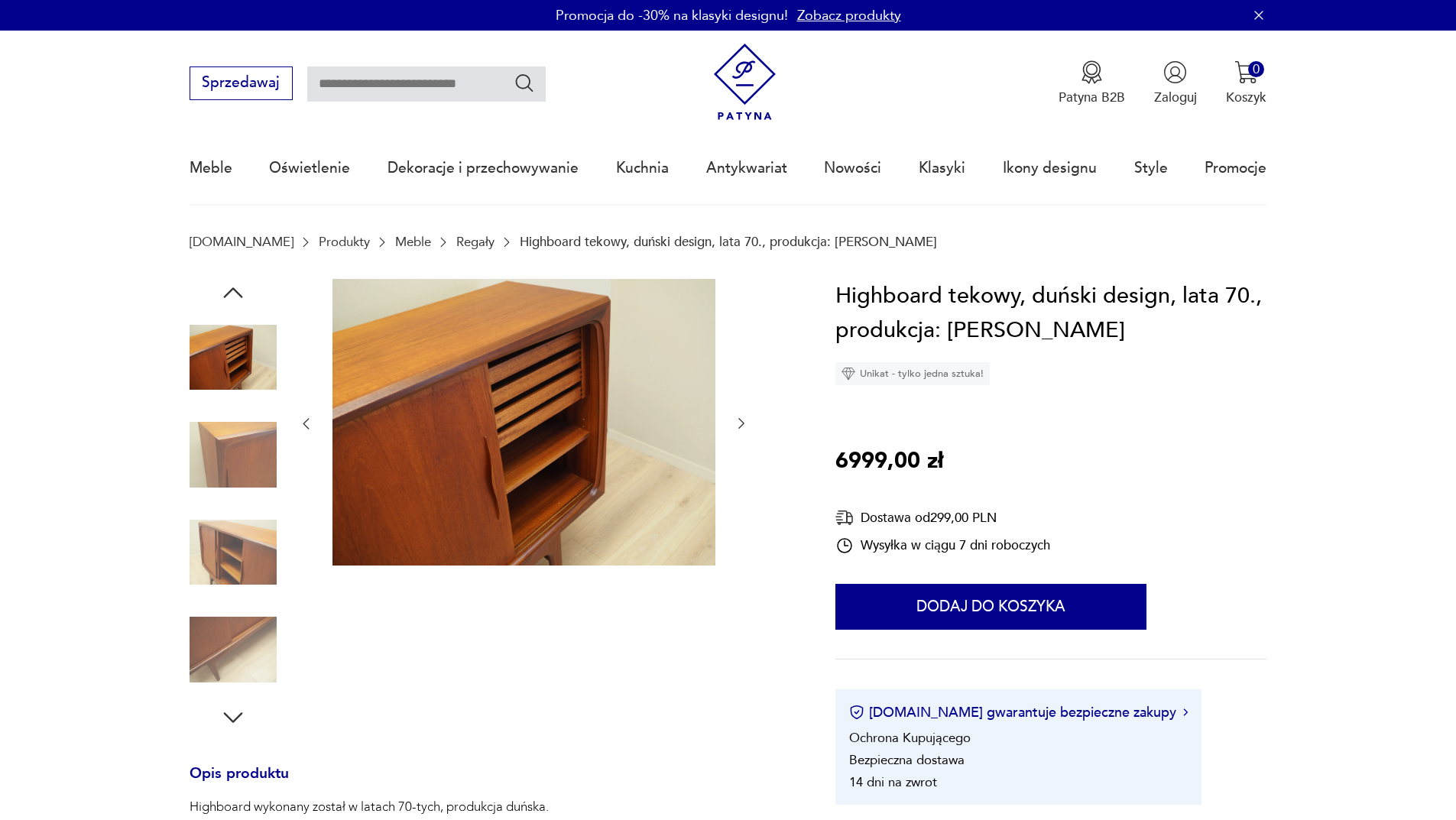
click at [742, 425] on icon "button" at bounding box center [740, 424] width 6 height 11
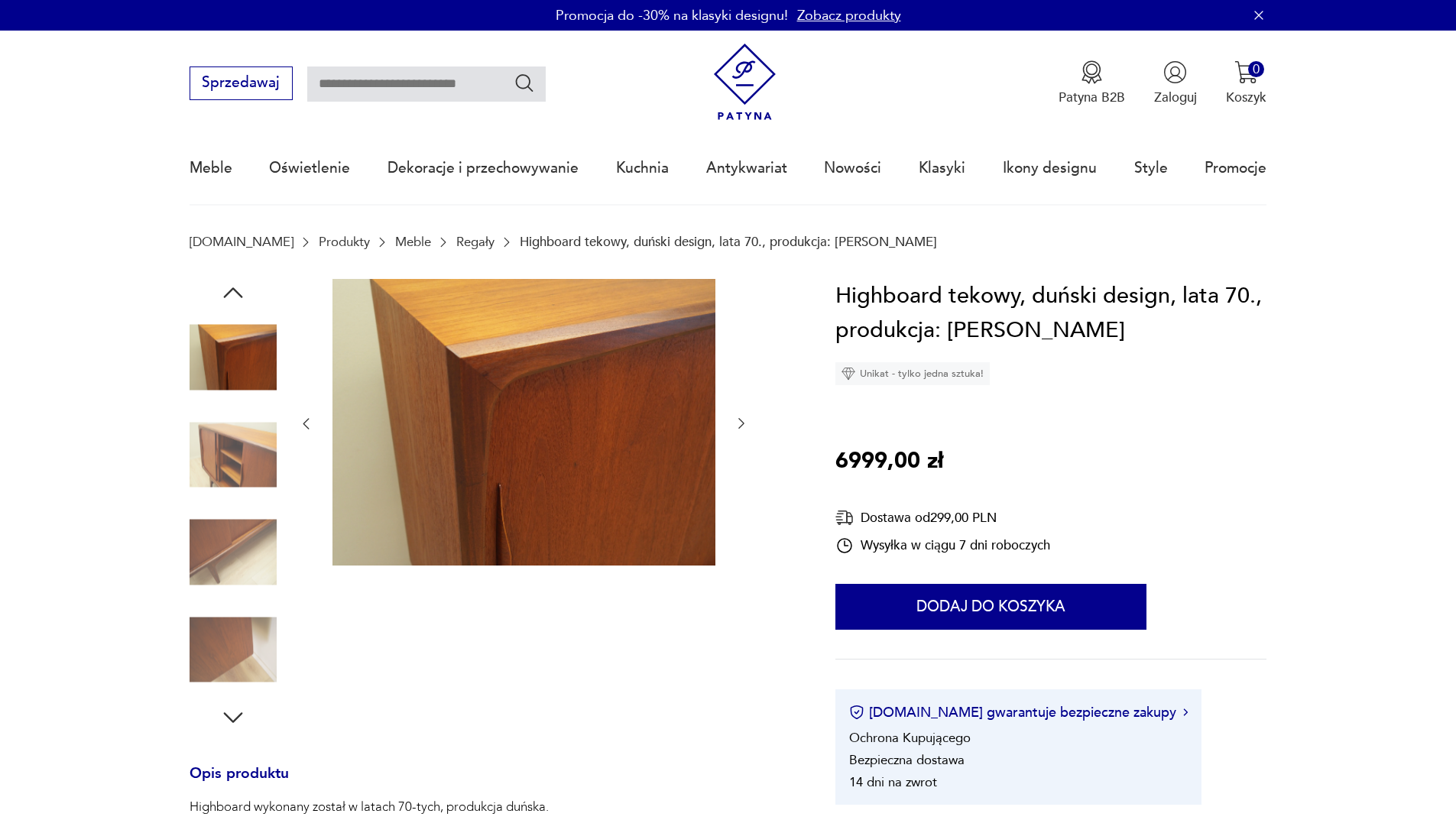
click at [742, 425] on icon "button" at bounding box center [740, 424] width 6 height 11
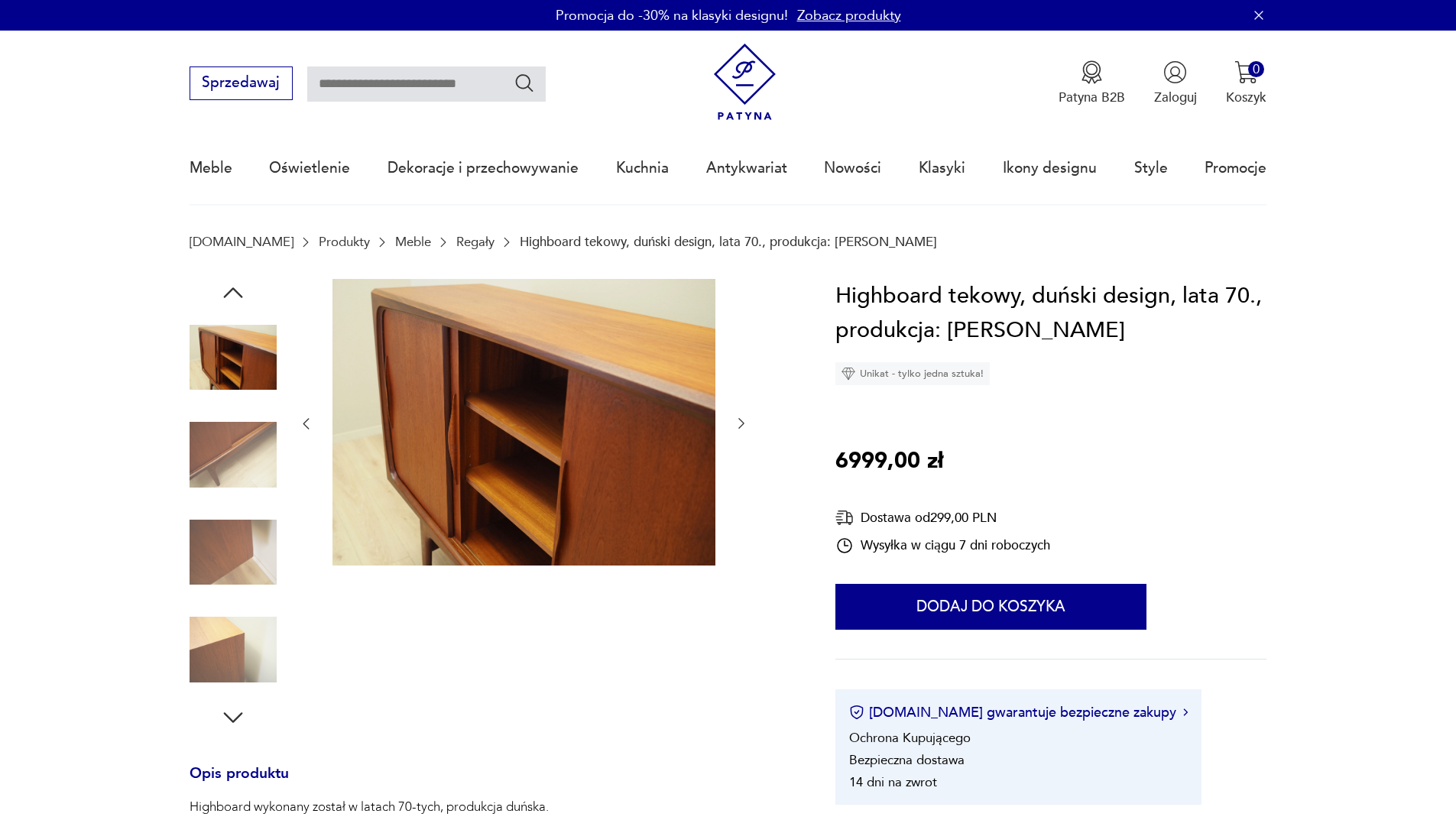
click at [742, 425] on icon "button" at bounding box center [740, 424] width 6 height 11
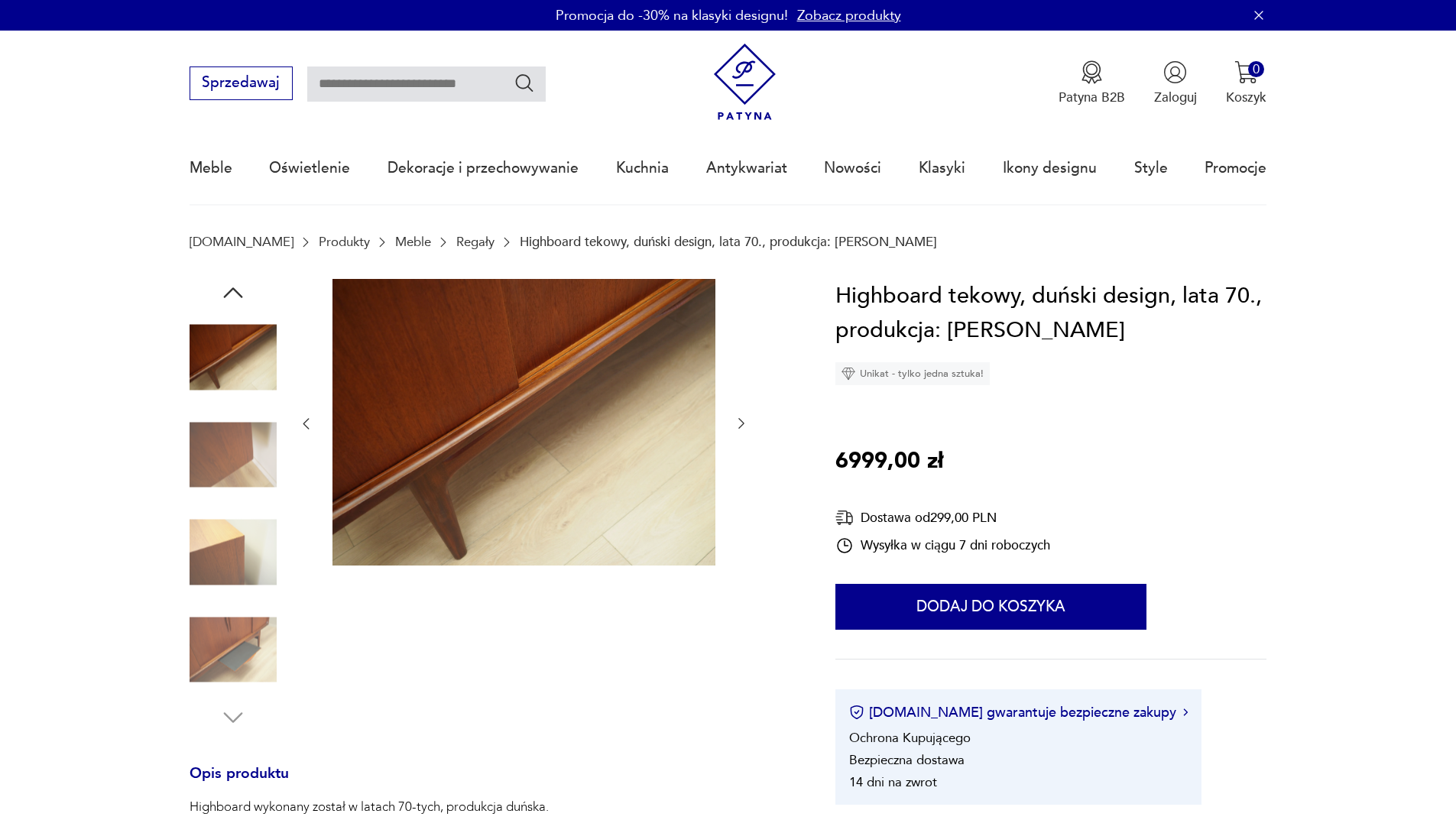
click at [742, 425] on icon "button" at bounding box center [740, 424] width 6 height 11
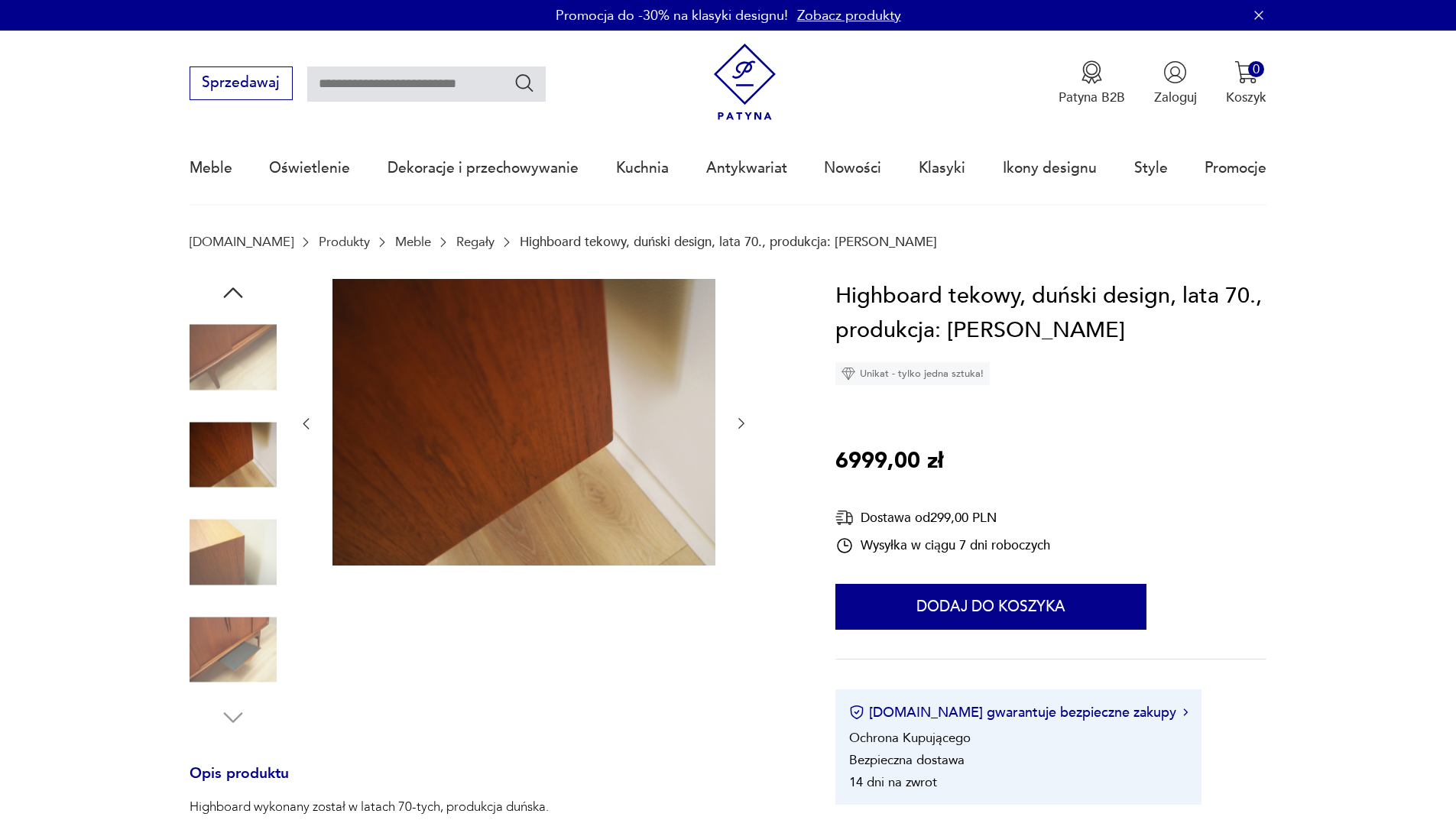
click at [742, 425] on icon "button" at bounding box center [740, 424] width 6 height 11
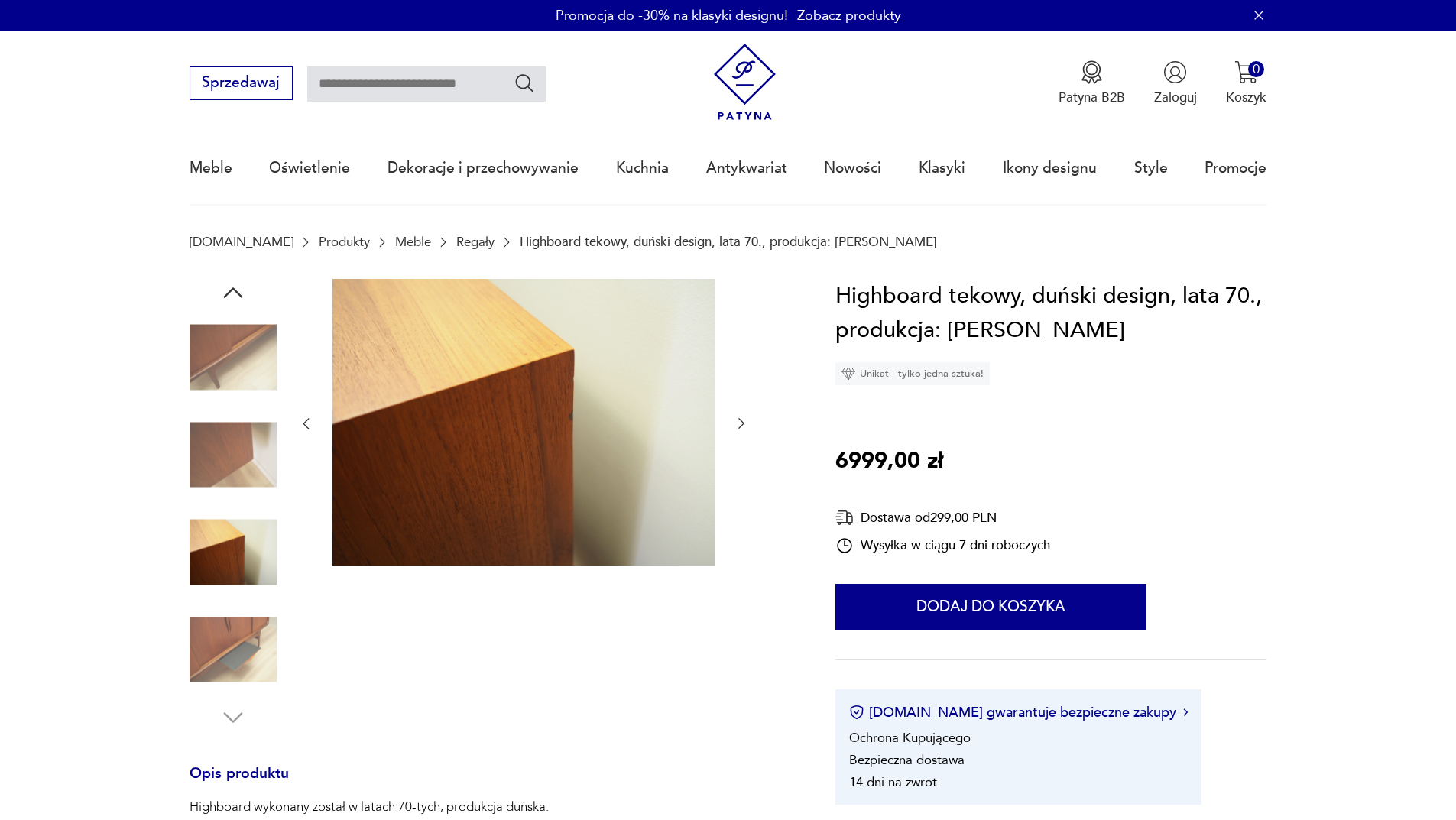
click at [742, 425] on icon "button" at bounding box center [740, 424] width 6 height 11
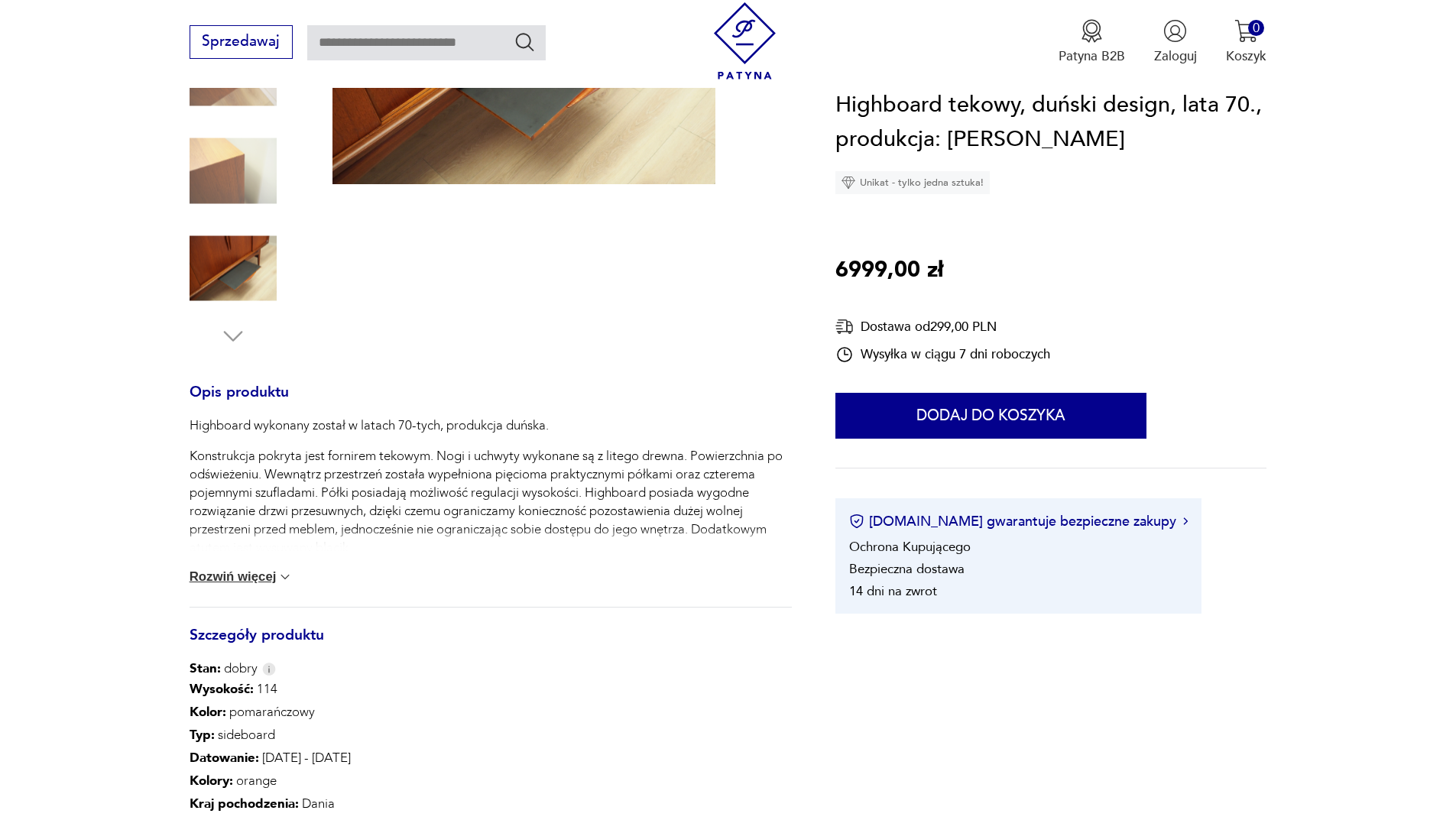
scroll to position [382, 0]
click at [282, 574] on img at bounding box center [285, 576] width 15 height 15
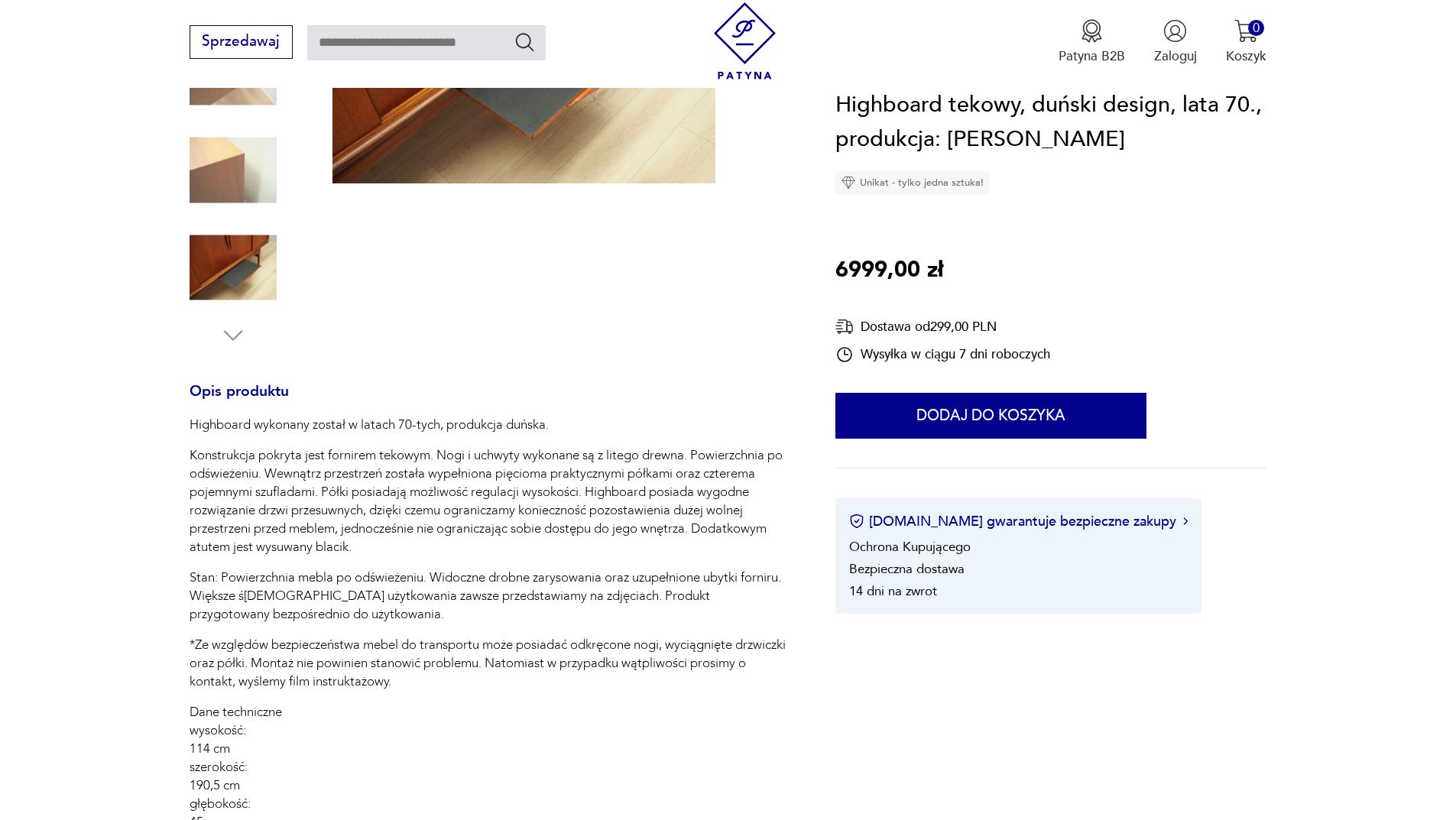
click at [612, 729] on p "Dane techniczne wysokość: 114 cm szerokość: 190,5 cm głębokość: 45 cm" at bounding box center [490, 767] width 602 height 129
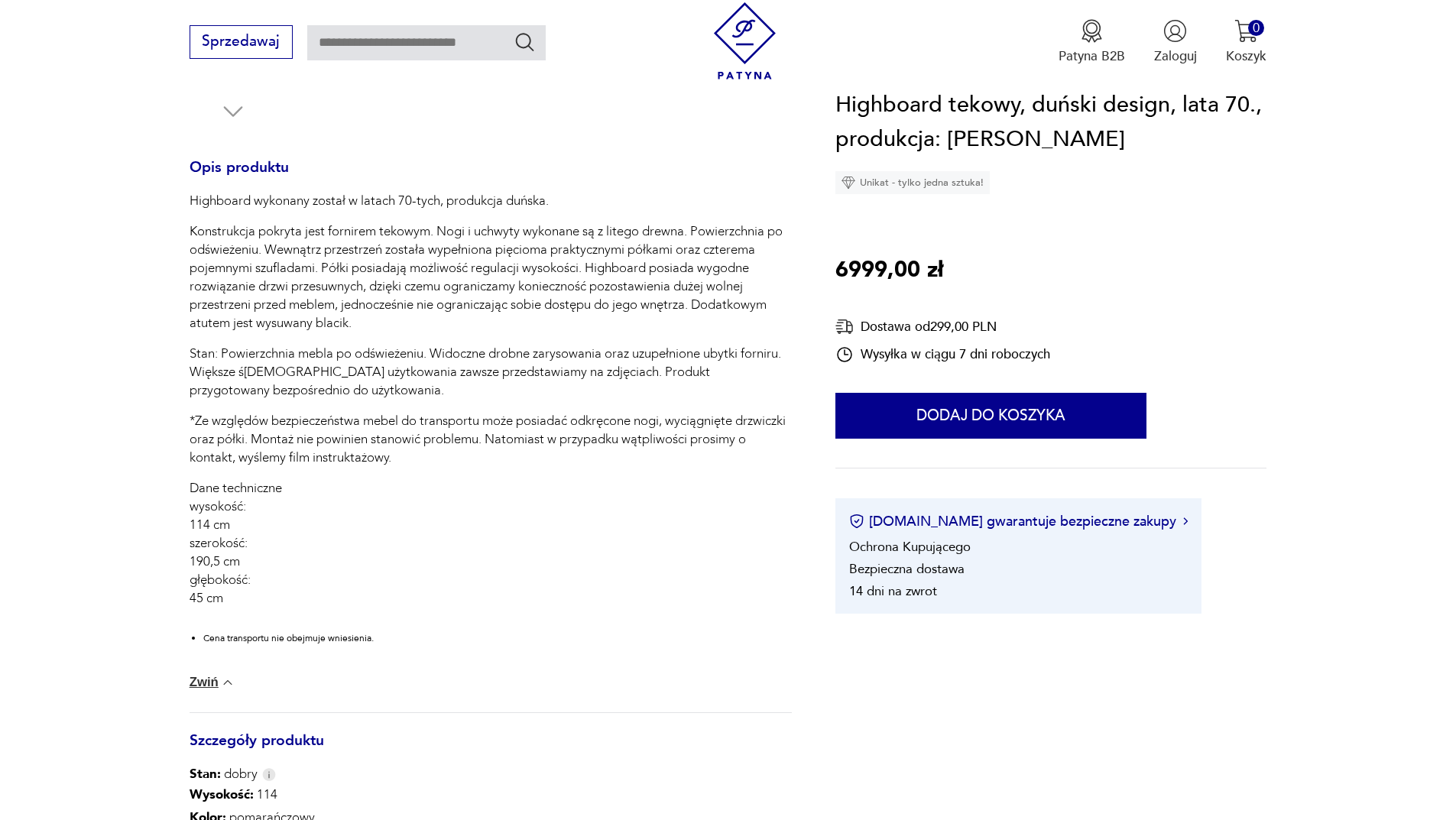
scroll to position [612, 0]
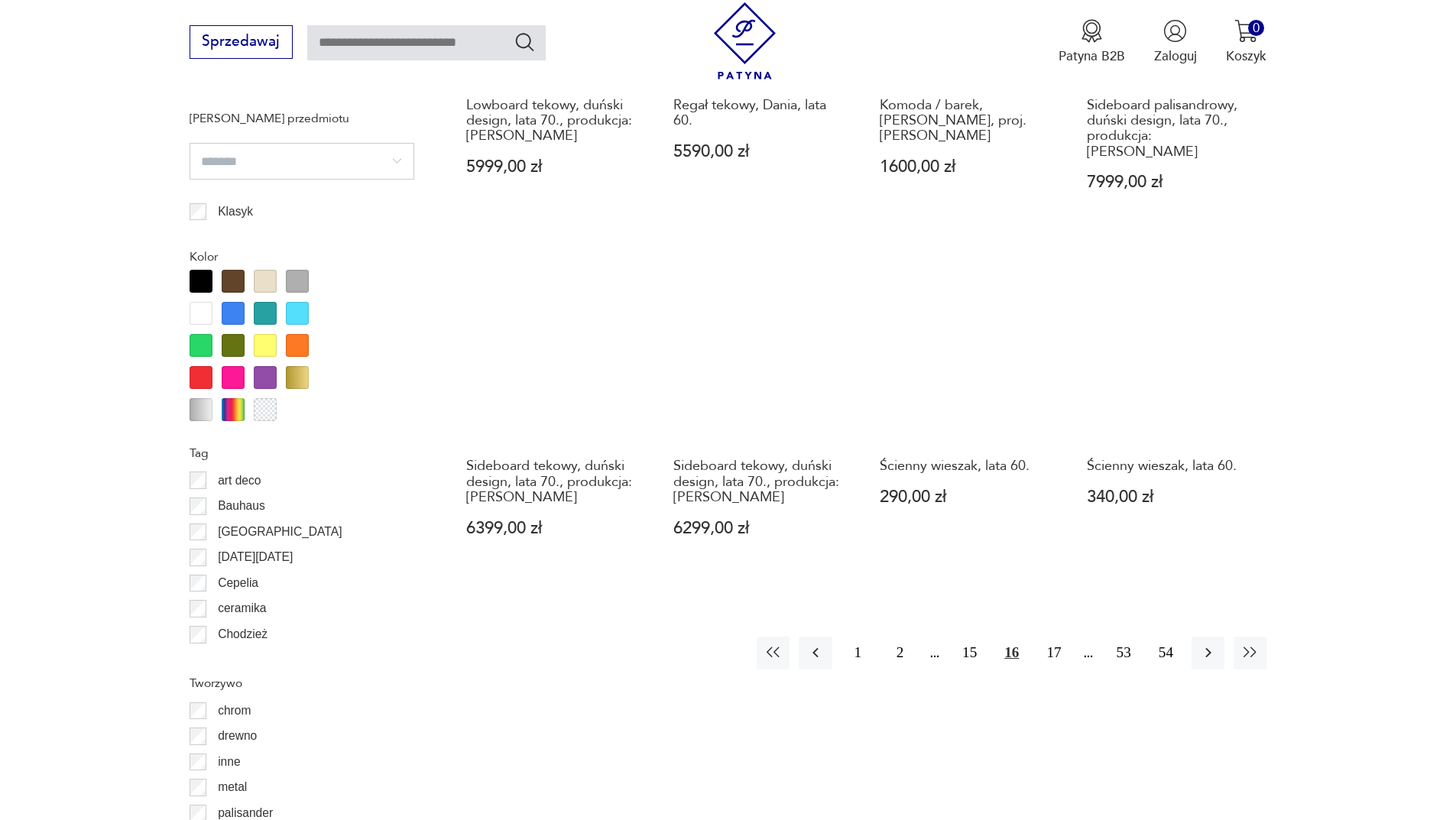
scroll to position [1808, 0]
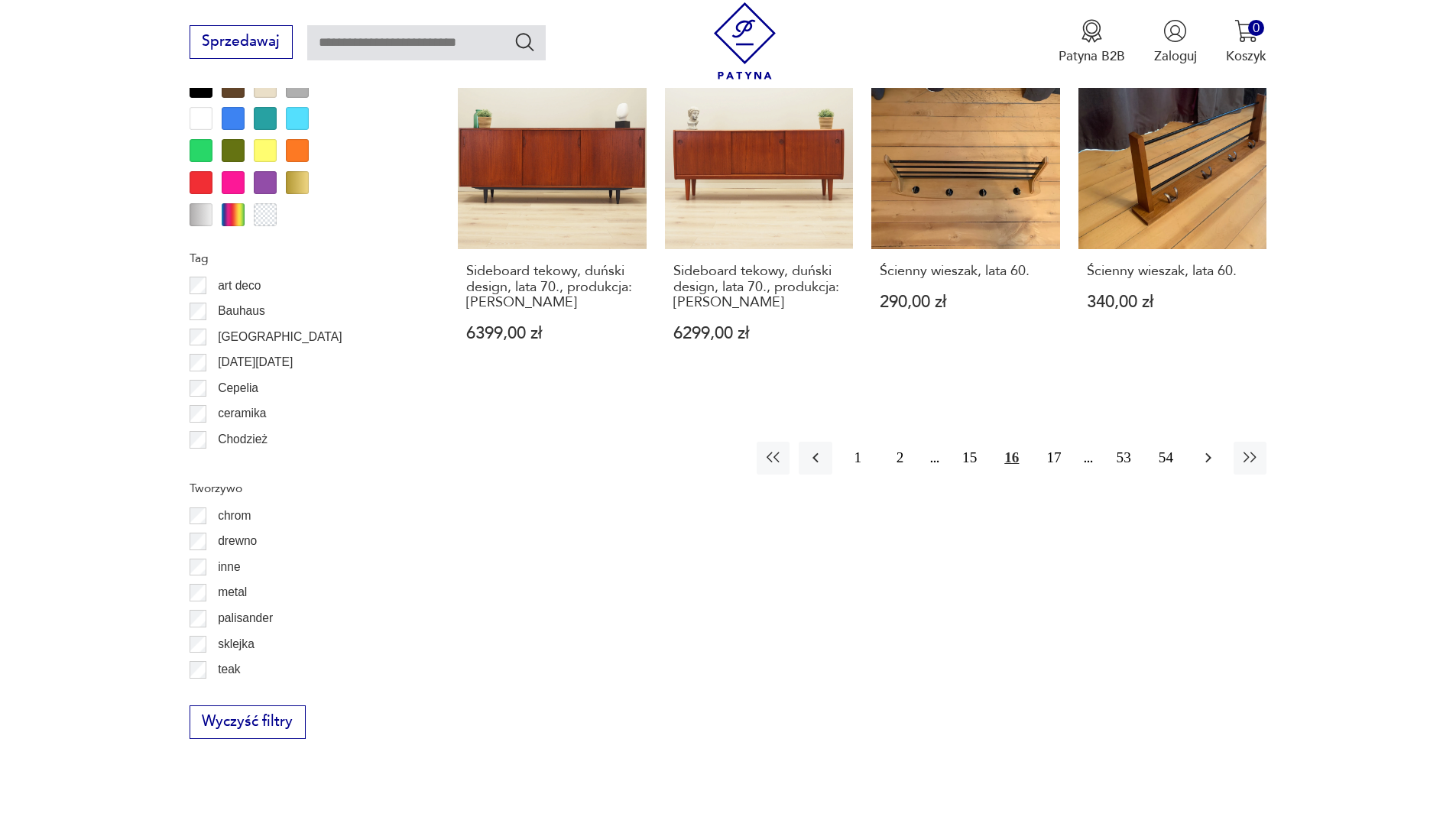
click at [1215, 449] on icon "button" at bounding box center [1208, 458] width 19 height 19
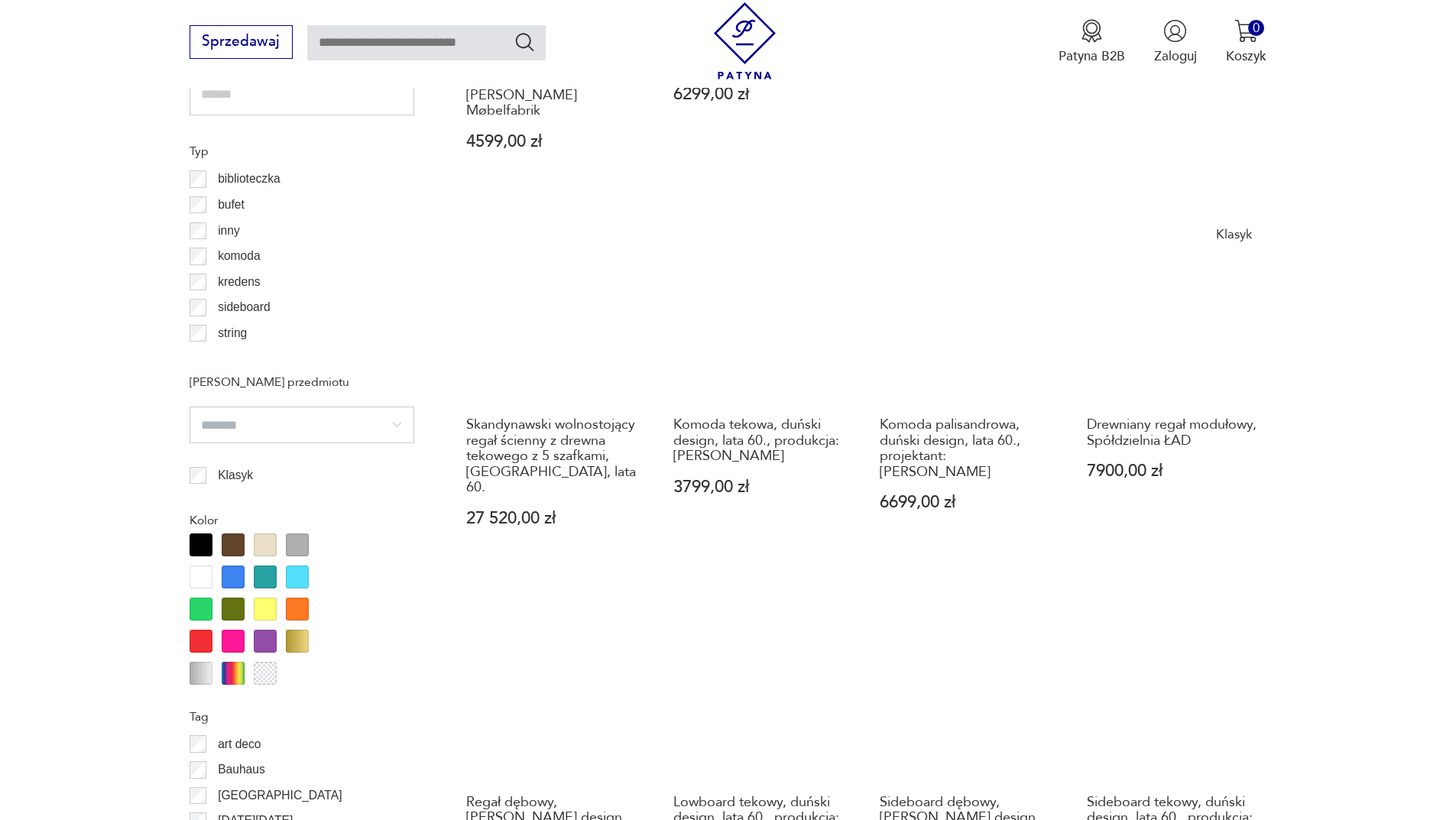
scroll to position [1731, 0]
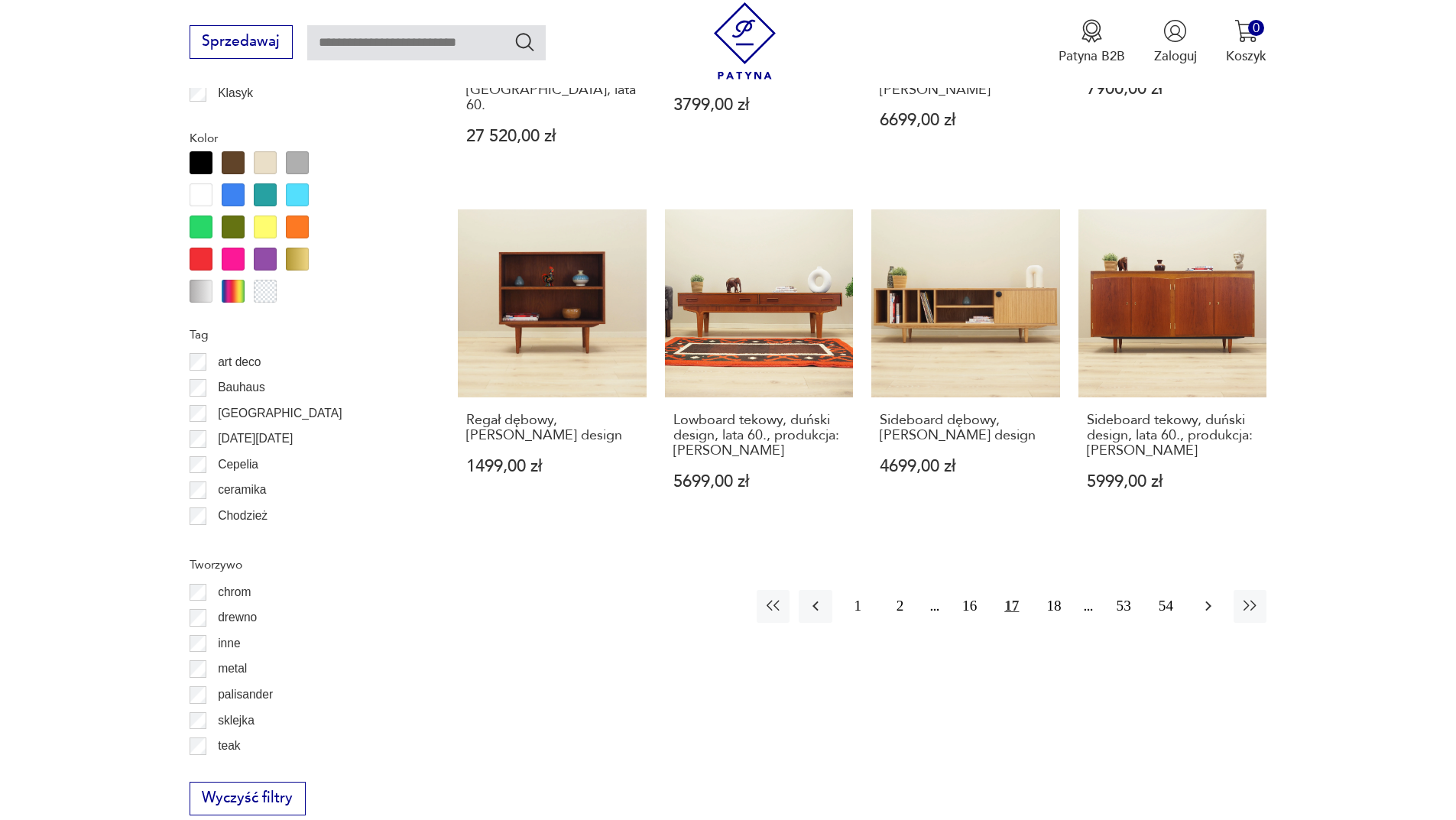
click at [1202, 597] on icon "button" at bounding box center [1208, 607] width 19 height 19
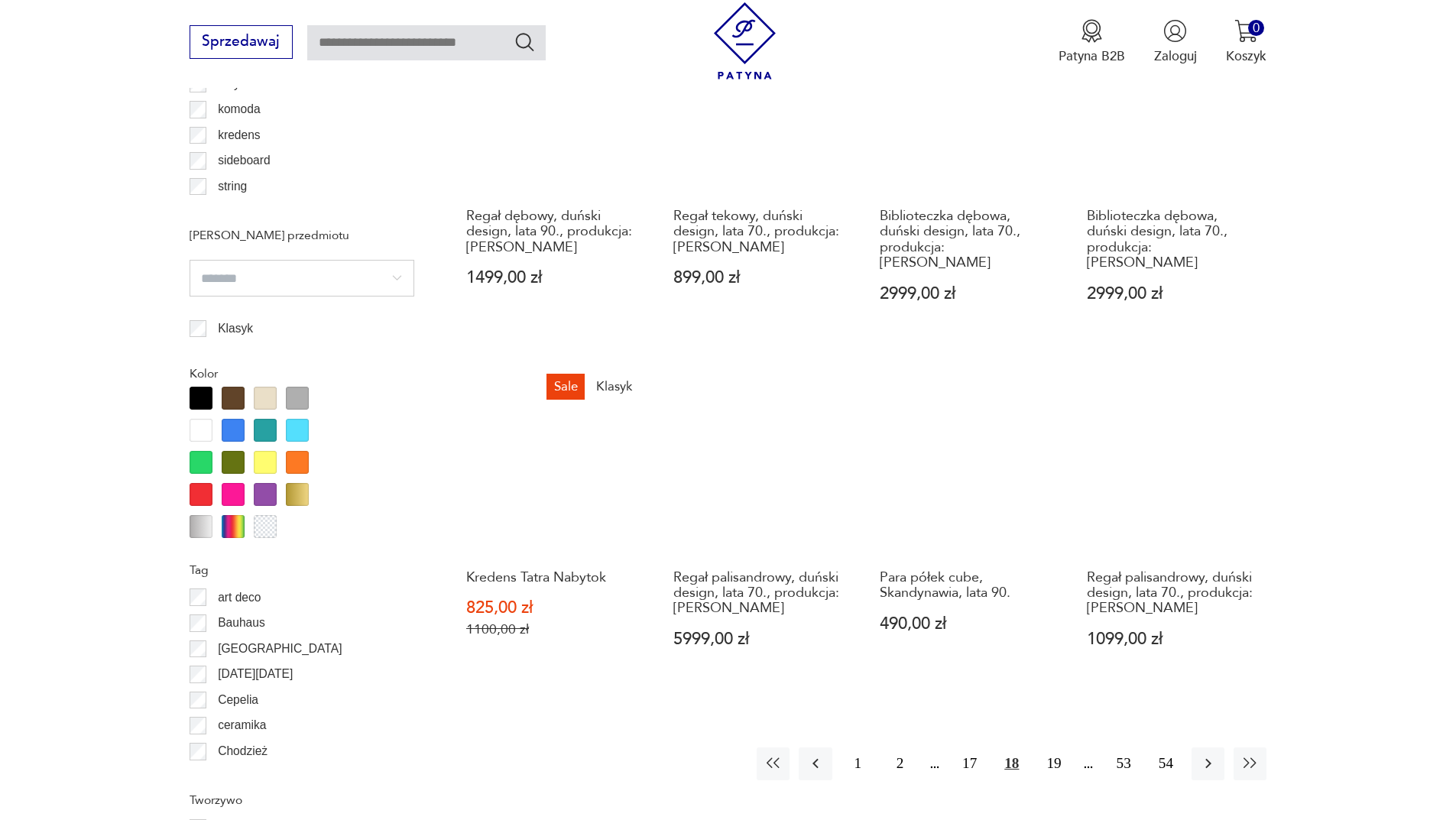
scroll to position [1655, 0]
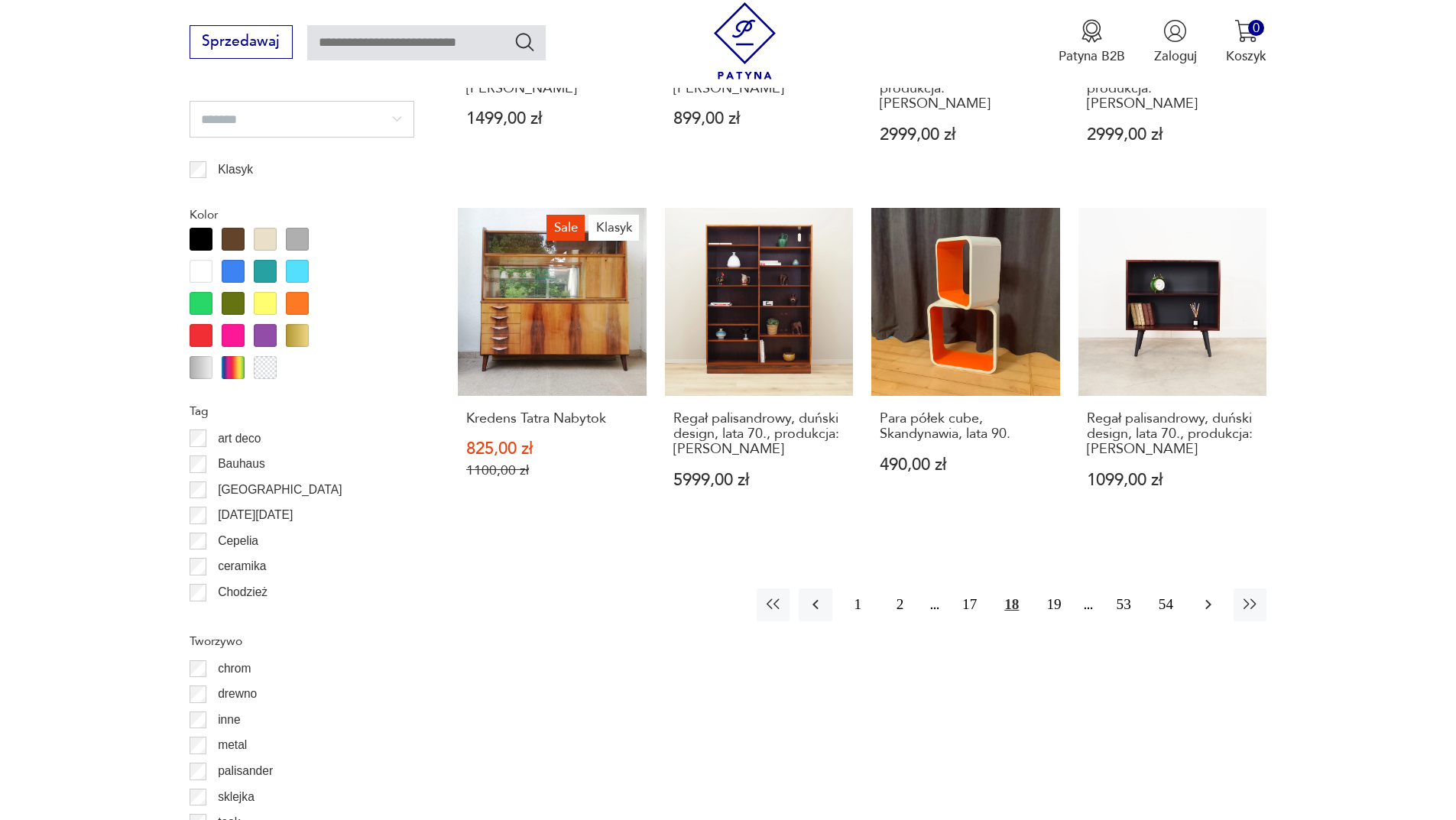
click at [1199, 596] on icon "button" at bounding box center [1208, 605] width 19 height 19
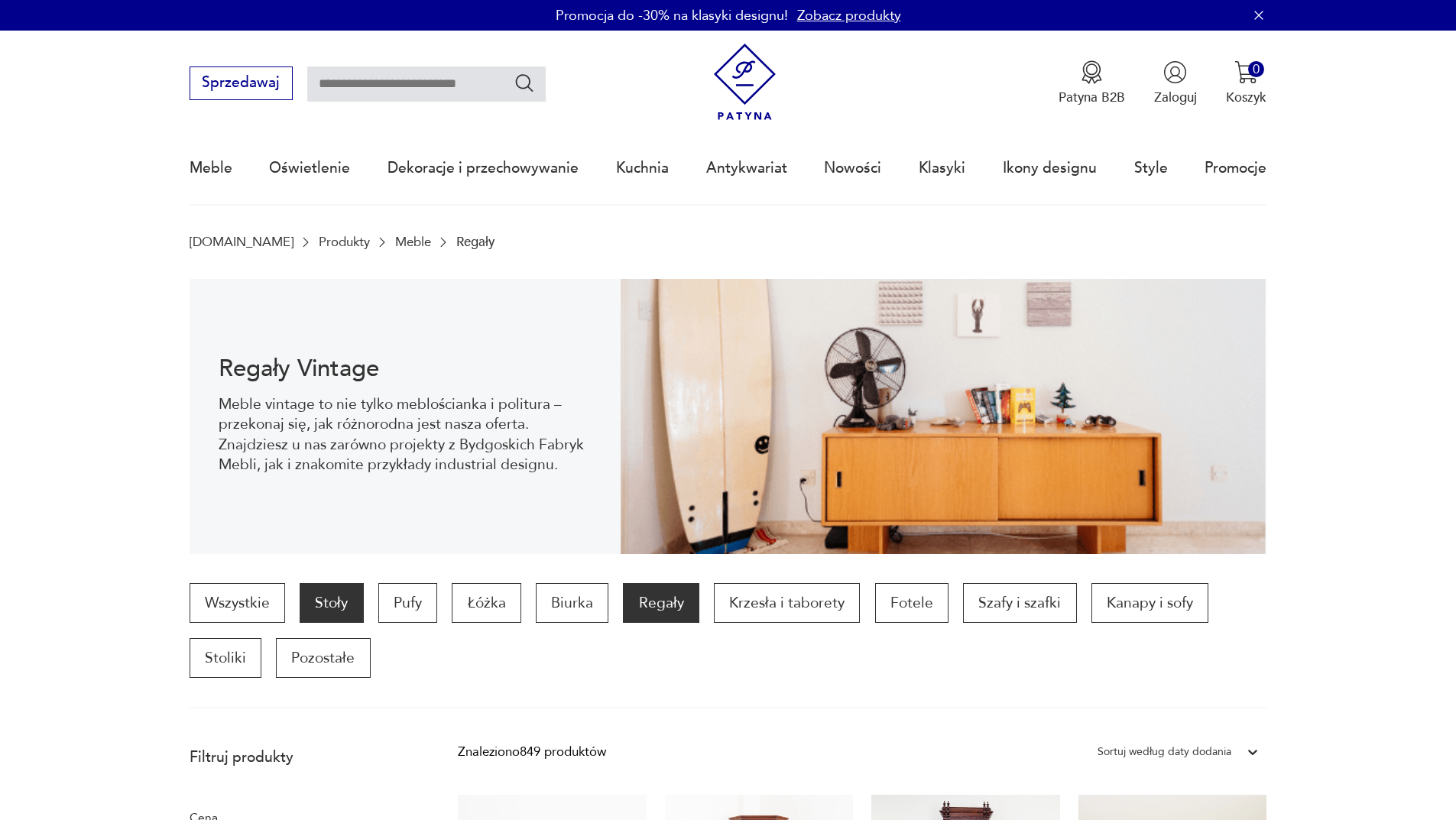
click at [342, 602] on p "Stoły" at bounding box center [331, 602] width 64 height 40
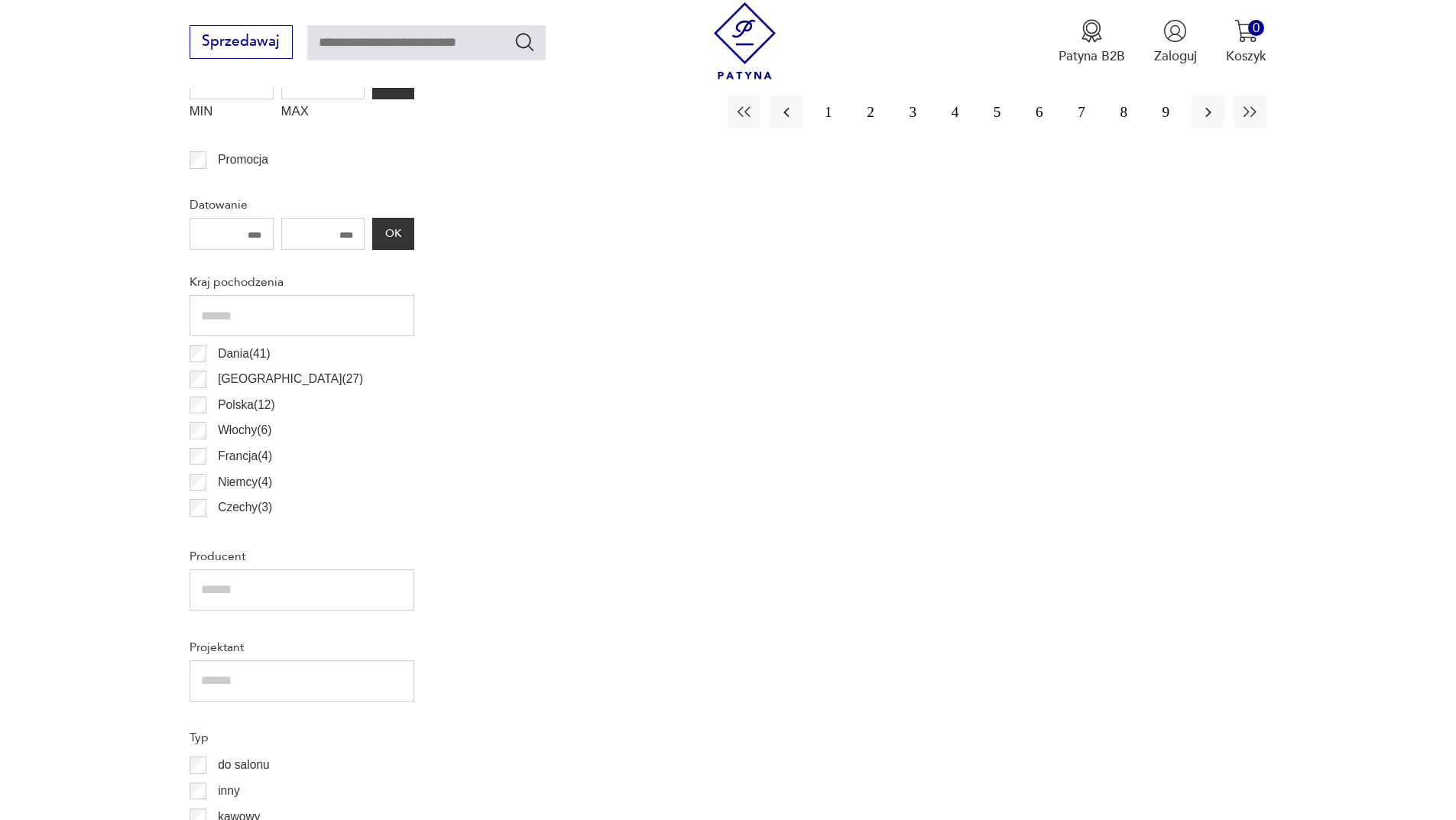
scroll to position [612, 0]
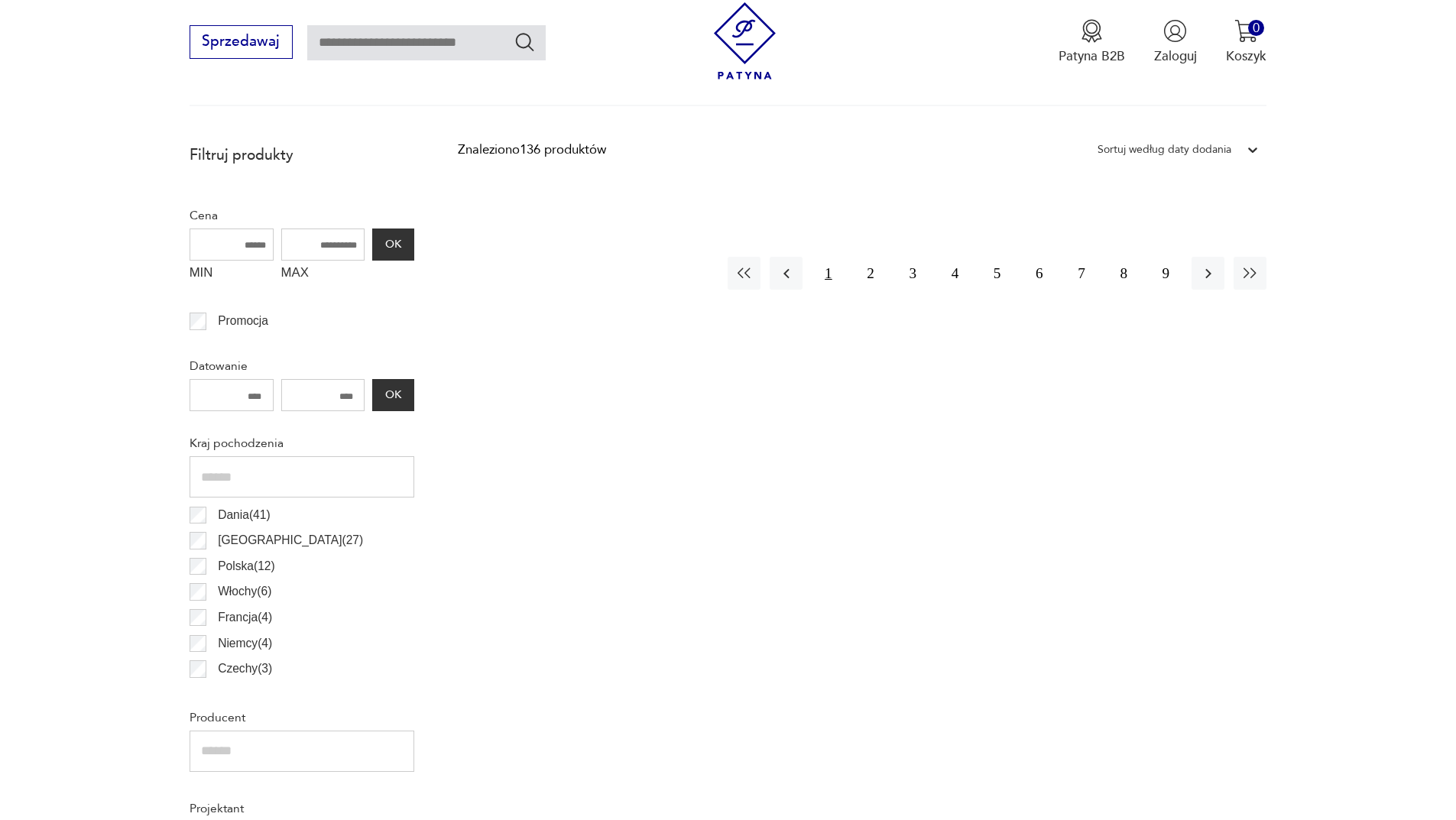
click at [837, 273] on button "1" at bounding box center [828, 273] width 33 height 33
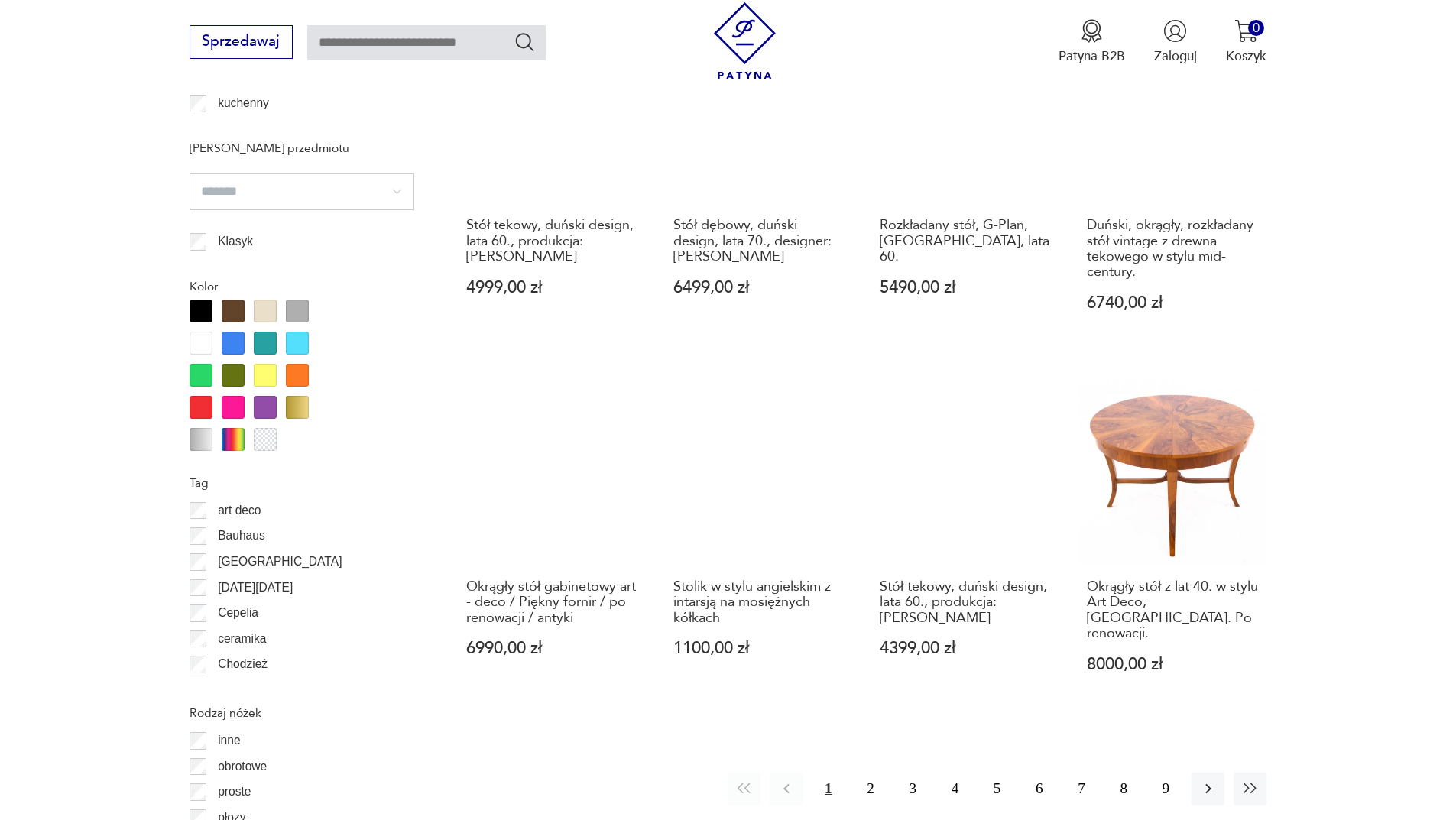
scroll to position [1741, 0]
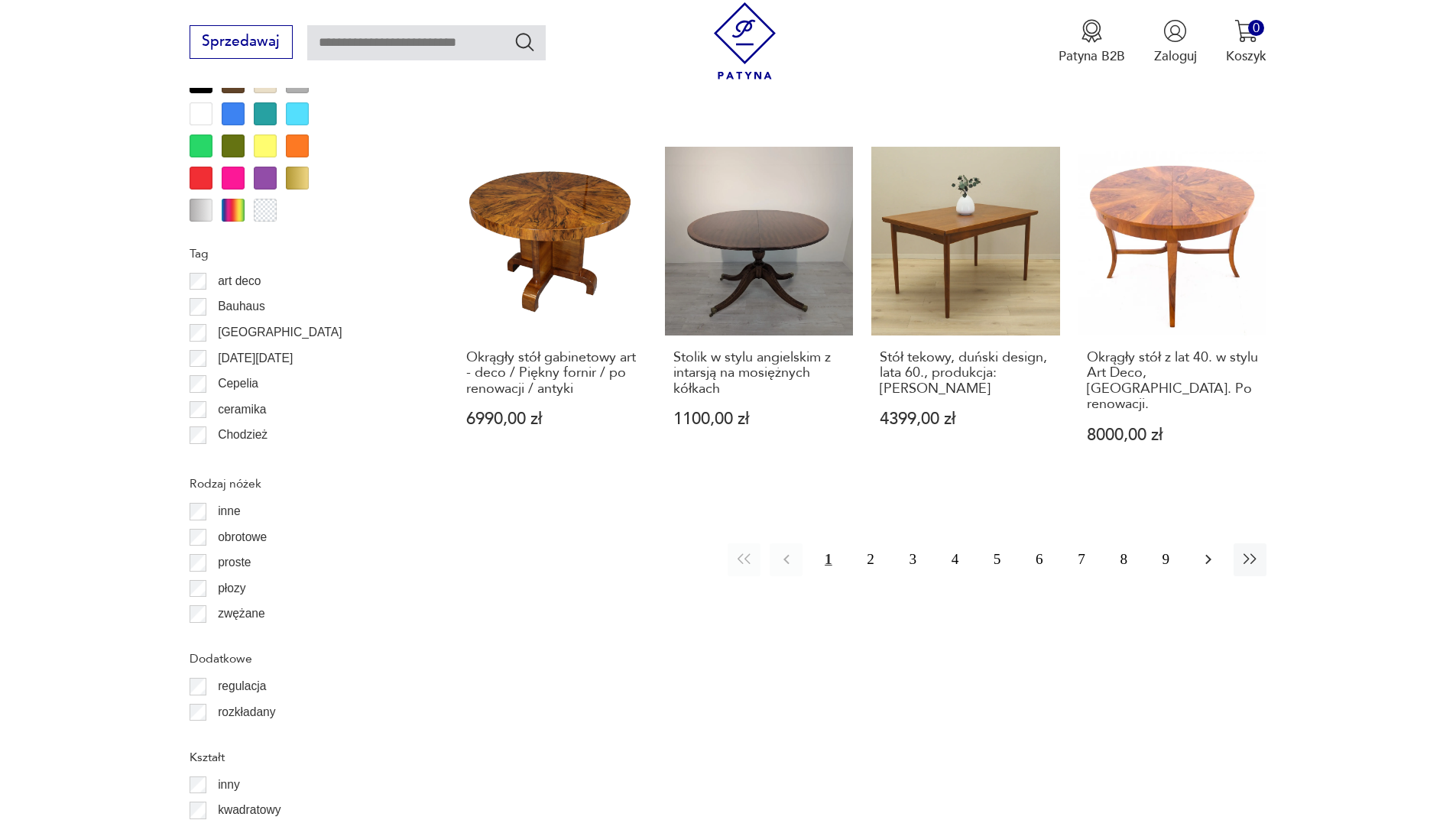
click at [1210, 551] on icon "button" at bounding box center [1208, 560] width 19 height 19
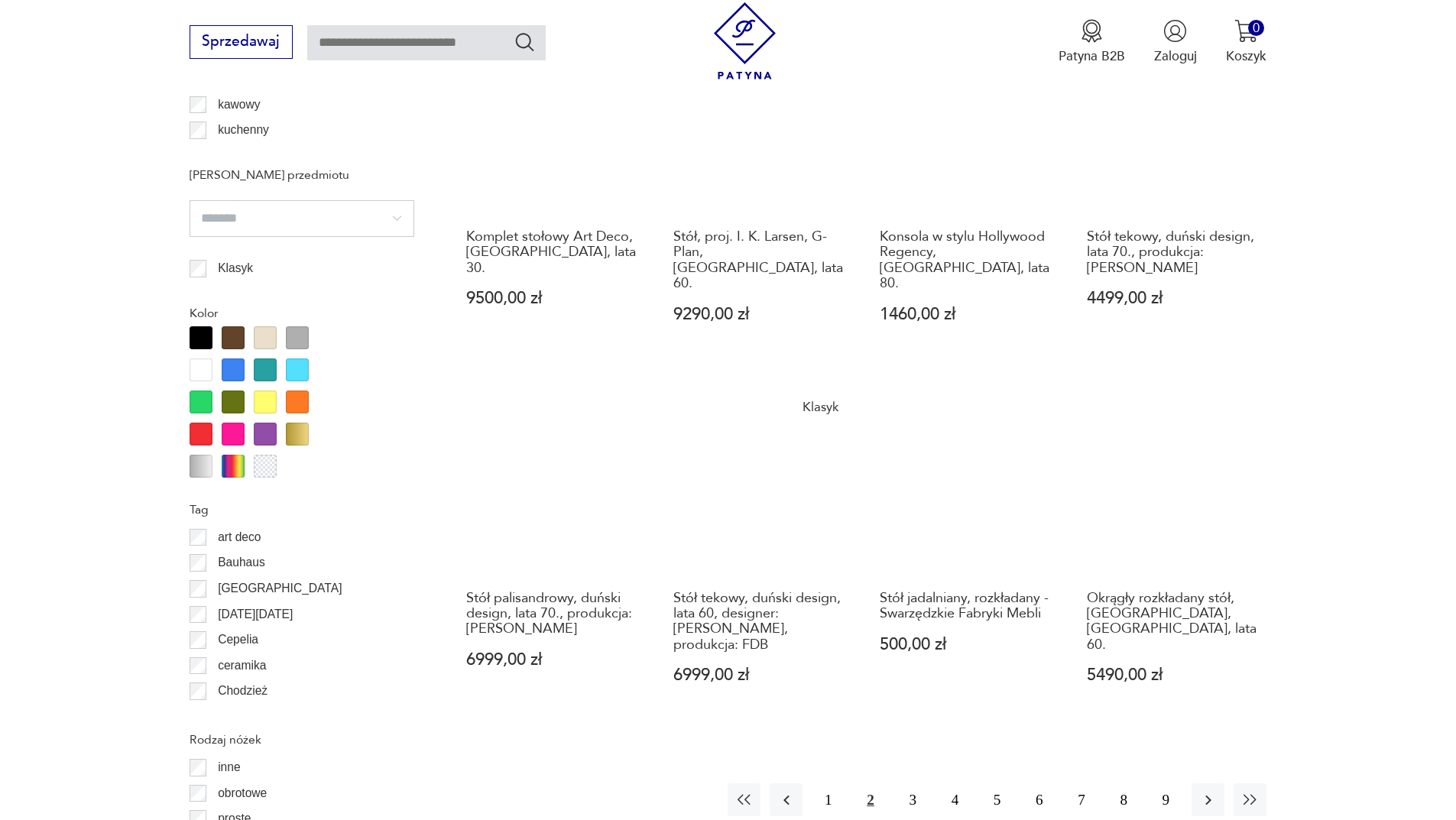
scroll to position [1511, 0]
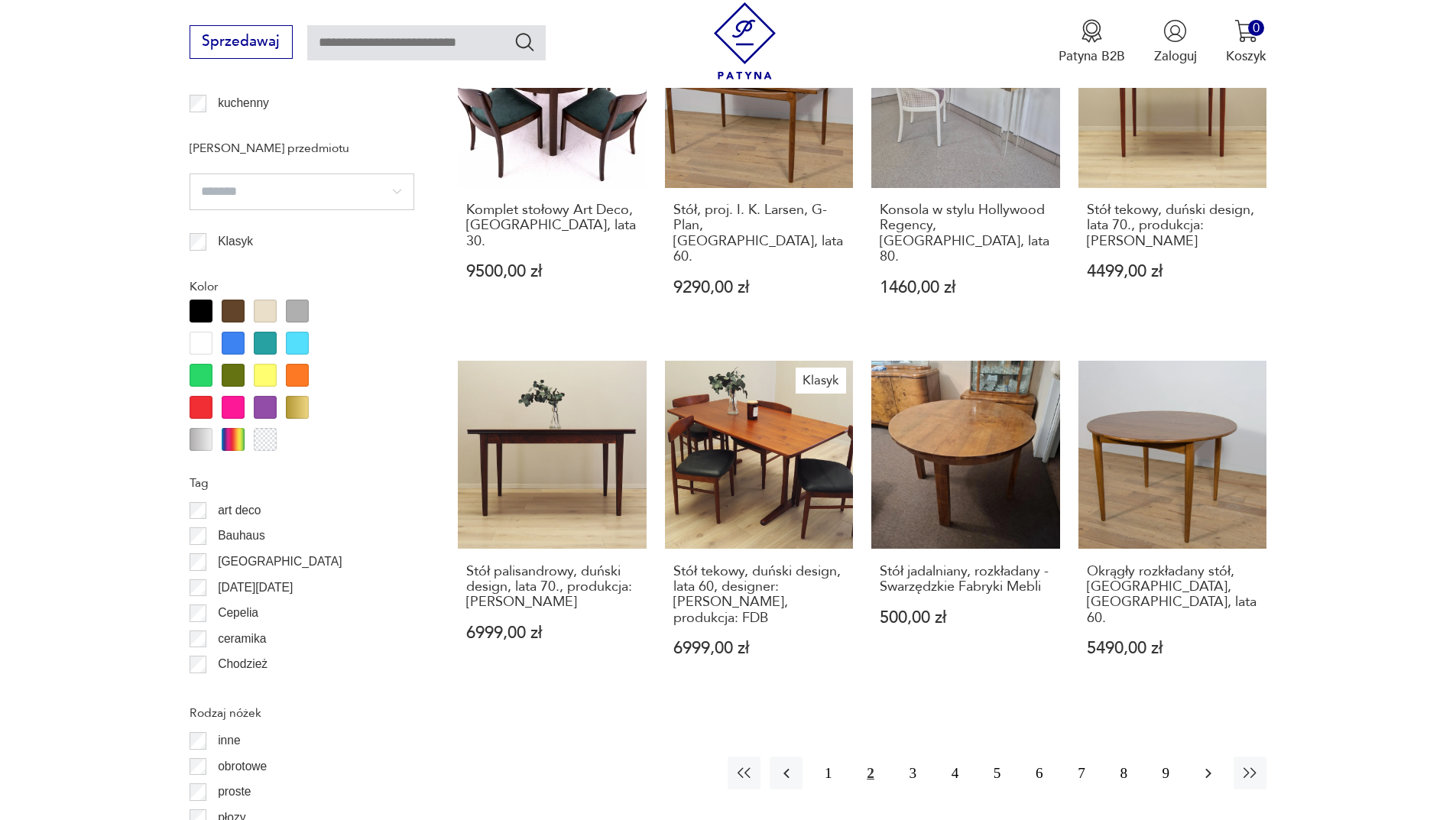
click at [1213, 764] on icon "button" at bounding box center [1208, 773] width 19 height 19
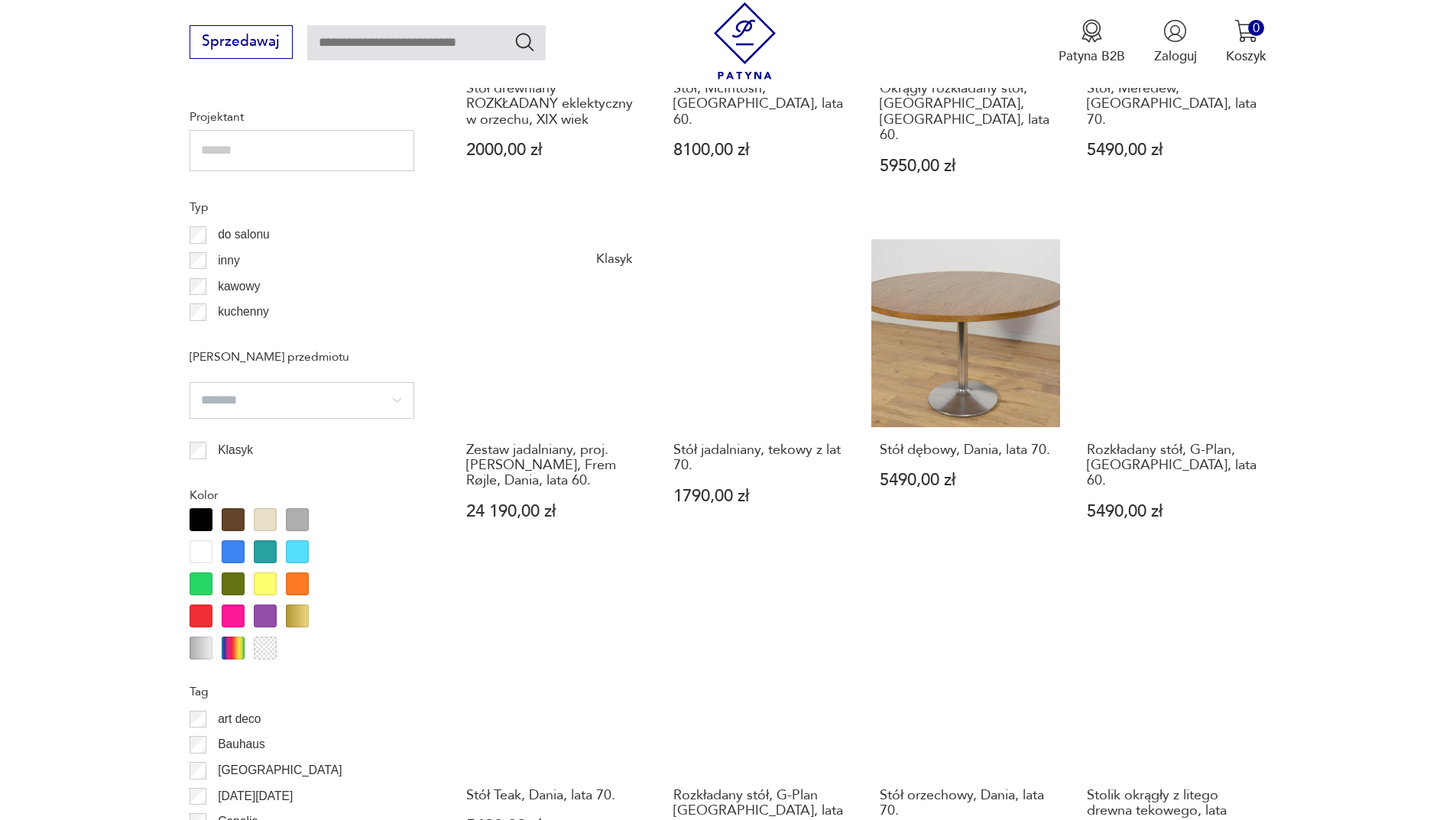
scroll to position [1665, 0]
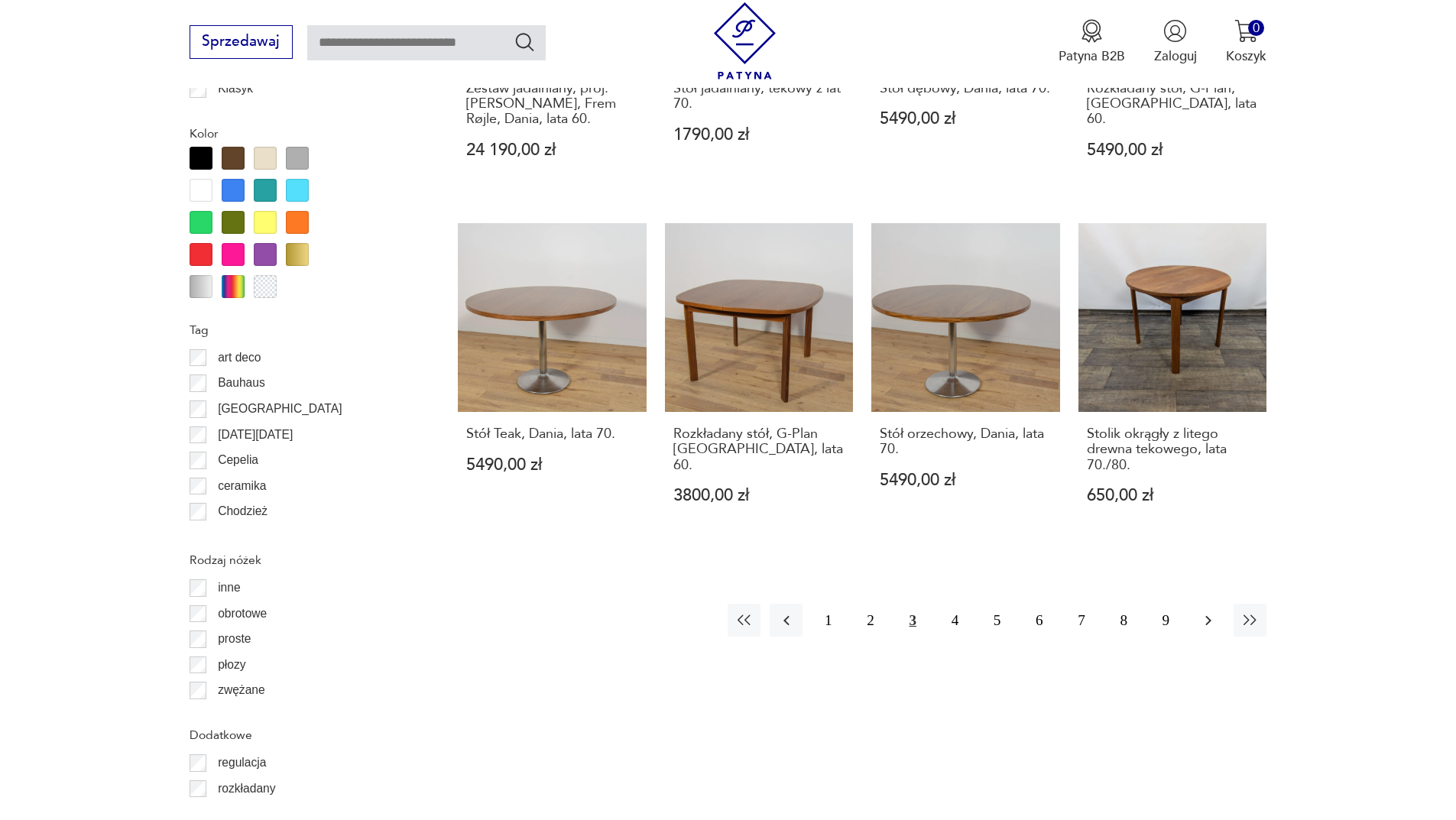
click at [1213, 612] on icon "button" at bounding box center [1208, 621] width 19 height 19
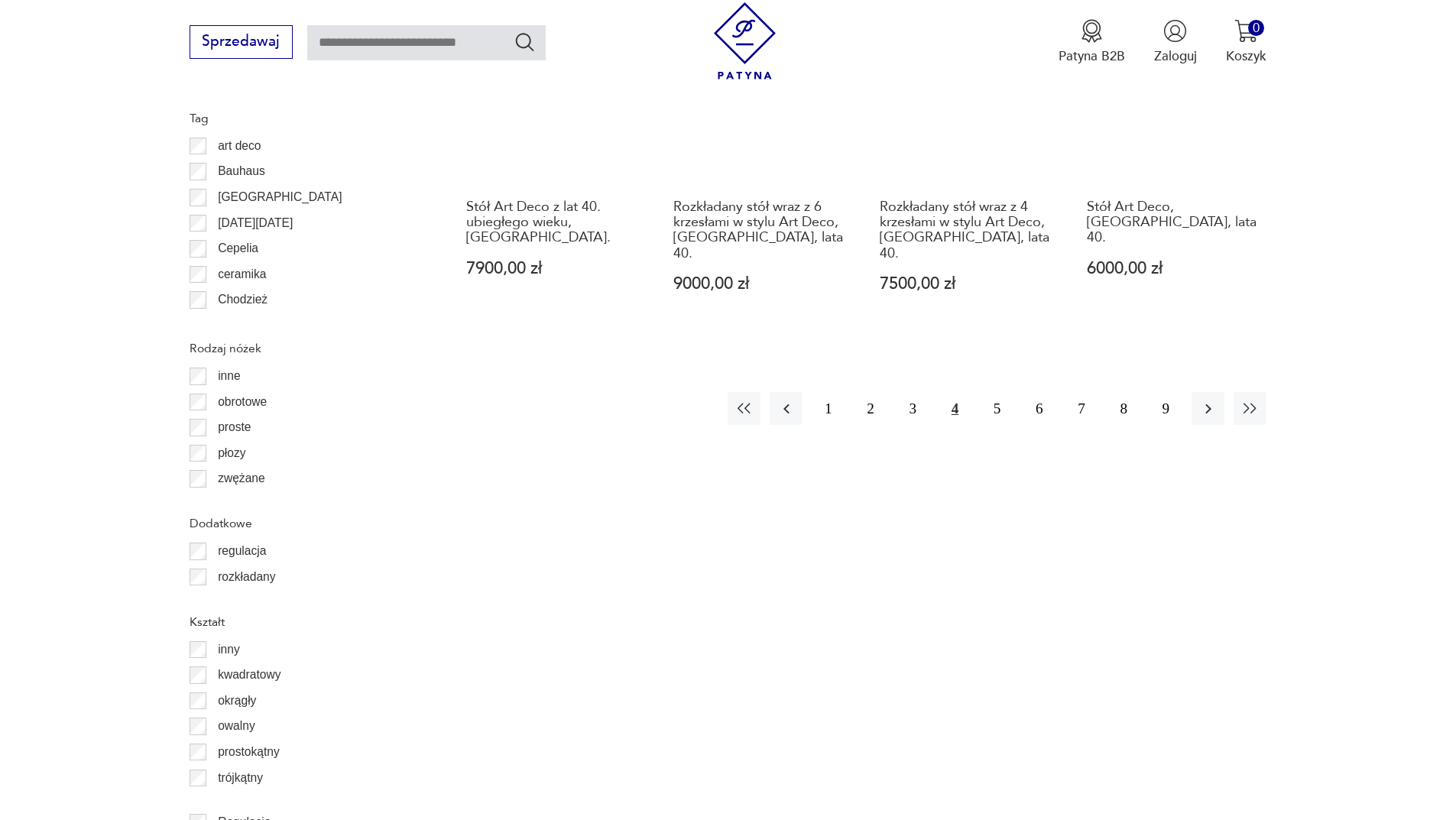
scroll to position [1970, 0]
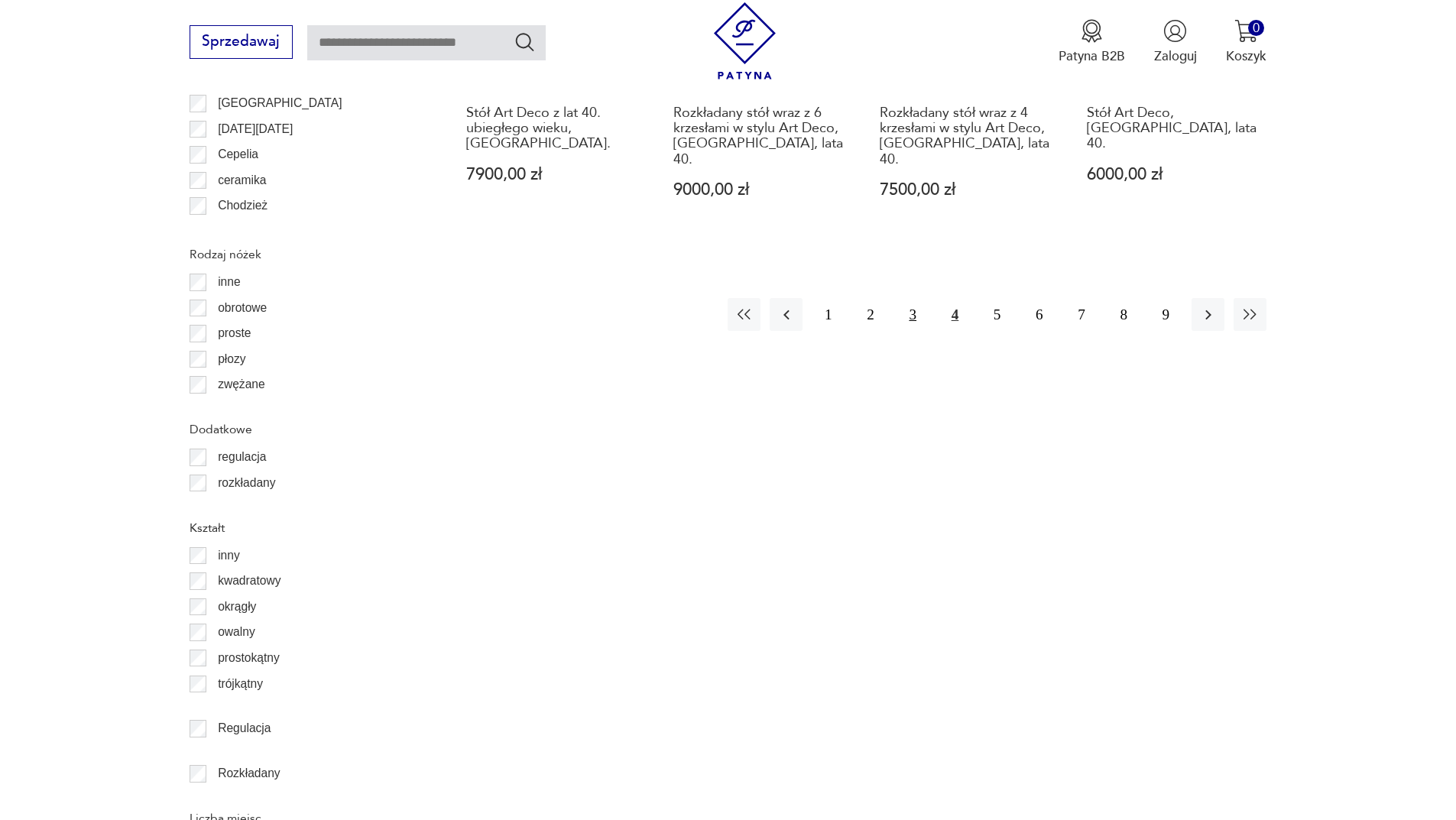
click at [910, 298] on button "3" at bounding box center [912, 314] width 33 height 33
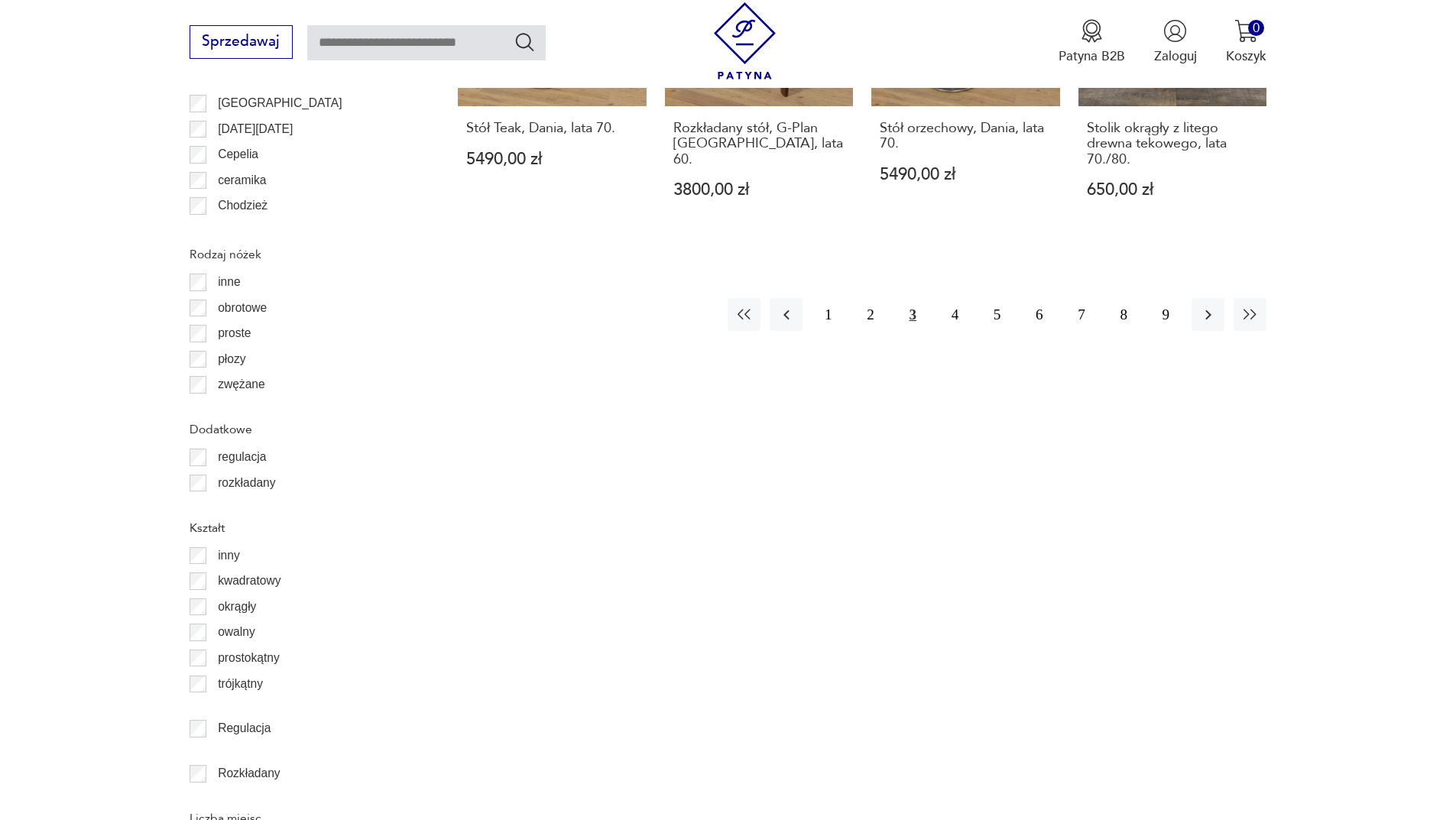
scroll to position [1511, 0]
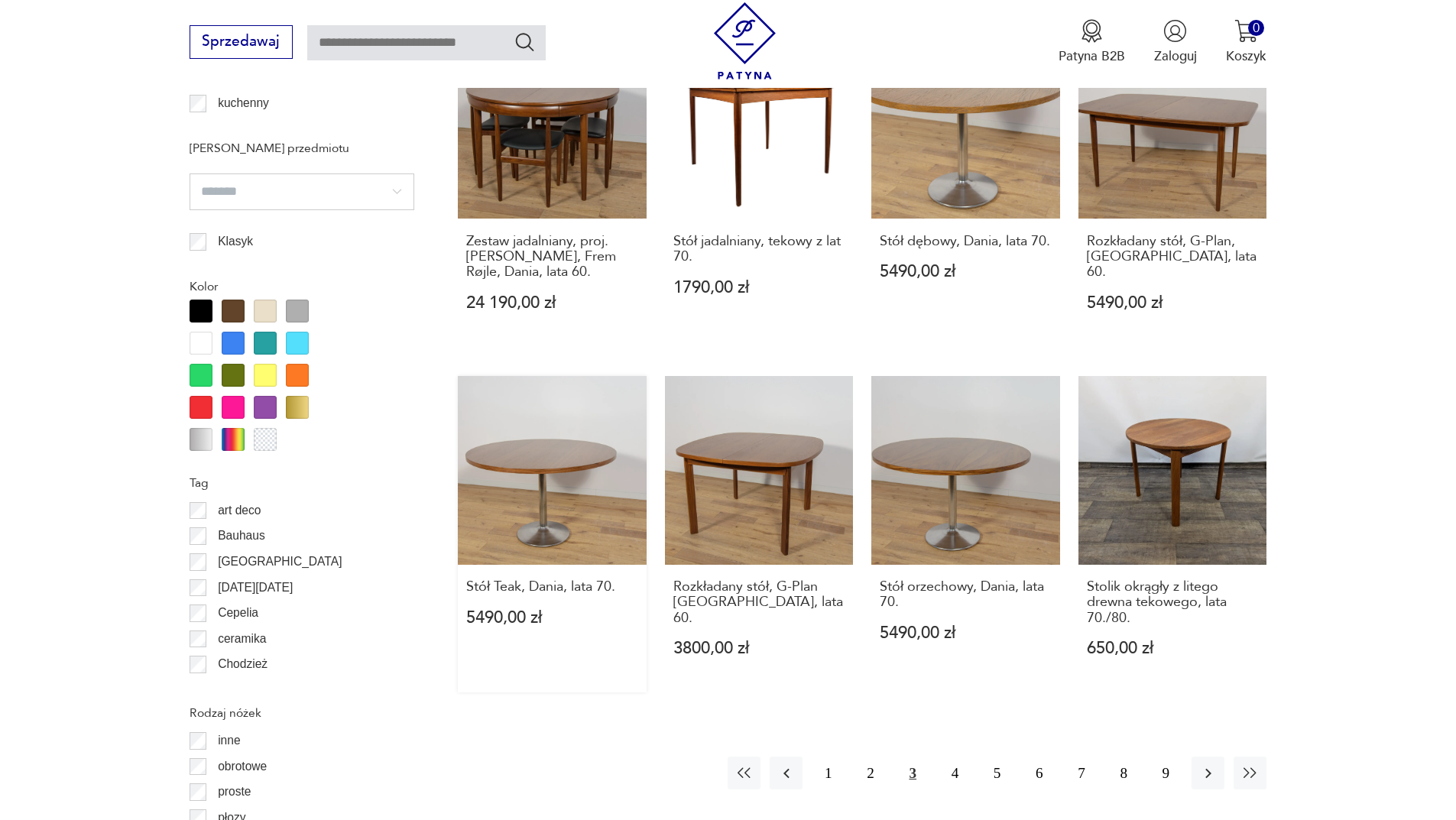
click at [601, 425] on link "Stół Teak, Dania, lata 70. 5490,00 zł" at bounding box center [551, 534] width 189 height 316
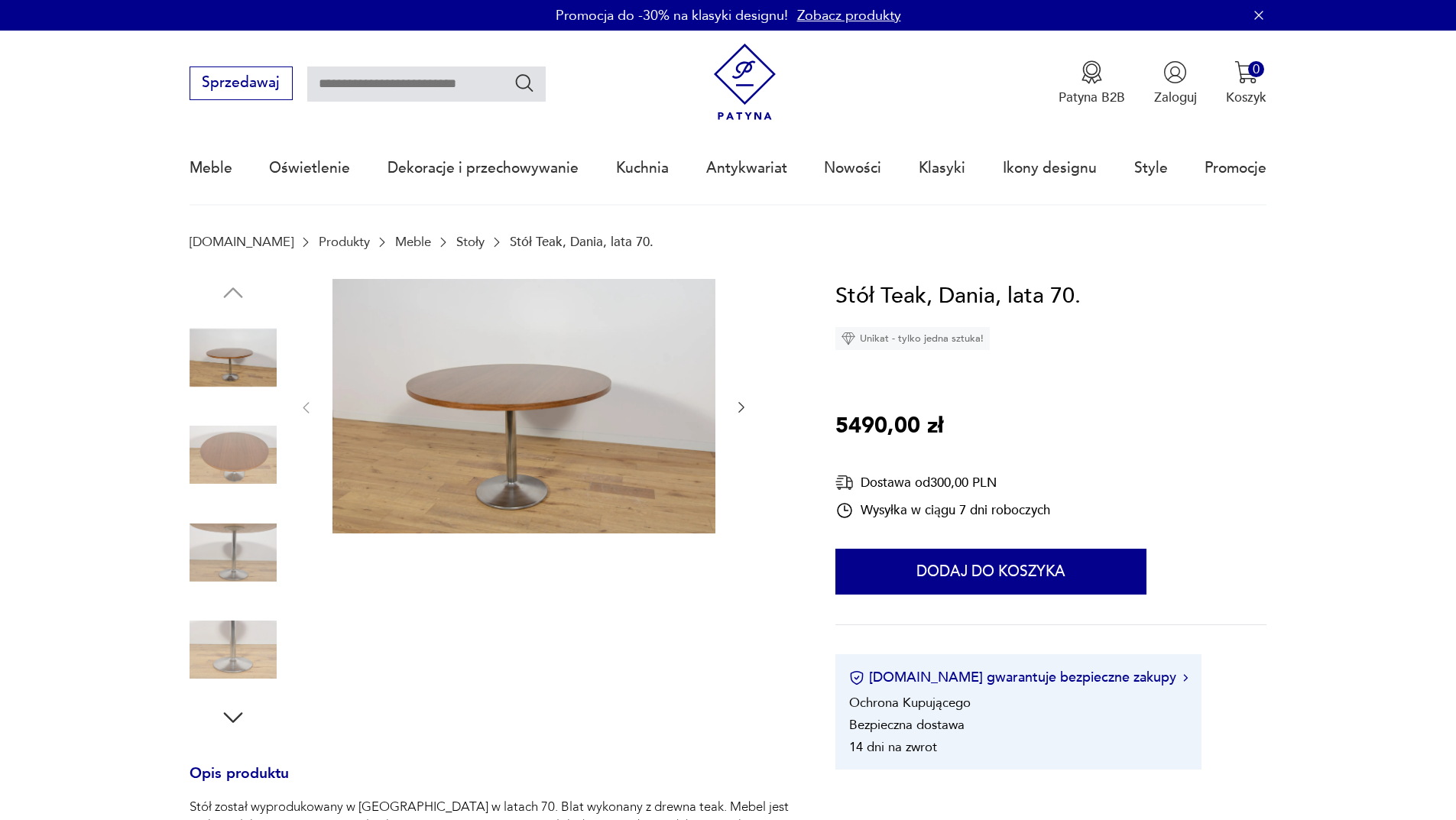
click at [171, 463] on section "Opis produktu Stół został wyprodukowany w [GEOGRAPHIC_DATA] w latach 70. Blat w…" at bounding box center [728, 835] width 1456 height 1114
click at [230, 456] on img at bounding box center [233, 454] width 87 height 87
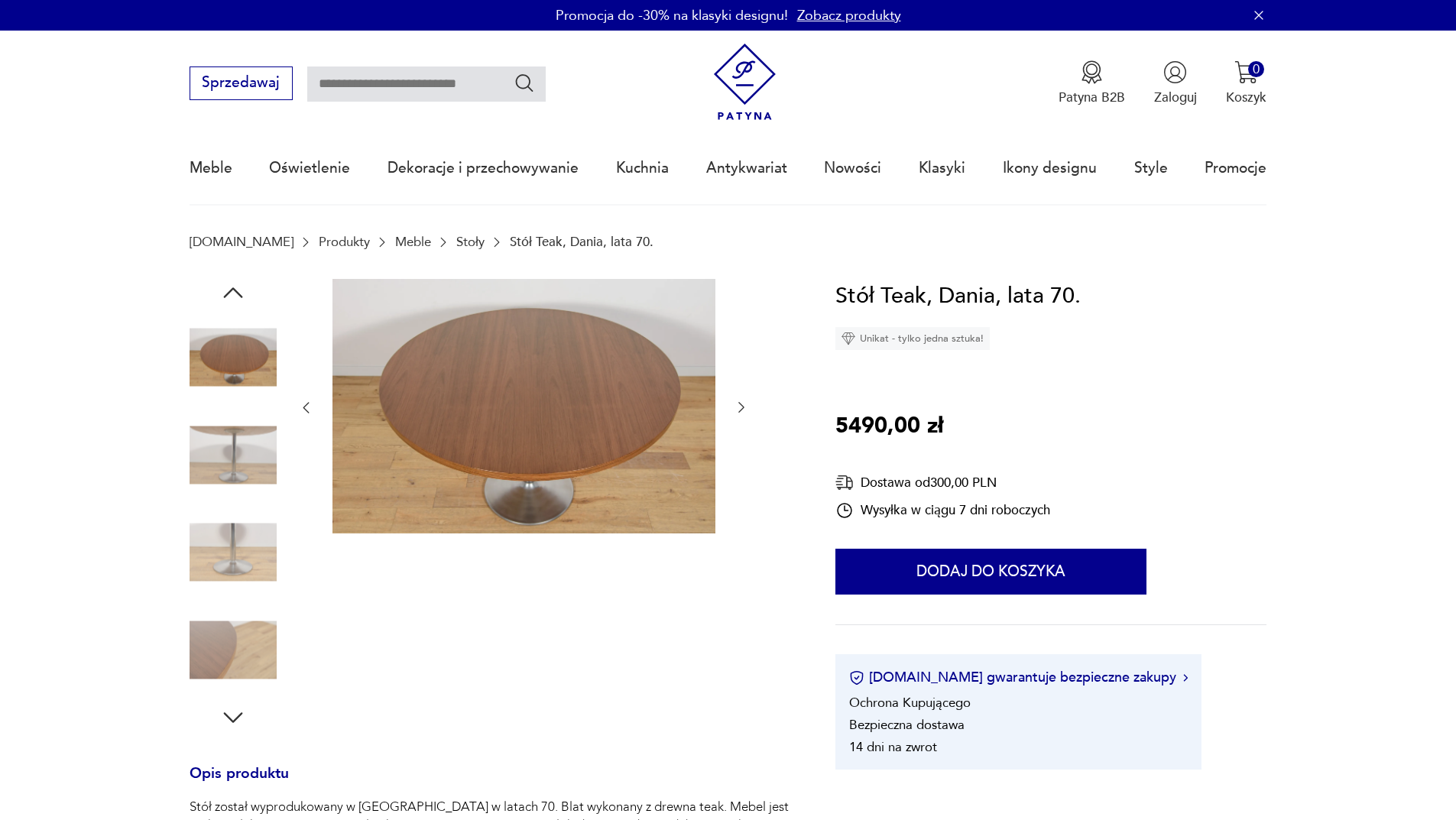
click at [252, 536] on img at bounding box center [233, 552] width 87 height 87
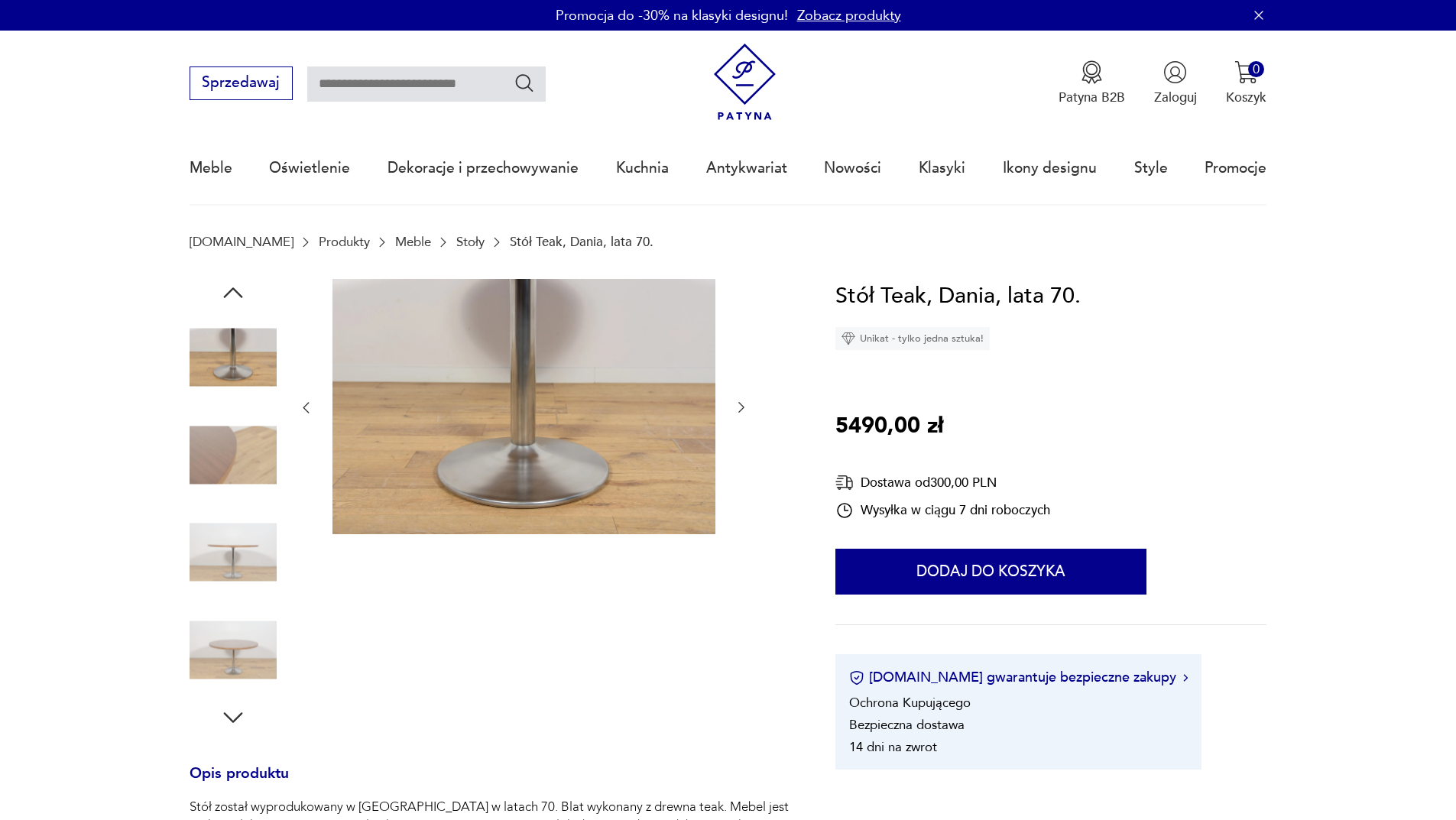
click at [242, 671] on img at bounding box center [233, 649] width 87 height 87
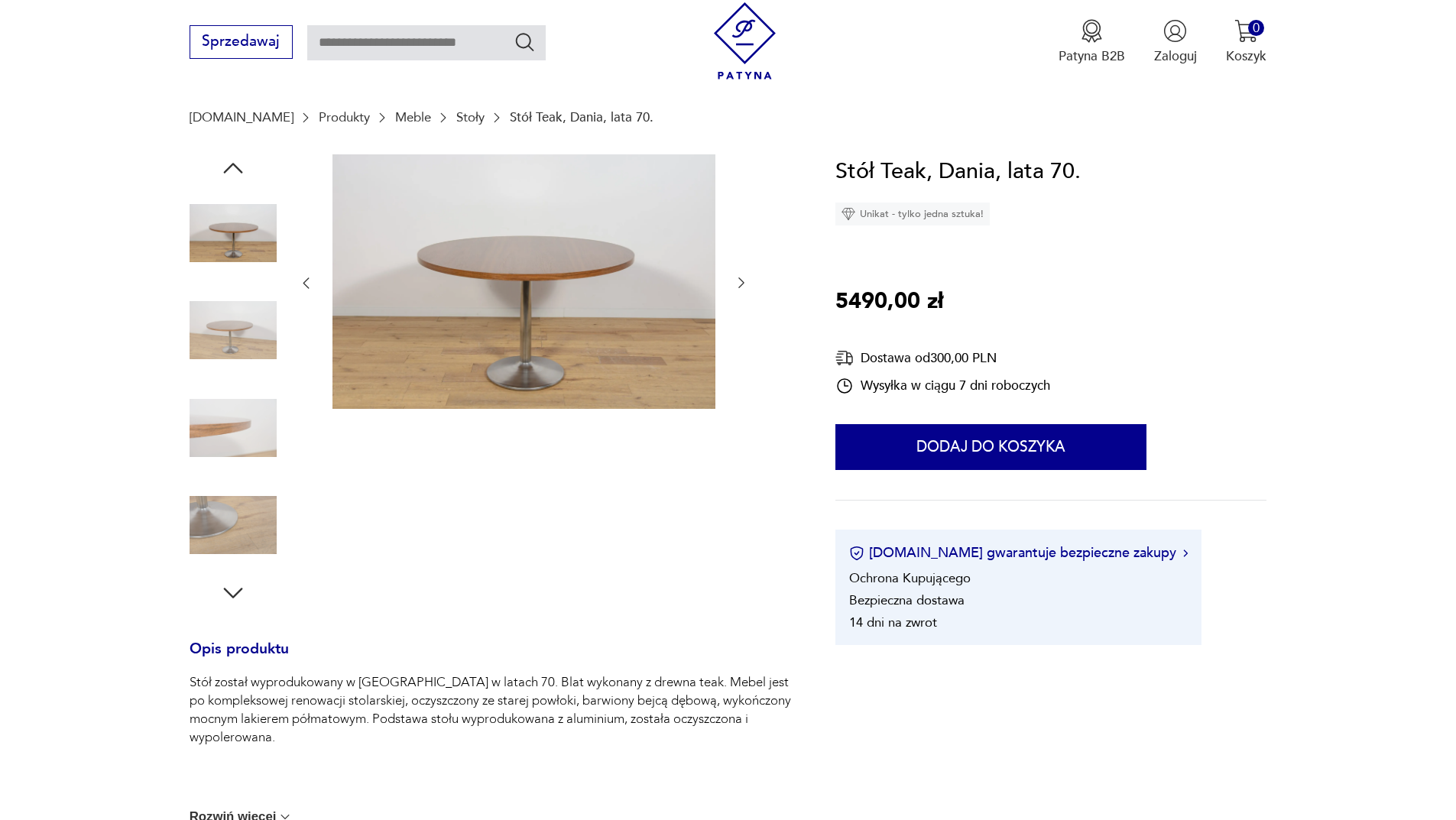
scroll to position [306, 0]
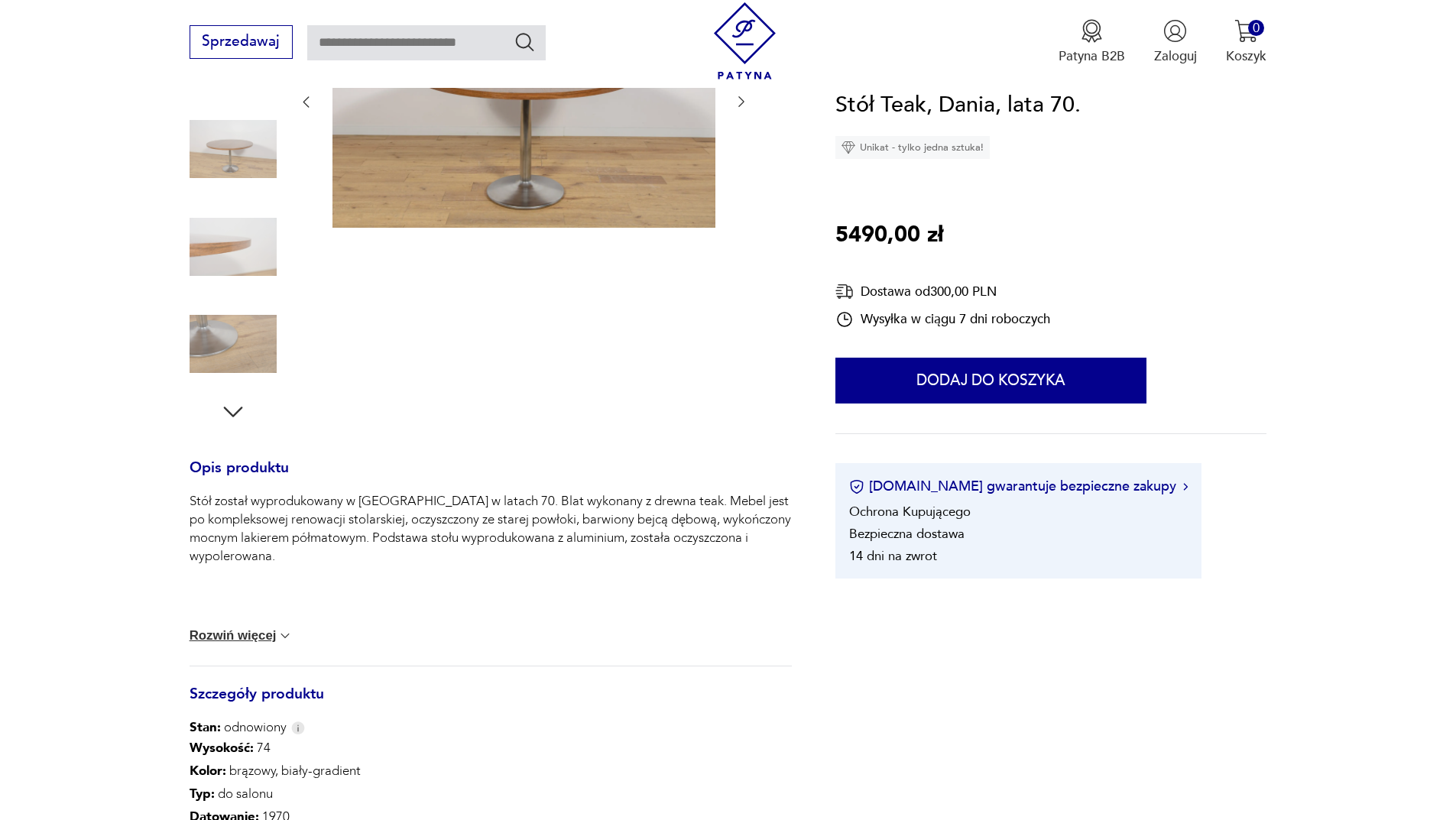
click at [253, 643] on button "Rozwiń więcej" at bounding box center [241, 636] width 104 height 15
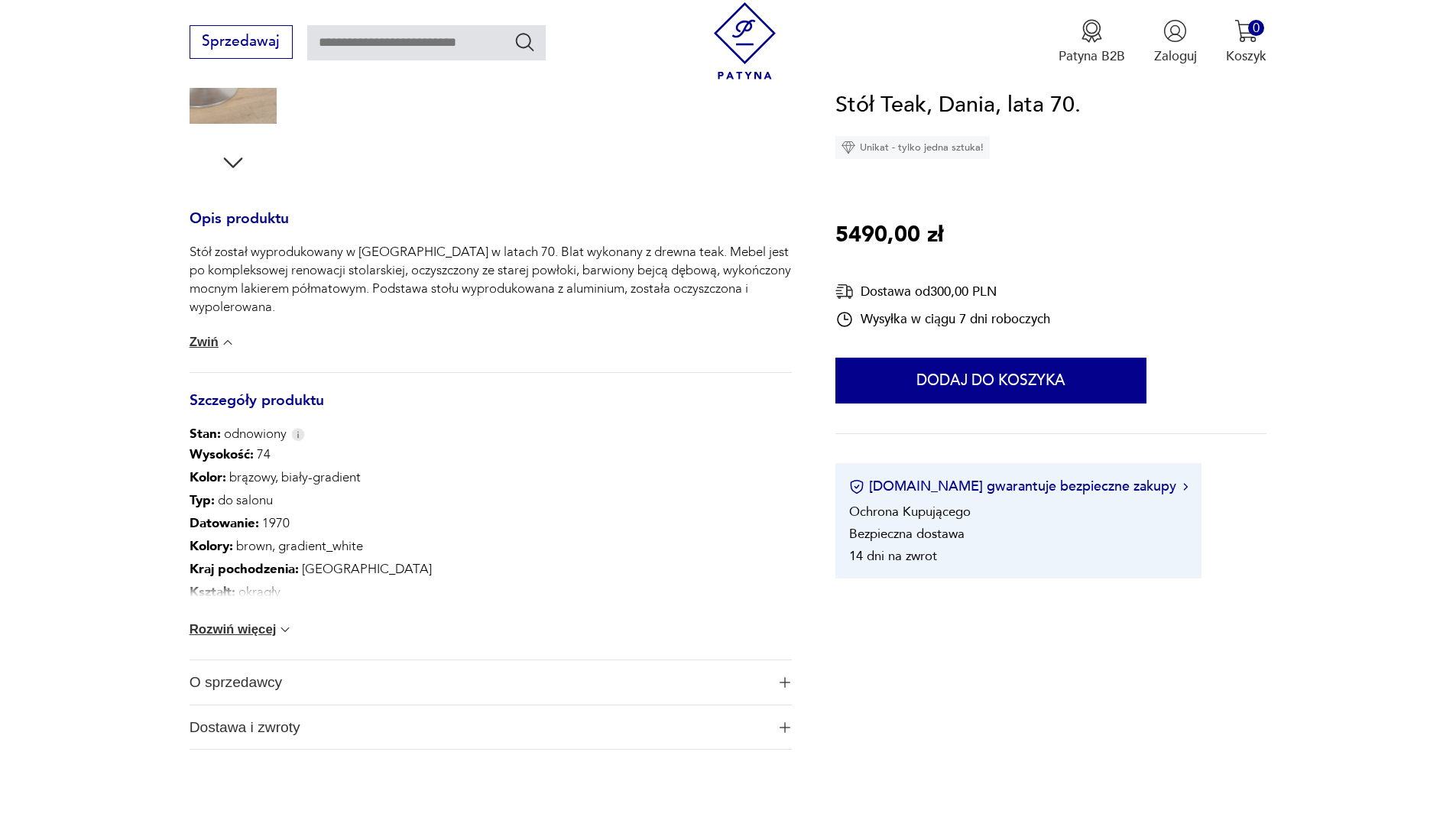
scroll to position [688, 0]
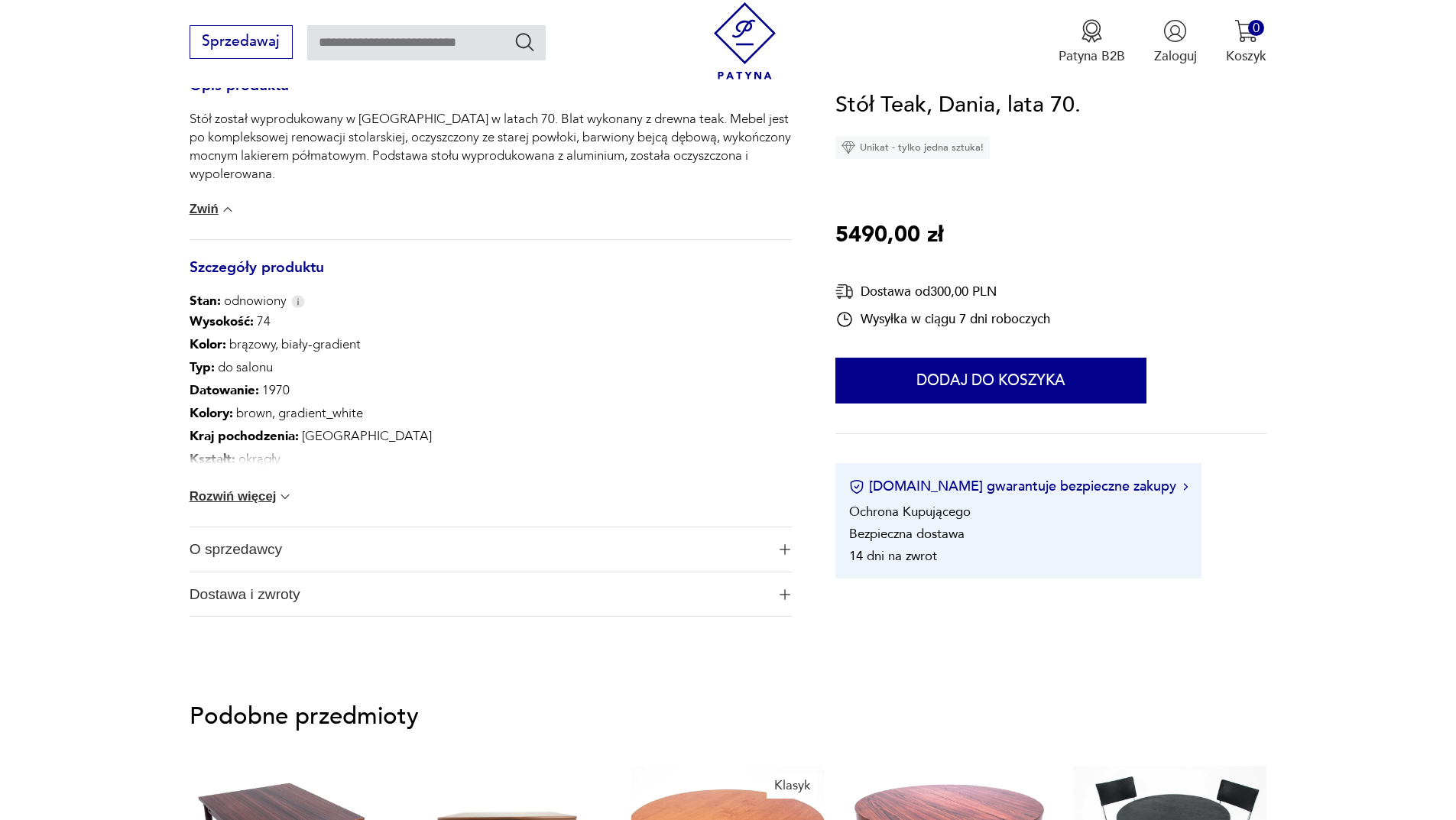
click at [237, 496] on button "Rozwiń więcej" at bounding box center [241, 496] width 104 height 15
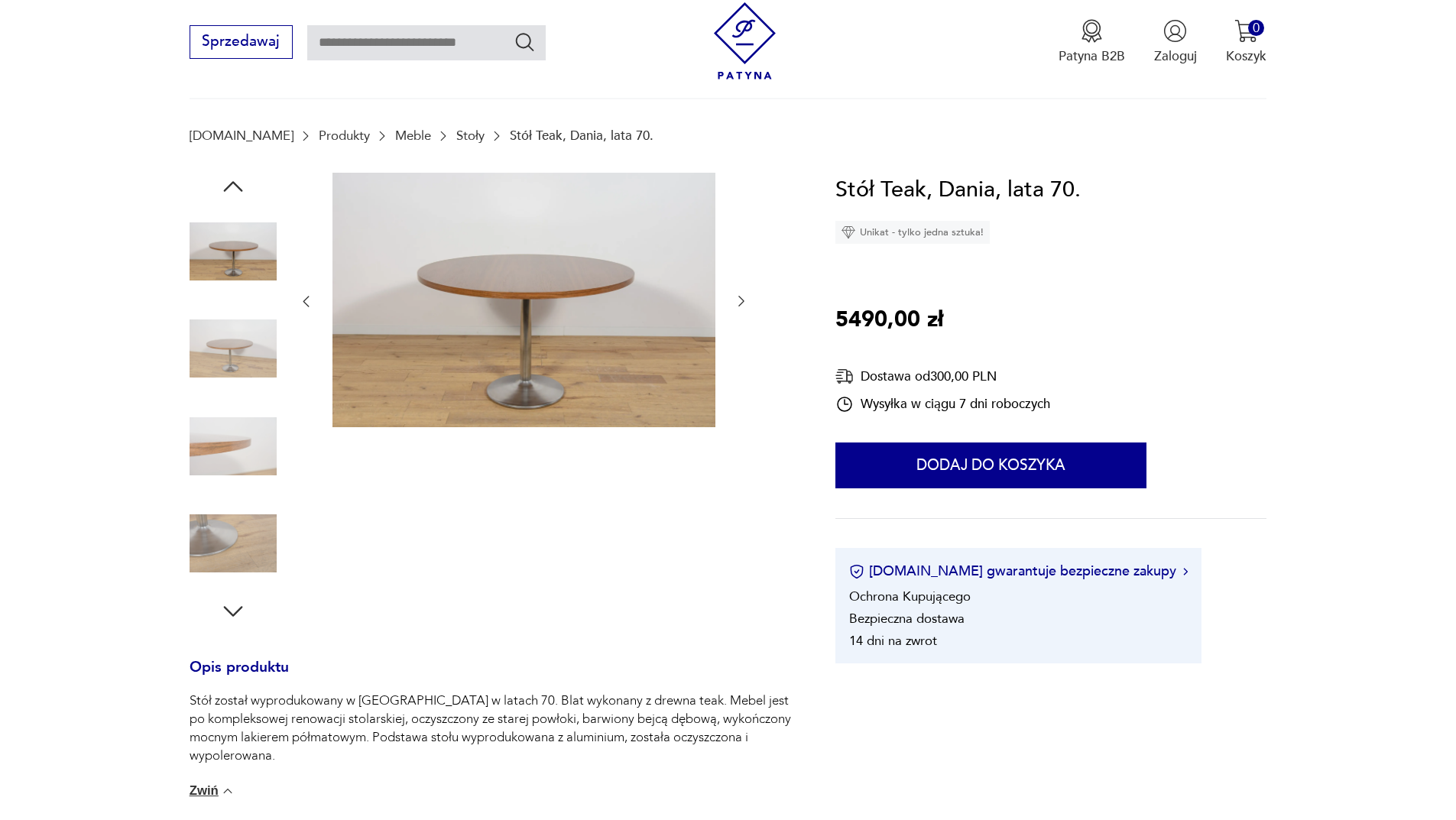
scroll to position [76, 0]
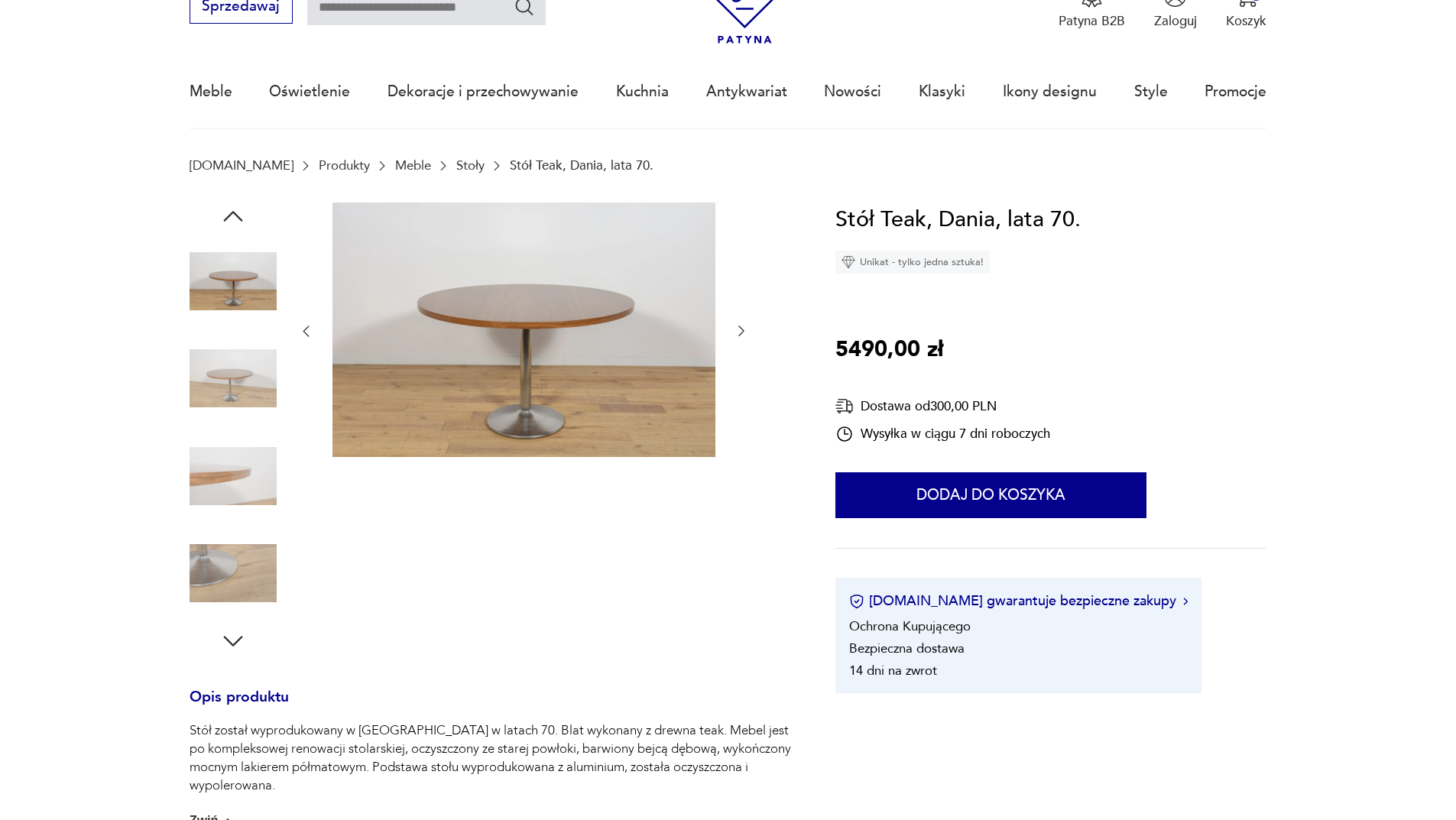
click at [535, 371] on img at bounding box center [523, 330] width 383 height 255
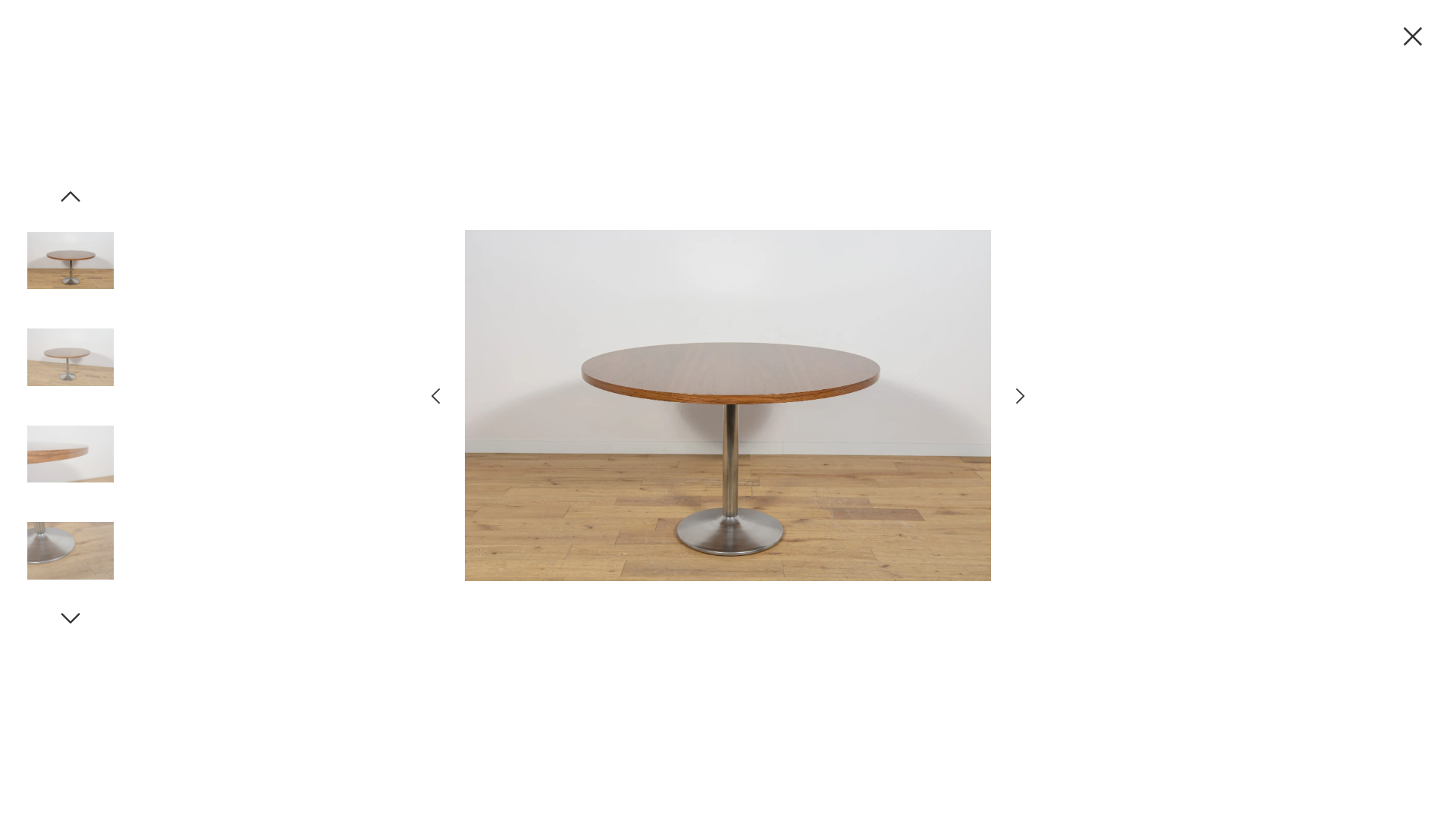
click at [1021, 394] on icon "button" at bounding box center [1021, 396] width 8 height 15
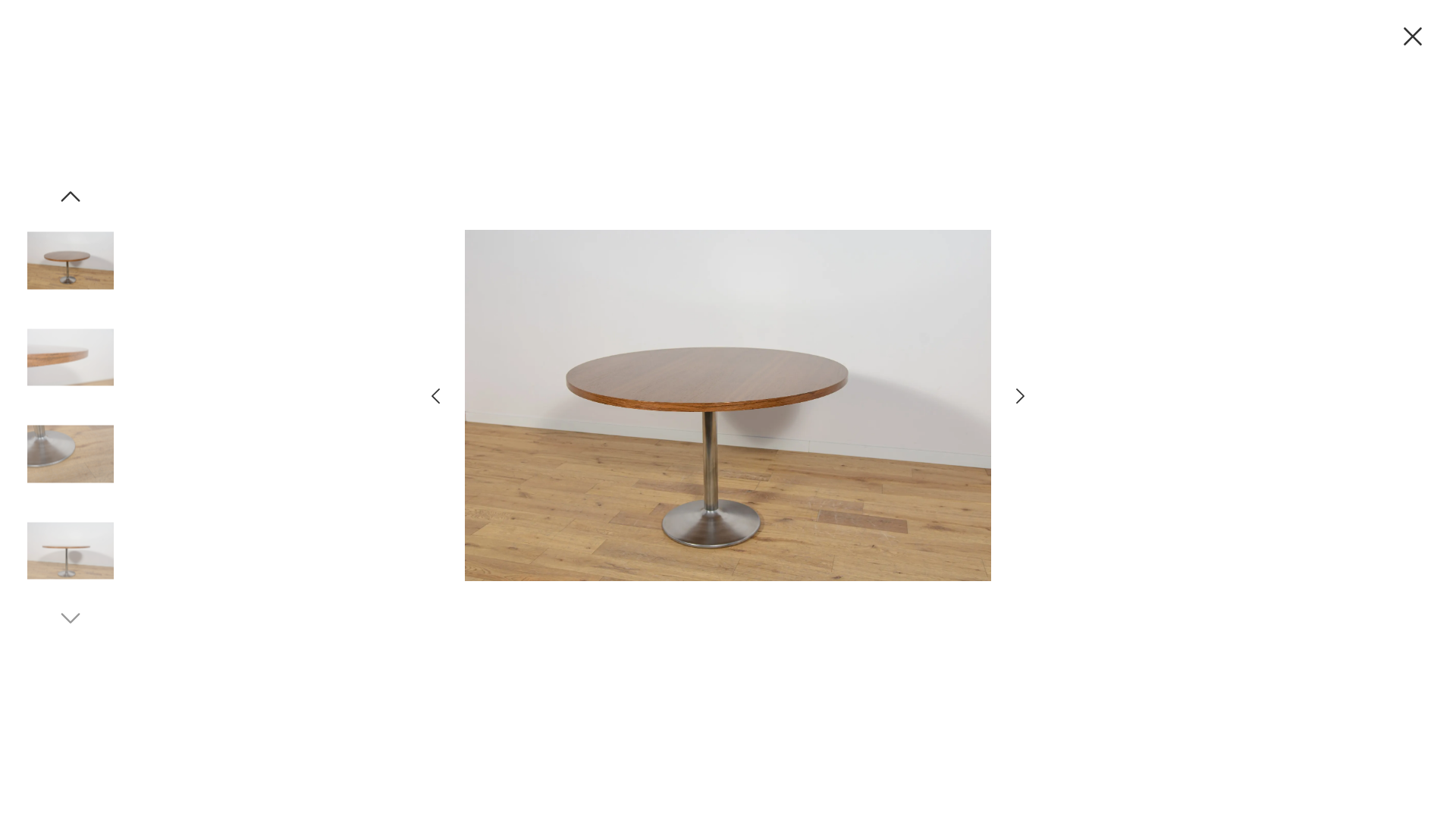
click at [1021, 394] on icon "button" at bounding box center [1021, 396] width 8 height 15
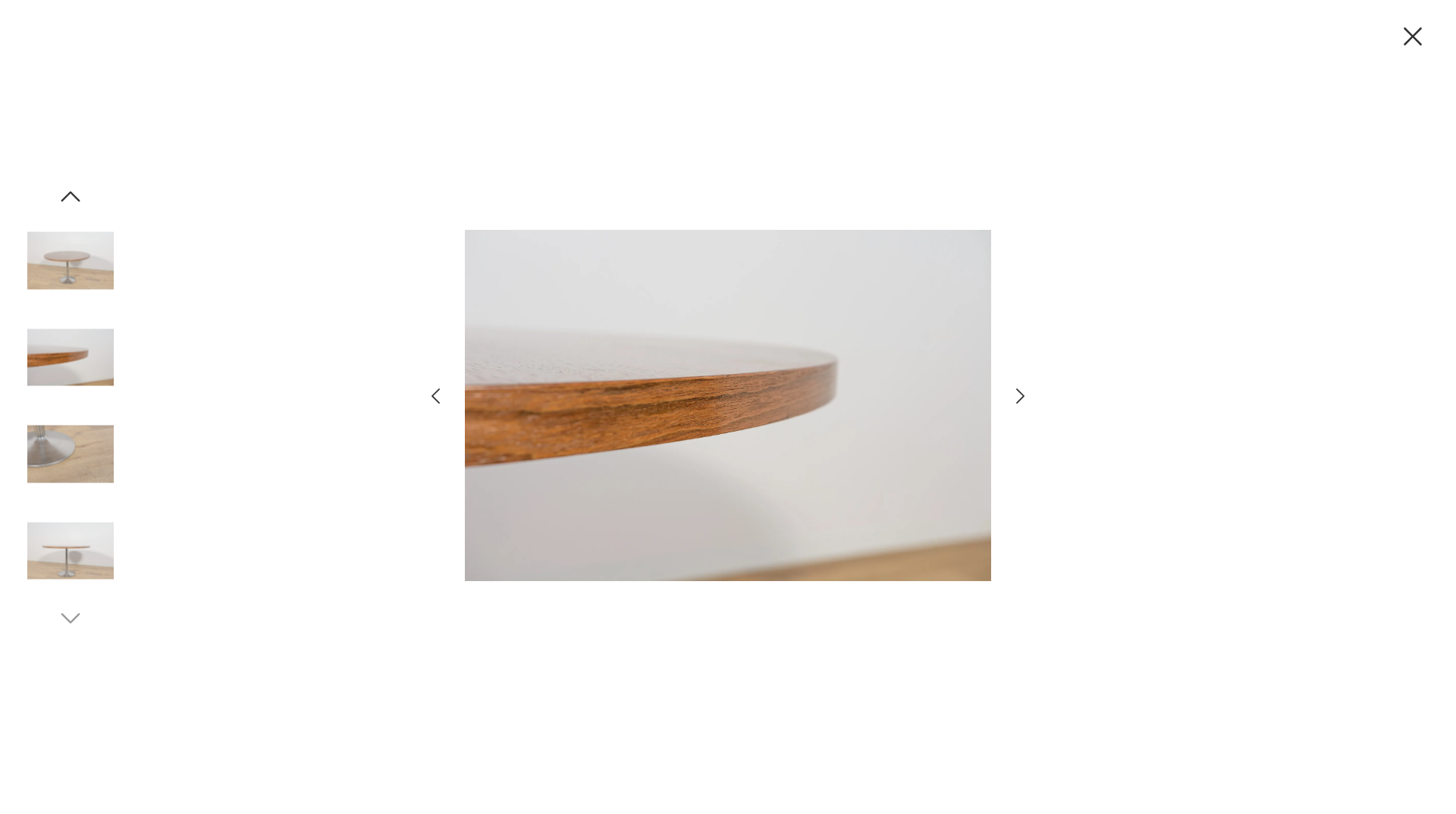
click at [1021, 394] on icon "button" at bounding box center [1021, 396] width 8 height 15
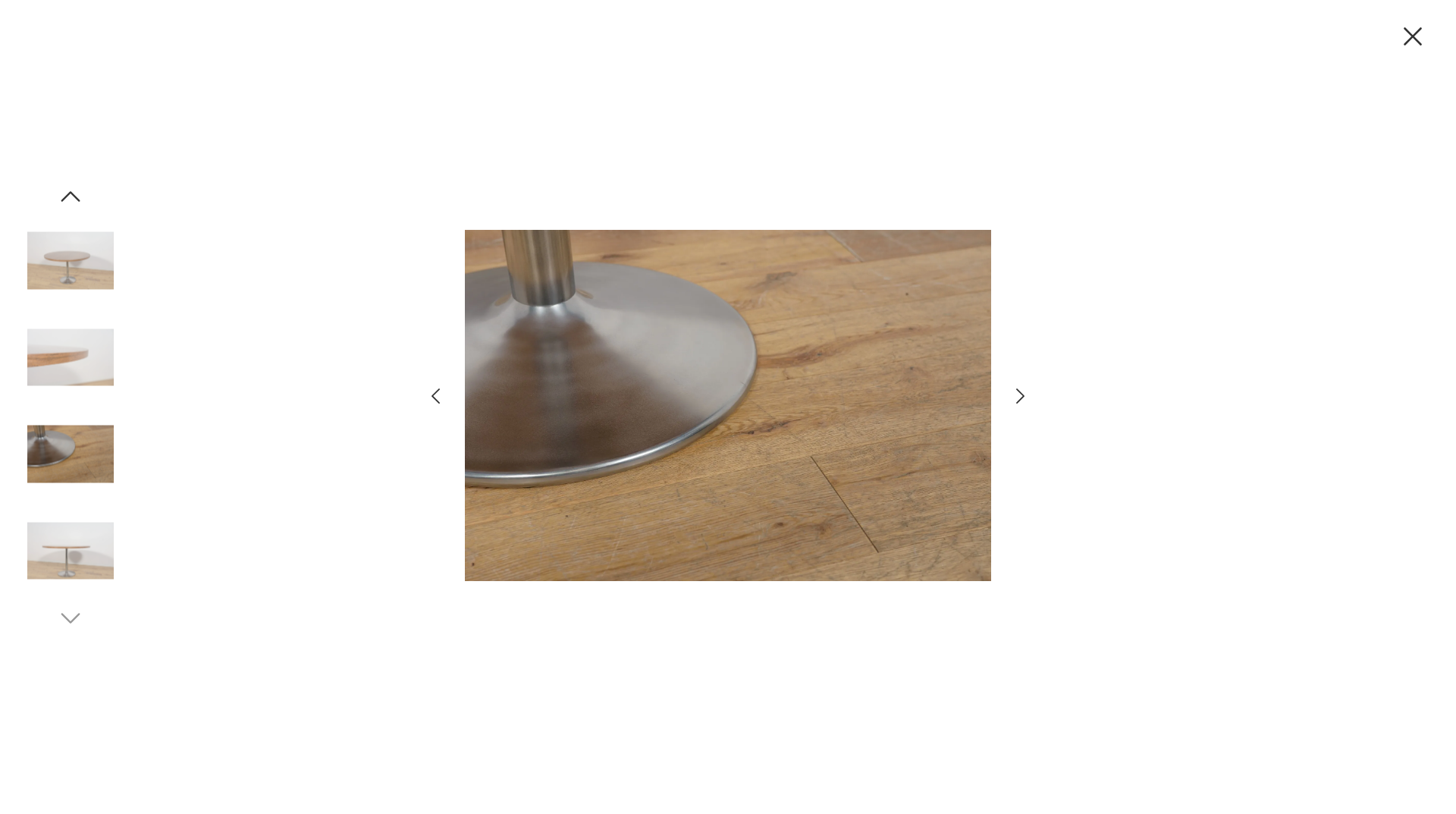
click at [1021, 394] on icon "button" at bounding box center [1021, 396] width 8 height 15
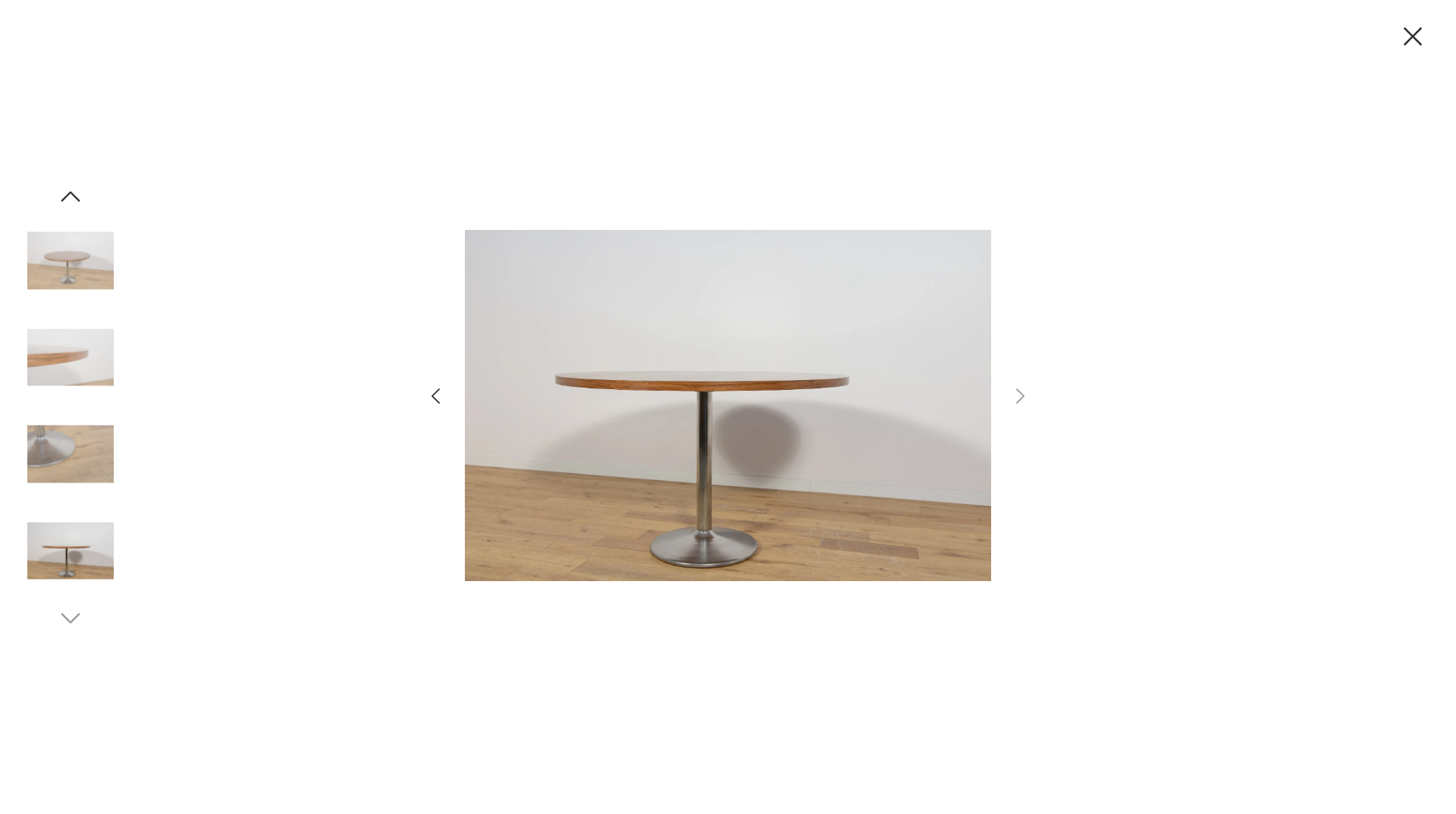
click at [1410, 42] on icon "button" at bounding box center [1413, 36] width 32 height 32
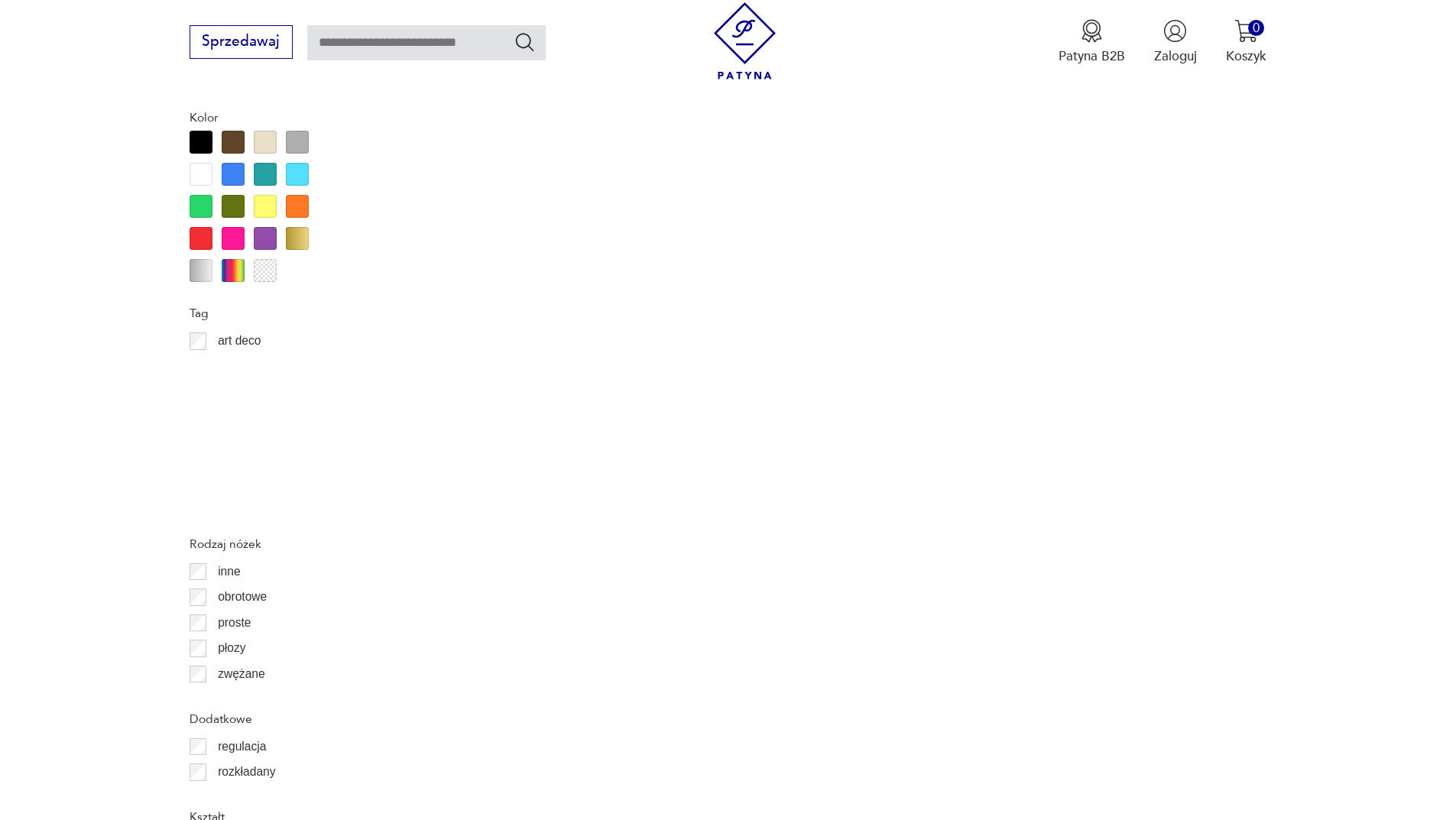
scroll to position [1682, 0]
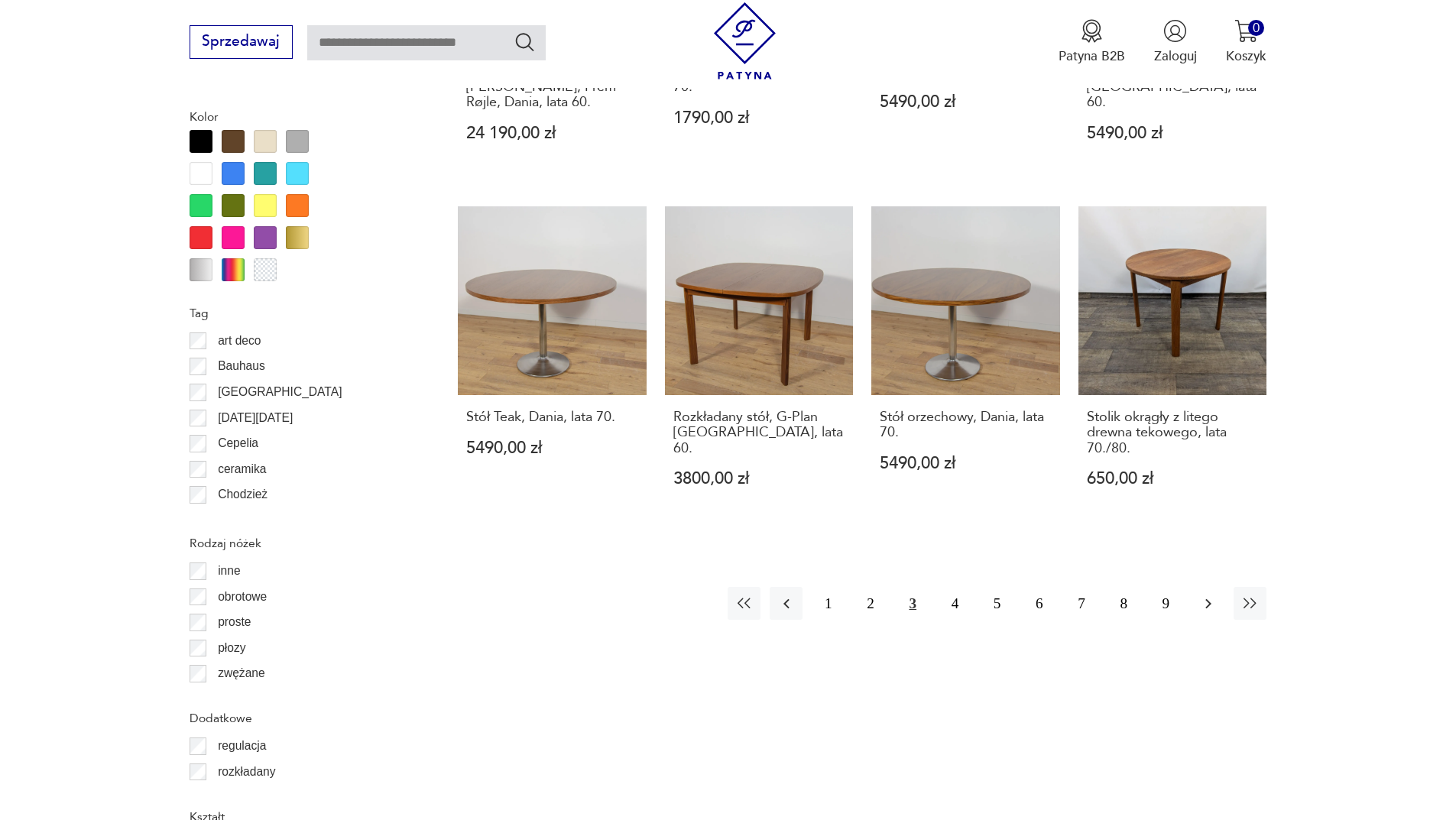
click at [1210, 595] on icon "button" at bounding box center [1208, 604] width 19 height 19
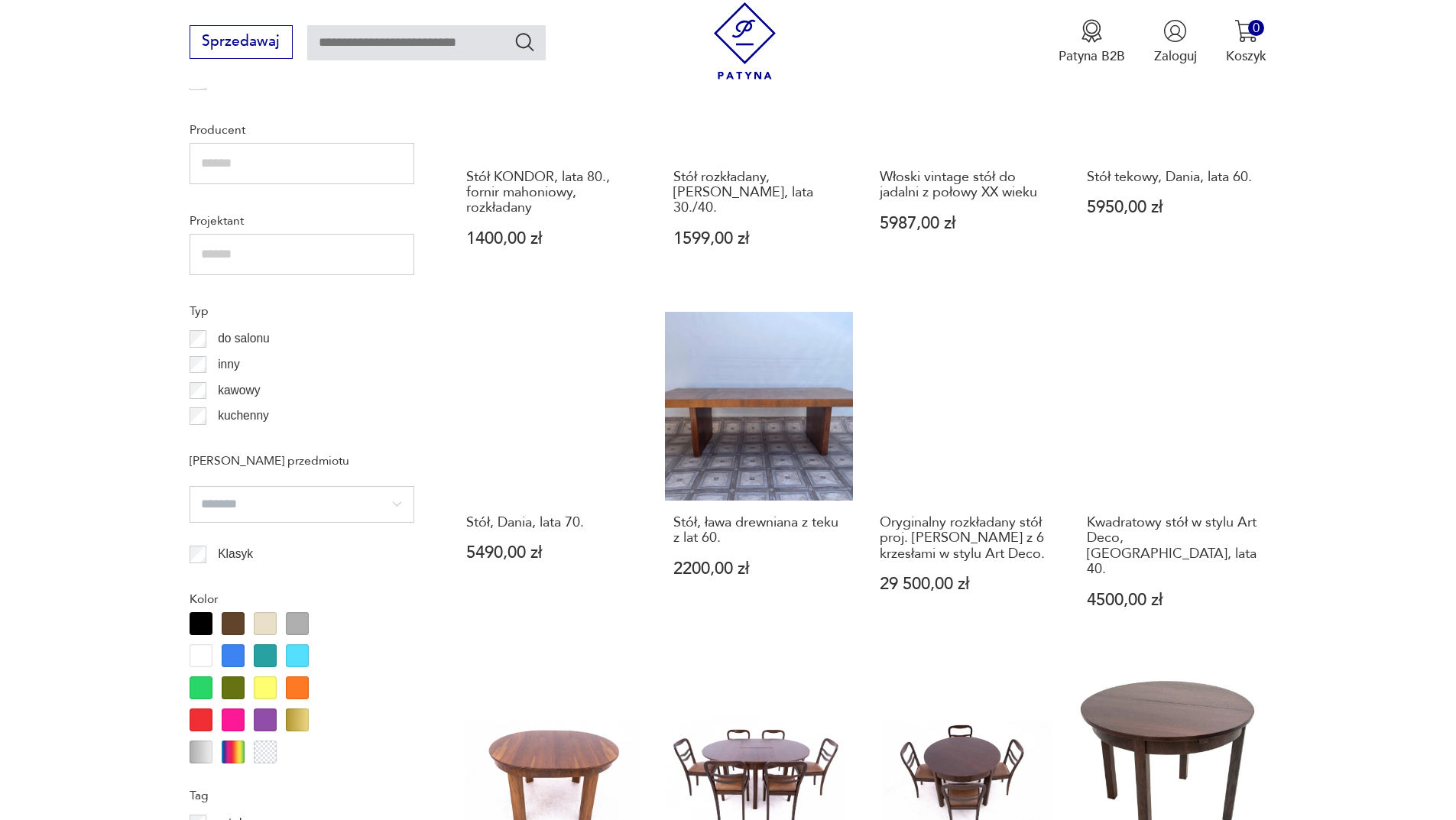
scroll to position [1511, 0]
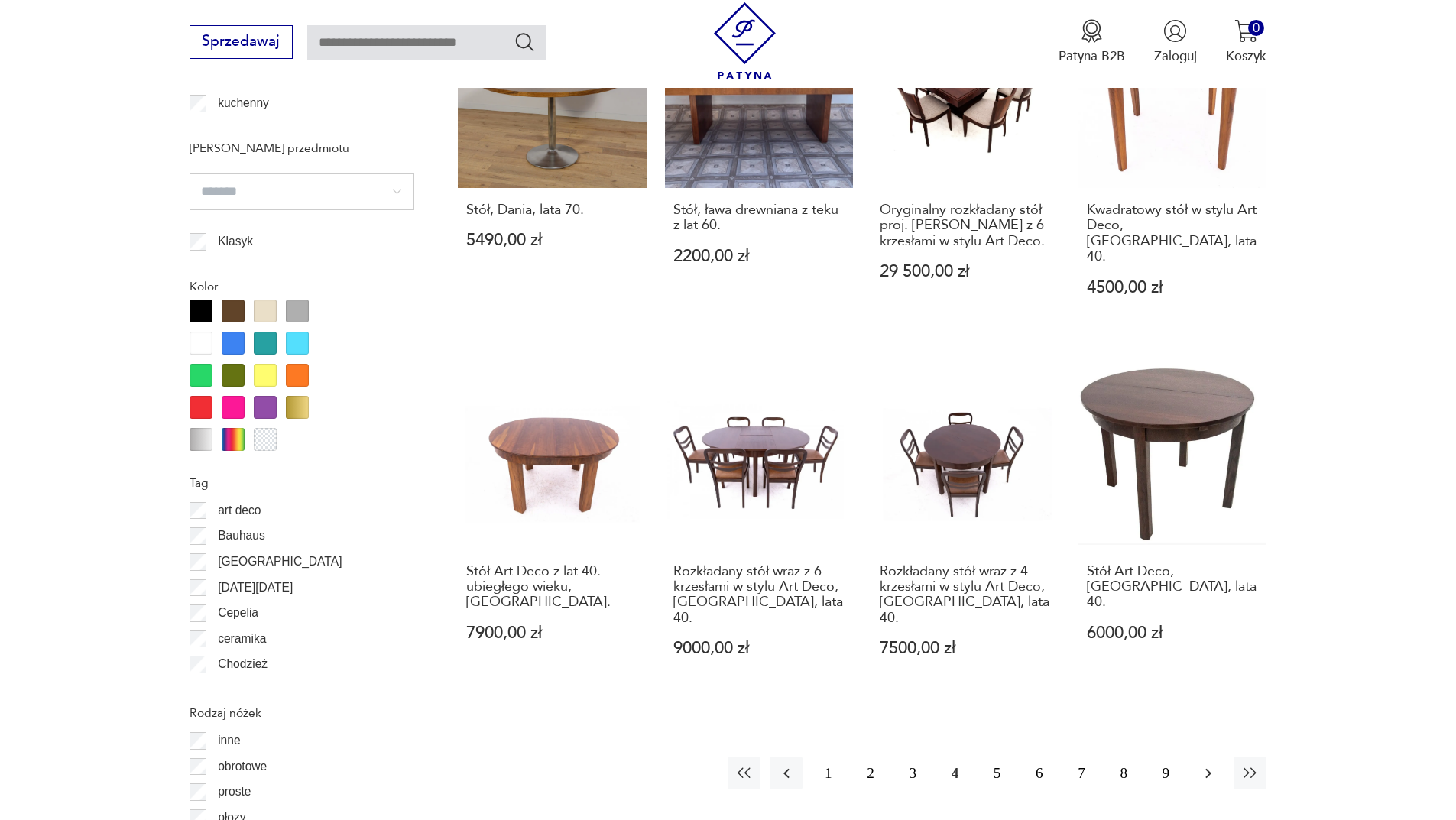
click at [1219, 756] on button "button" at bounding box center [1207, 773] width 33 height 33
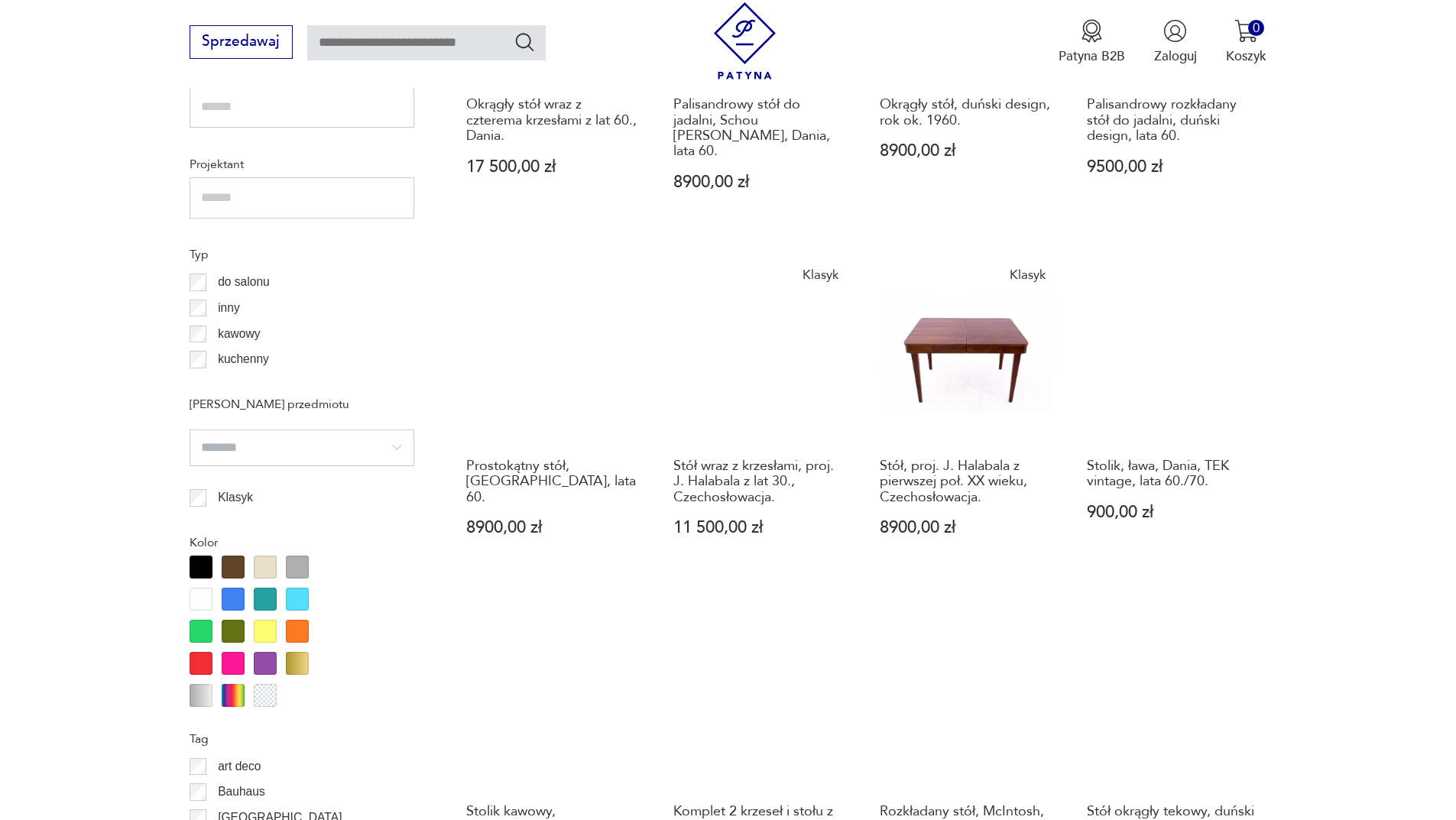
scroll to position [1511, 0]
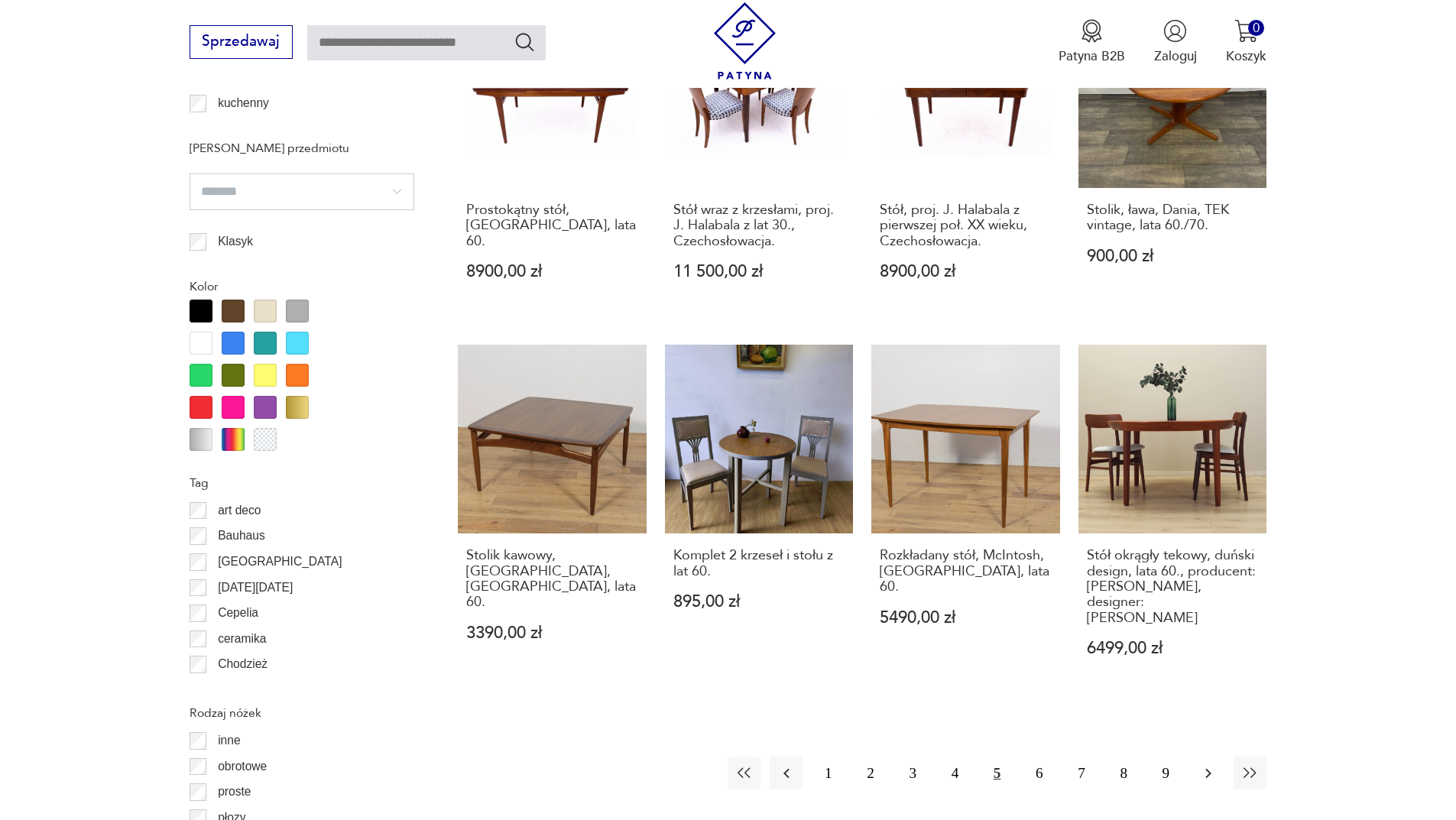
click at [1214, 764] on icon "button" at bounding box center [1208, 773] width 19 height 19
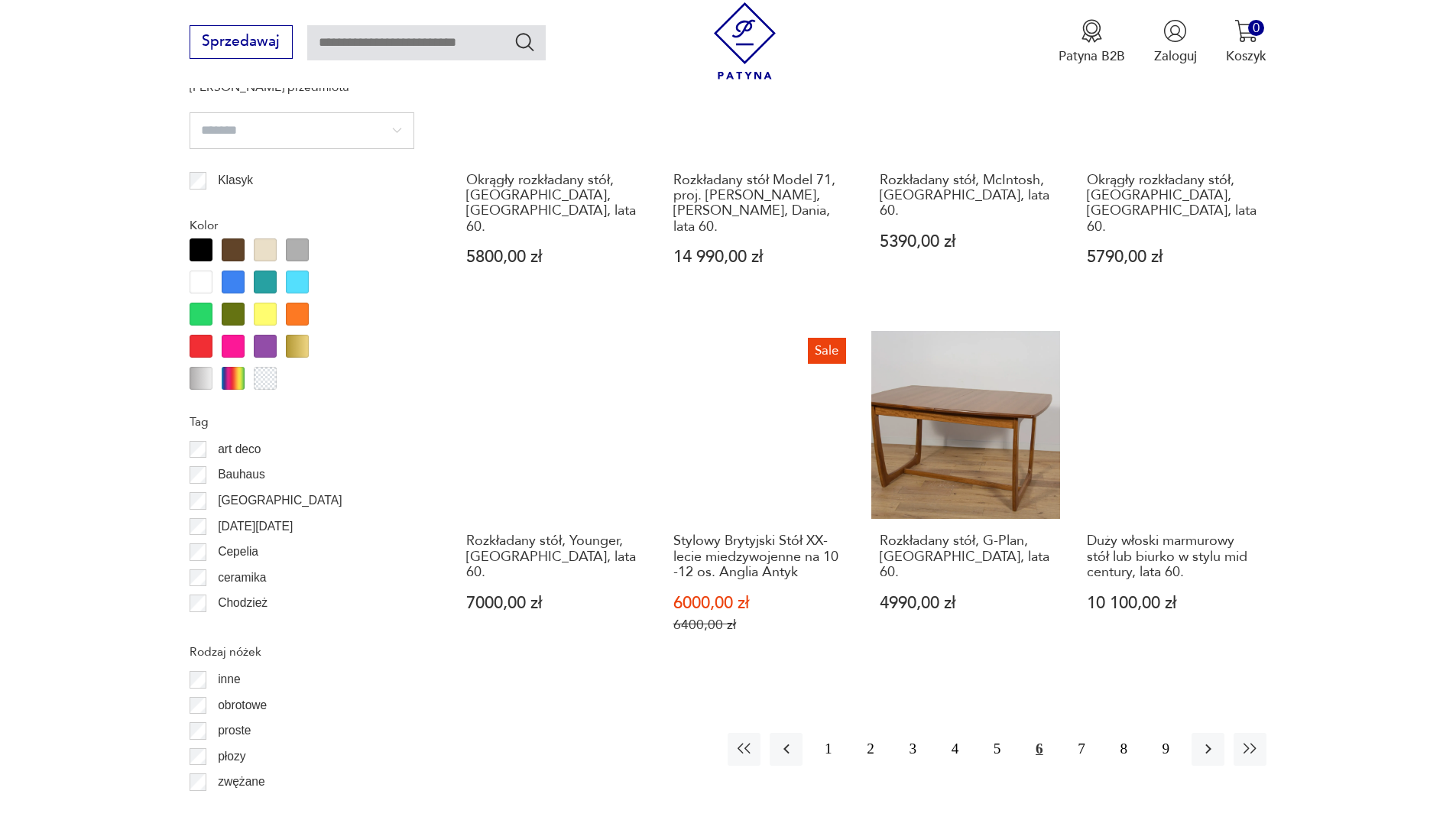
scroll to position [1665, 0]
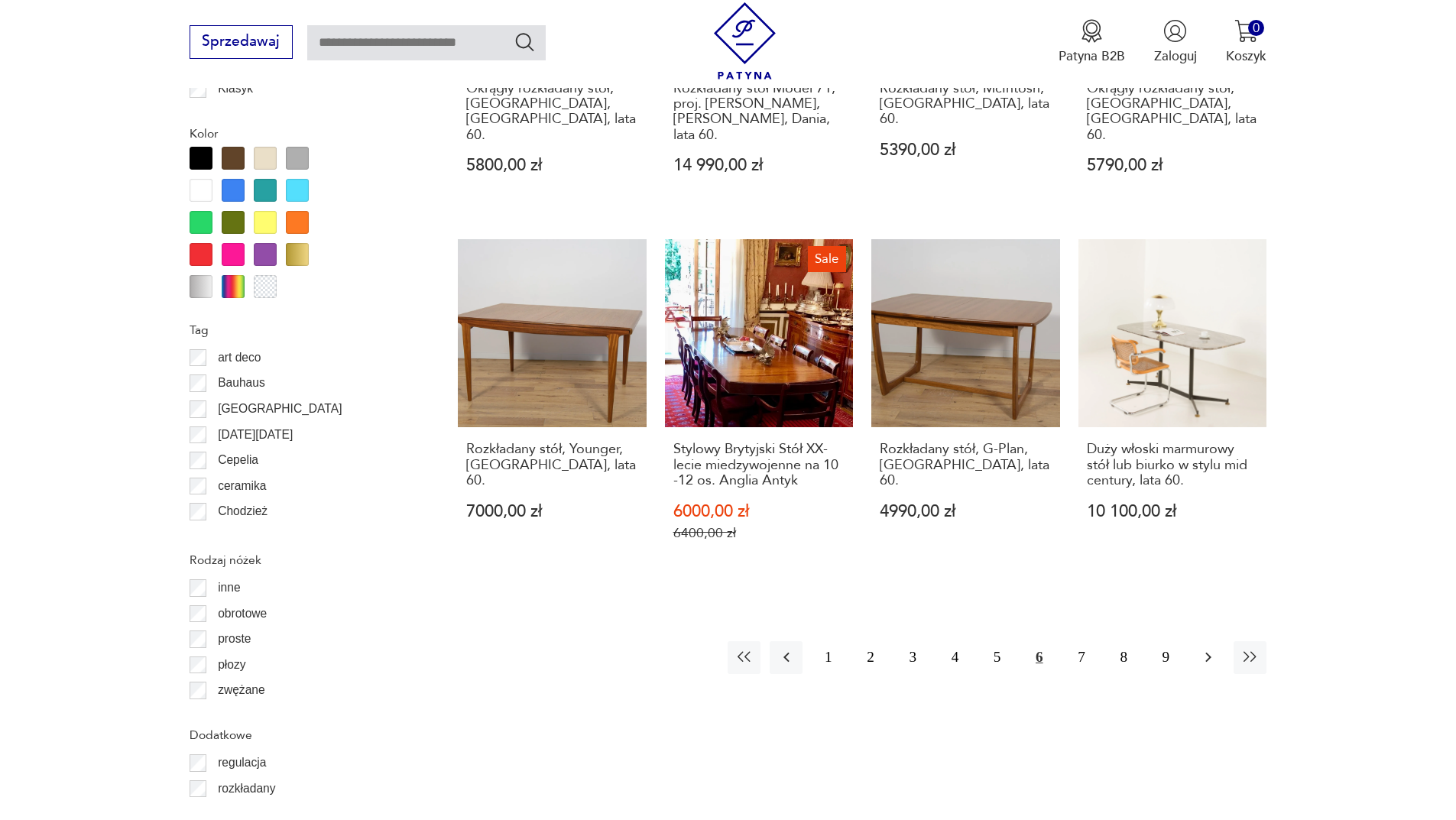
click at [1215, 648] on icon "button" at bounding box center [1208, 657] width 19 height 19
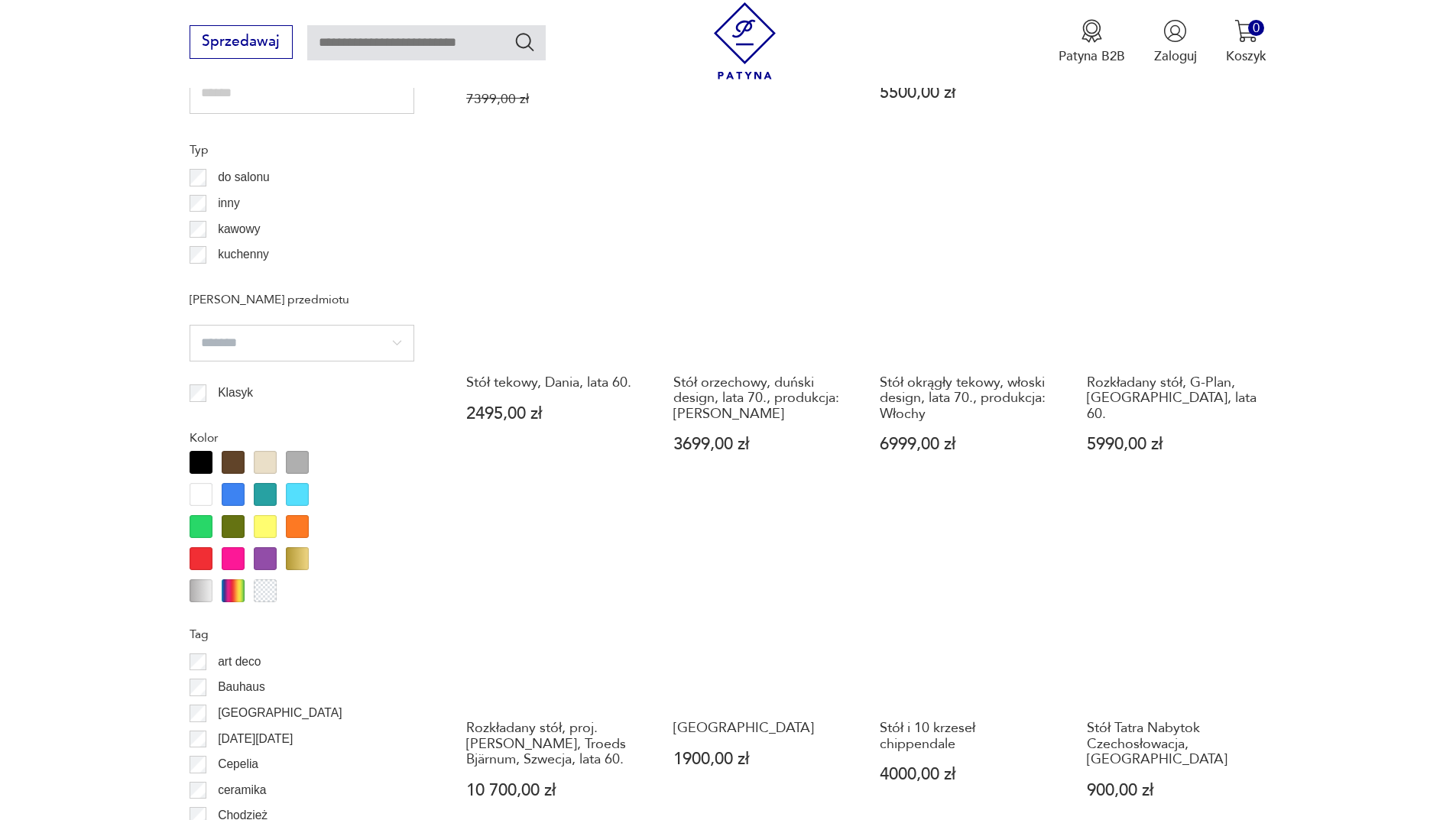
scroll to position [1511, 0]
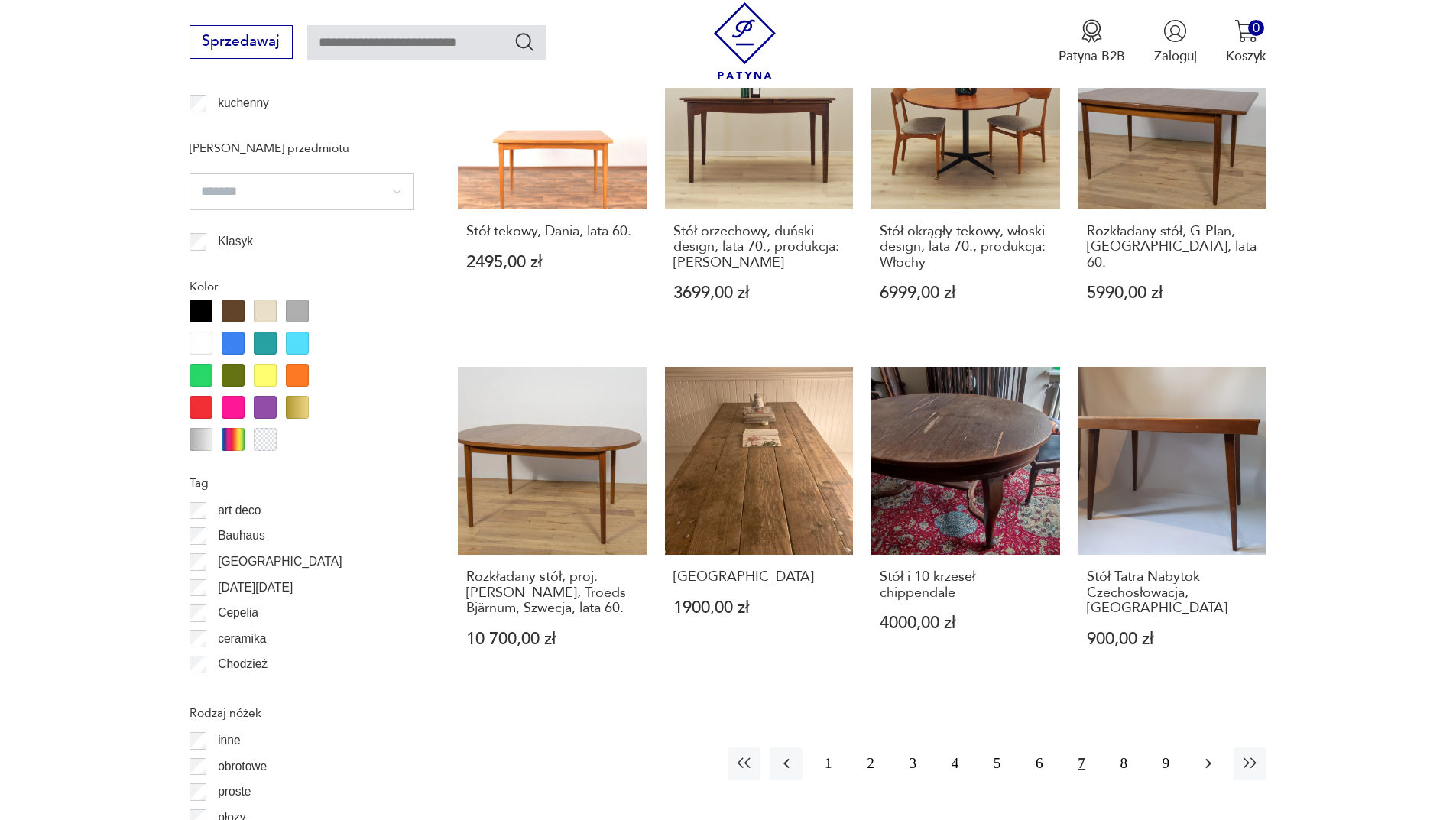
click at [1200, 754] on icon "button" at bounding box center [1208, 763] width 19 height 19
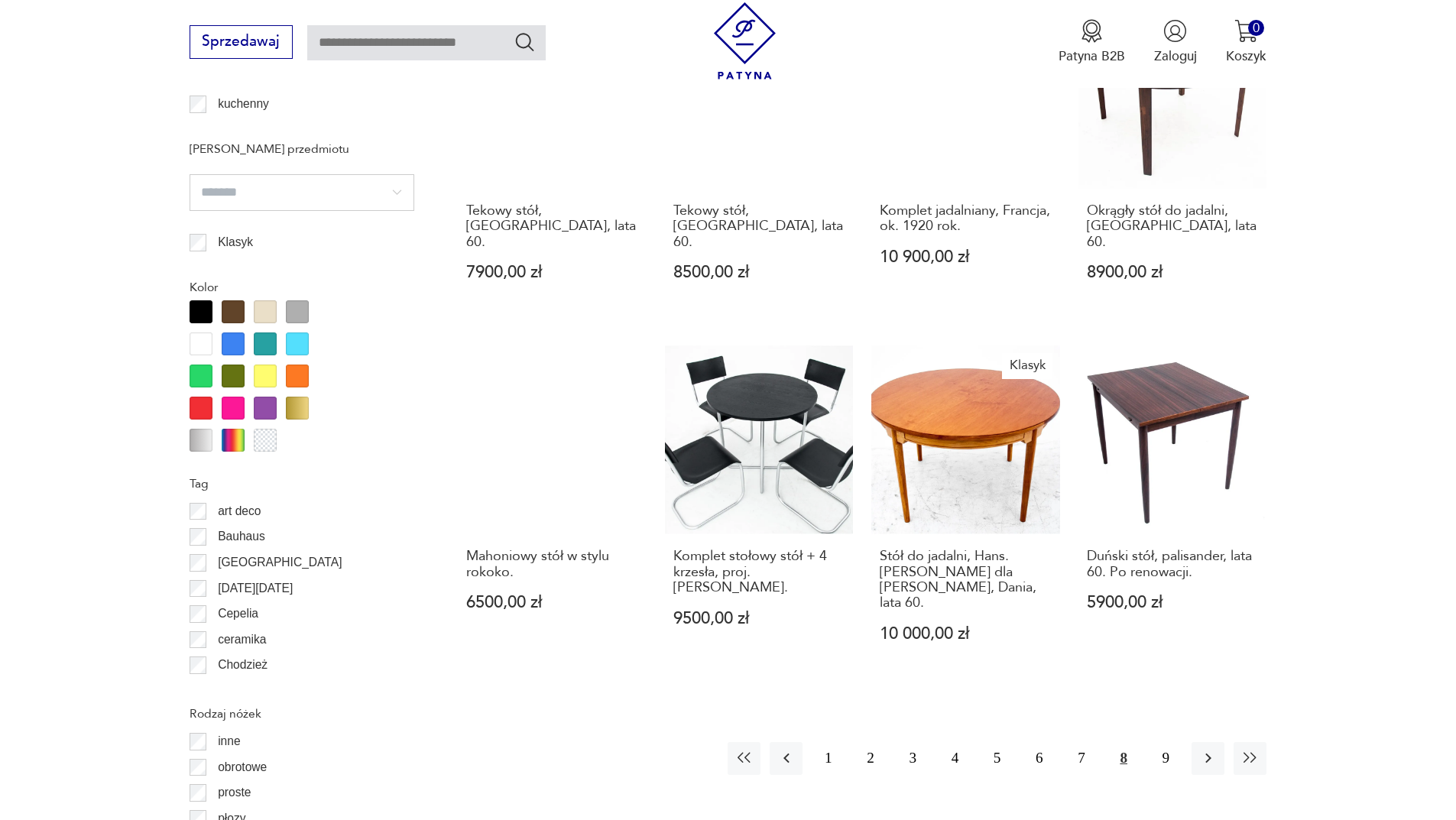
scroll to position [1511, 0]
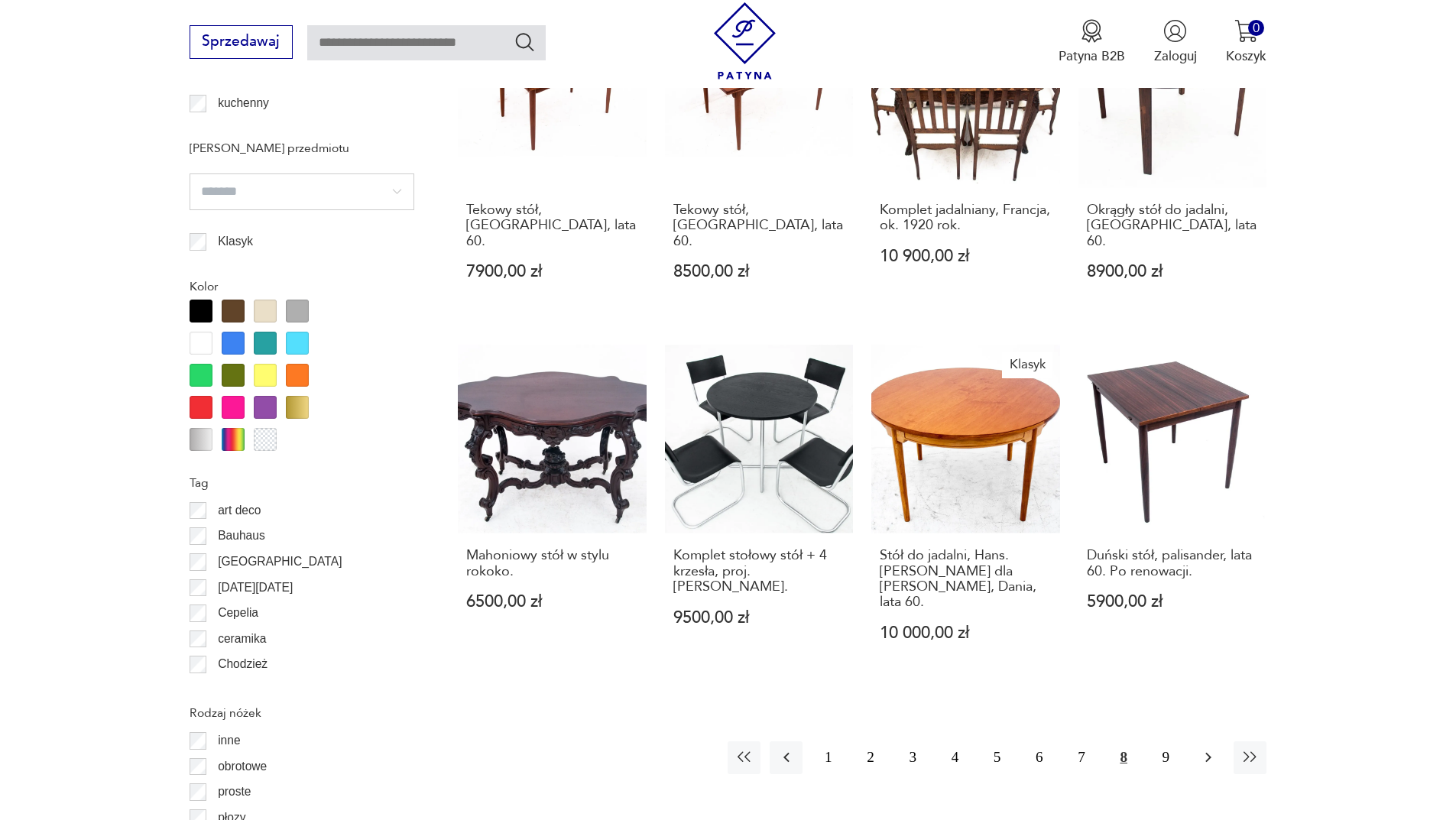
click at [1205, 748] on icon "button" at bounding box center [1208, 757] width 19 height 19
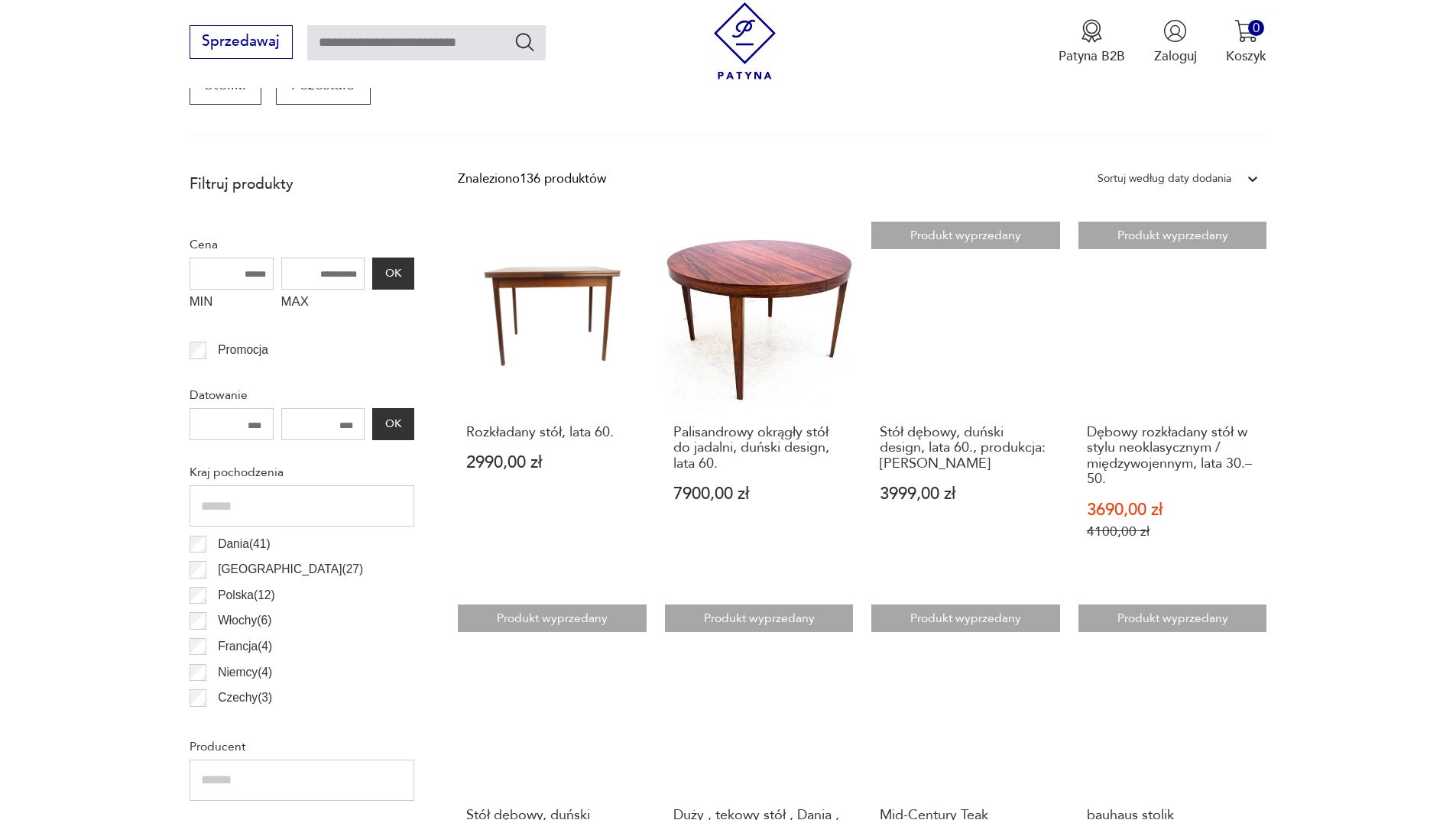
scroll to position [977, 0]
